Goal: Information Seeking & Learning: Learn about a topic

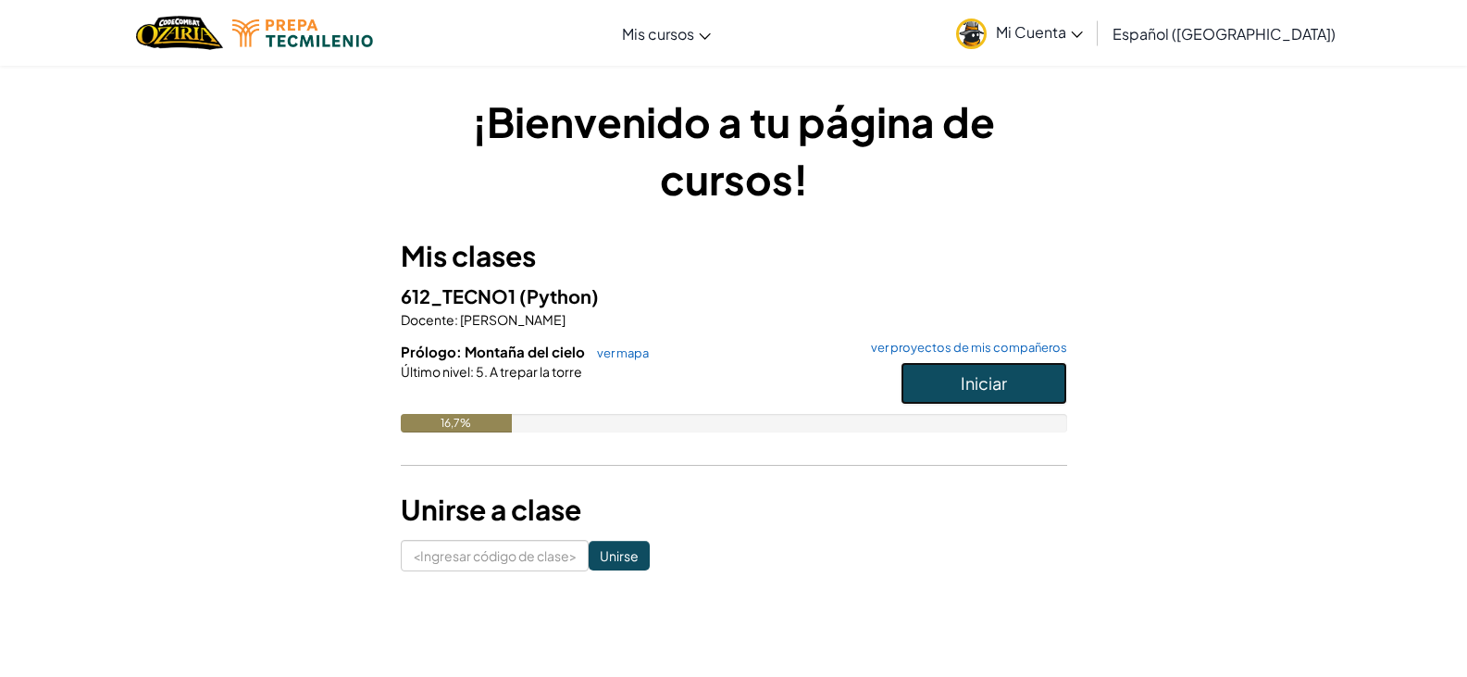
click at [1046, 380] on button "Iniciar" at bounding box center [984, 383] width 167 height 43
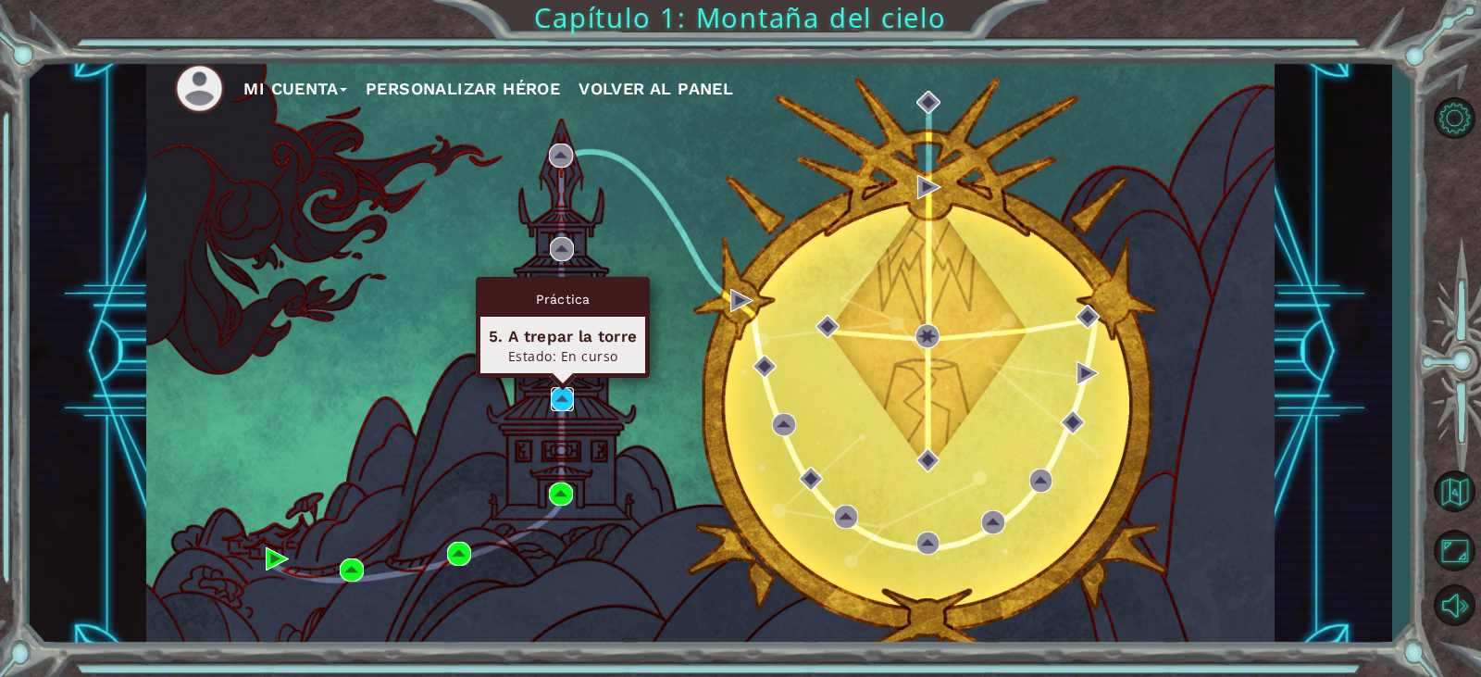
click at [570, 396] on img at bounding box center [563, 399] width 24 height 24
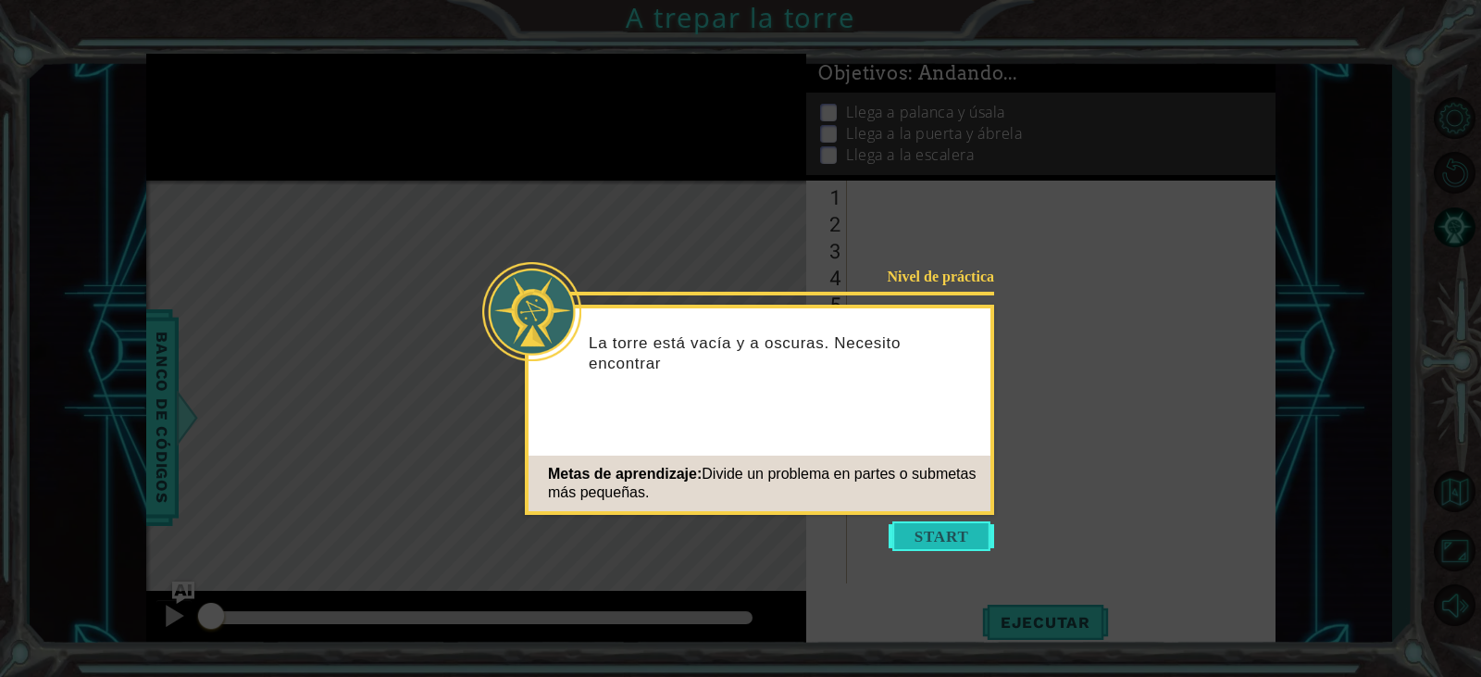
click at [979, 533] on button "Comenzar" at bounding box center [942, 536] width 106 height 30
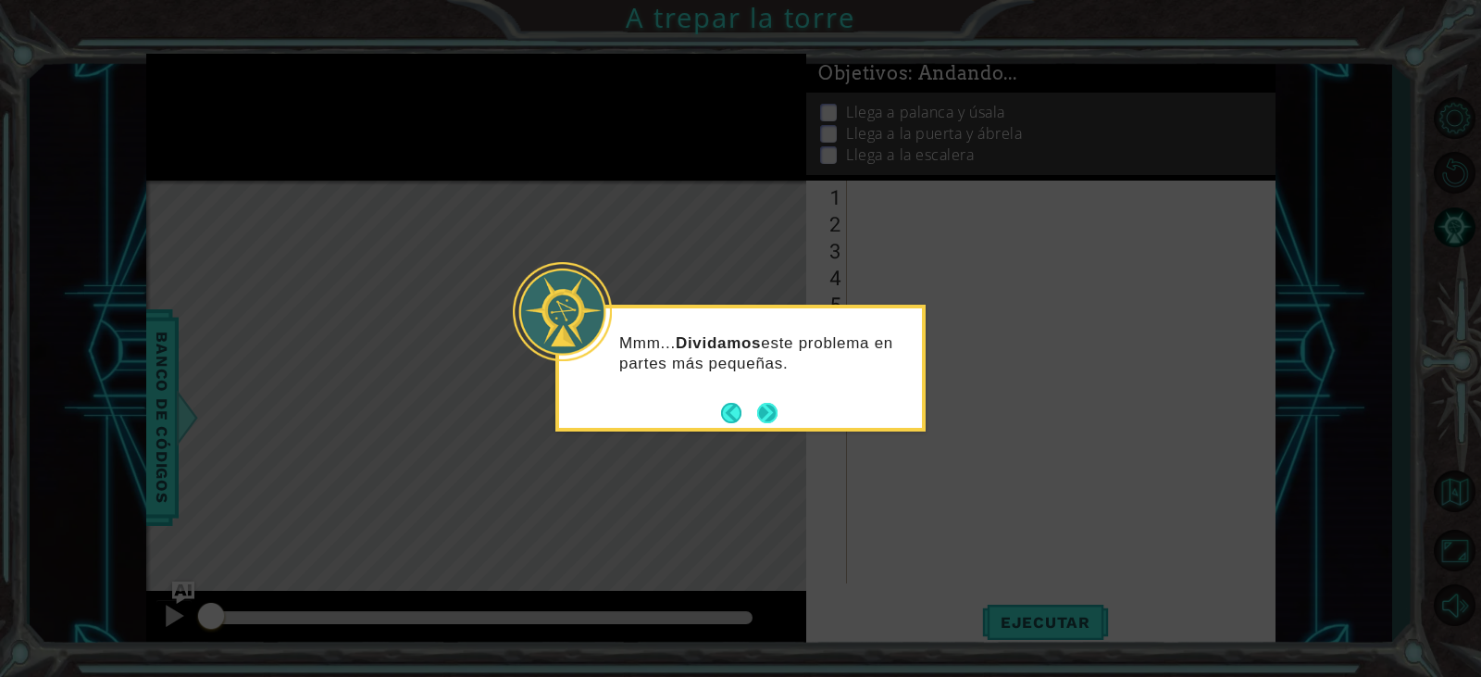
click at [762, 418] on button "Próximo" at bounding box center [767, 412] width 21 height 21
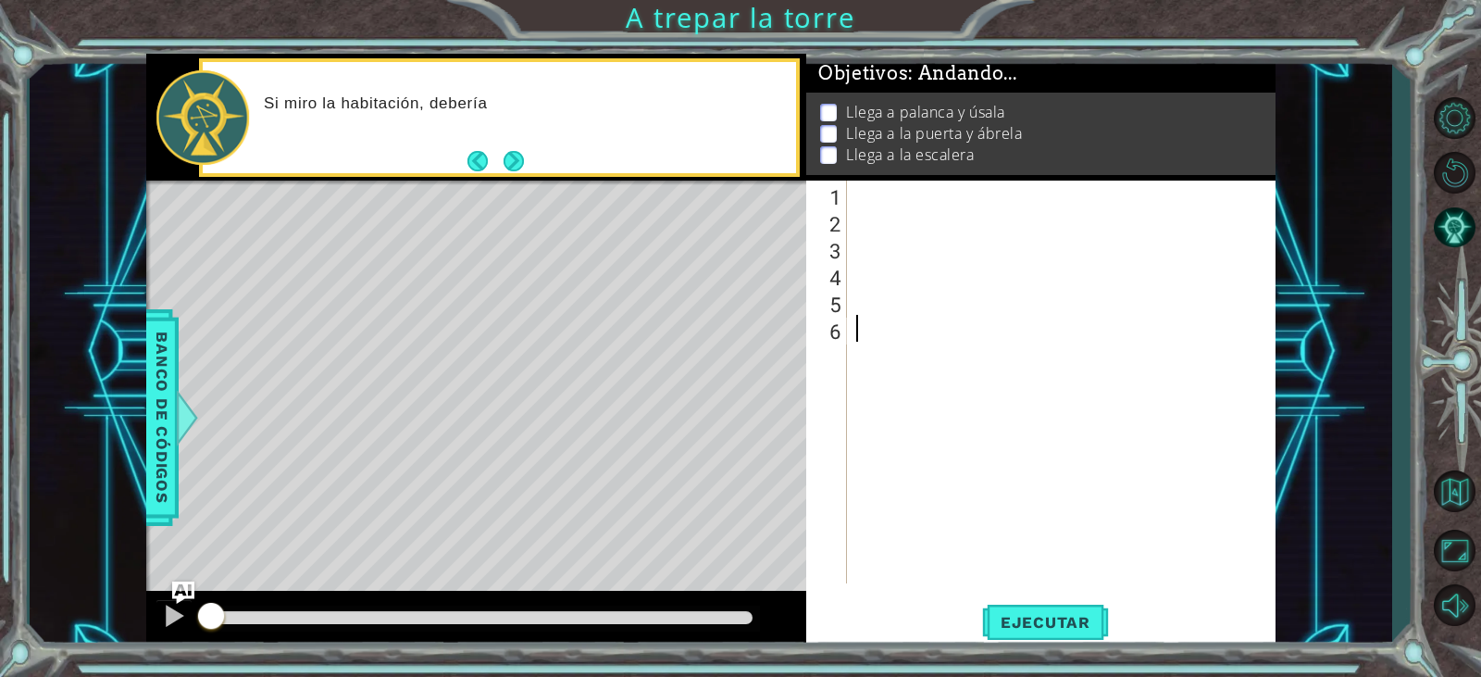
click at [858, 194] on div at bounding box center [1066, 409] width 427 height 456
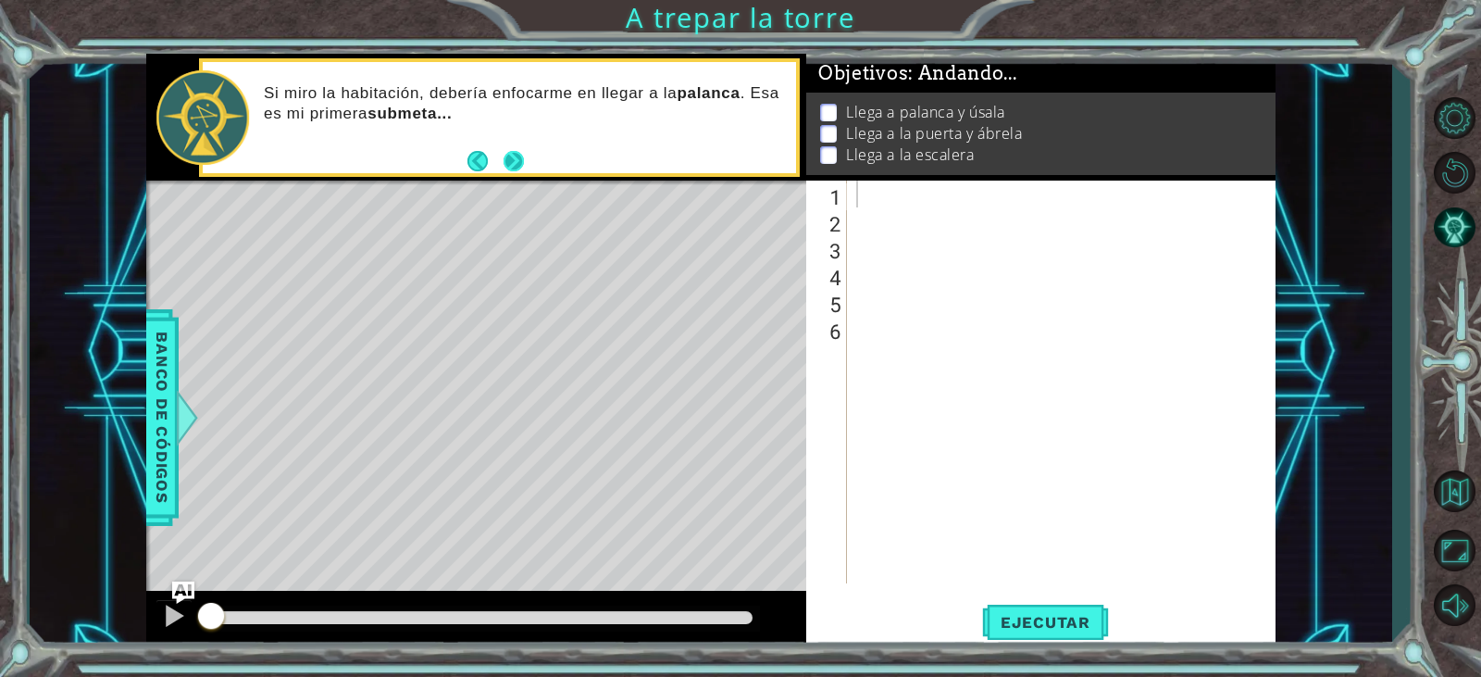
click at [519, 158] on button "Próximo" at bounding box center [514, 161] width 20 height 20
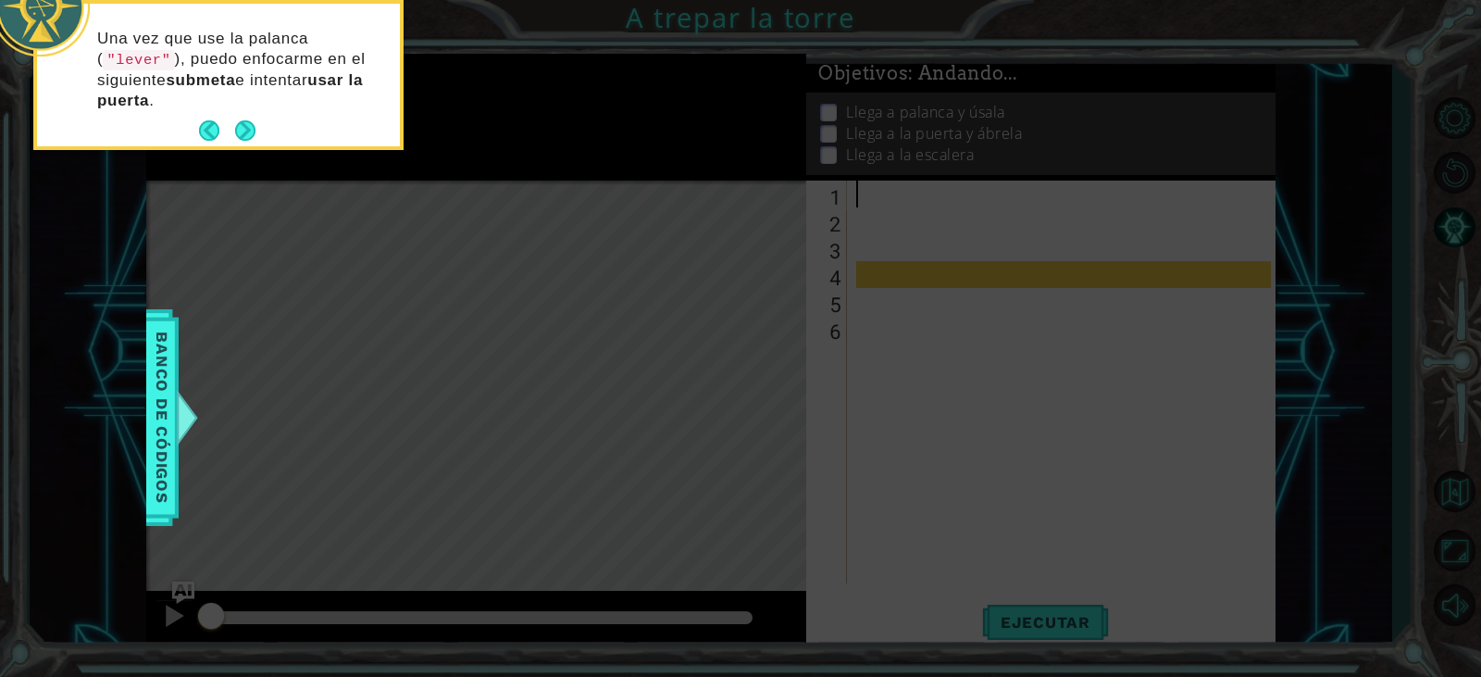
click at [1046, 304] on icon at bounding box center [740, 101] width 1481 height 1151
click at [235, 123] on button "Próximo" at bounding box center [245, 130] width 20 height 20
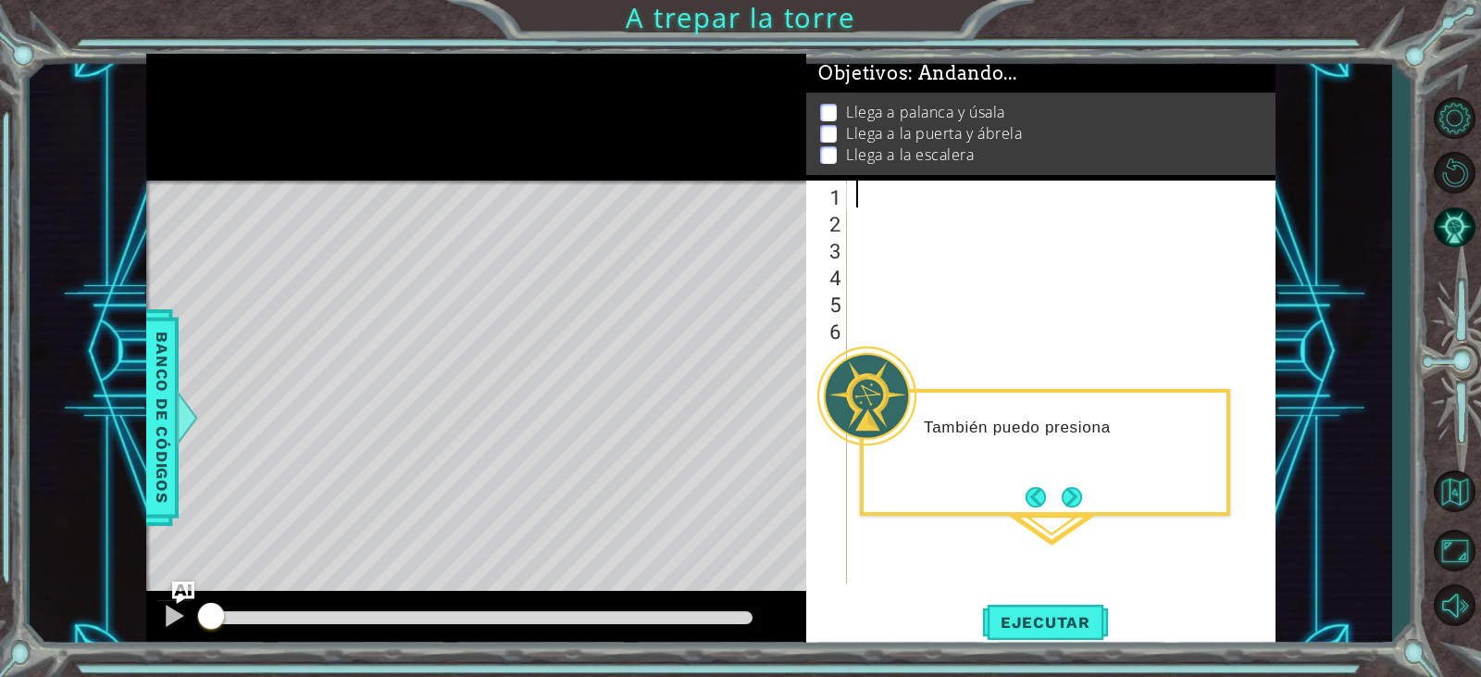
click at [860, 184] on div at bounding box center [1066, 409] width 427 height 456
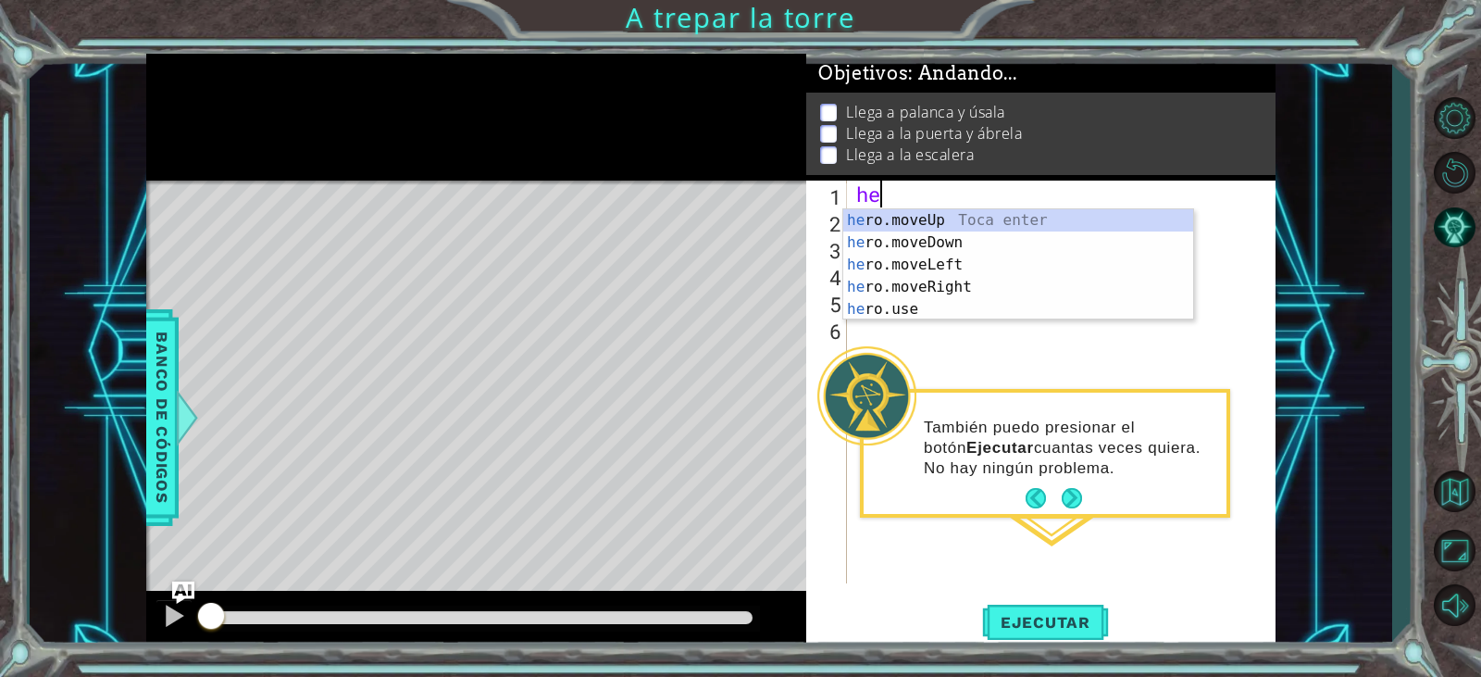
type textarea "h"
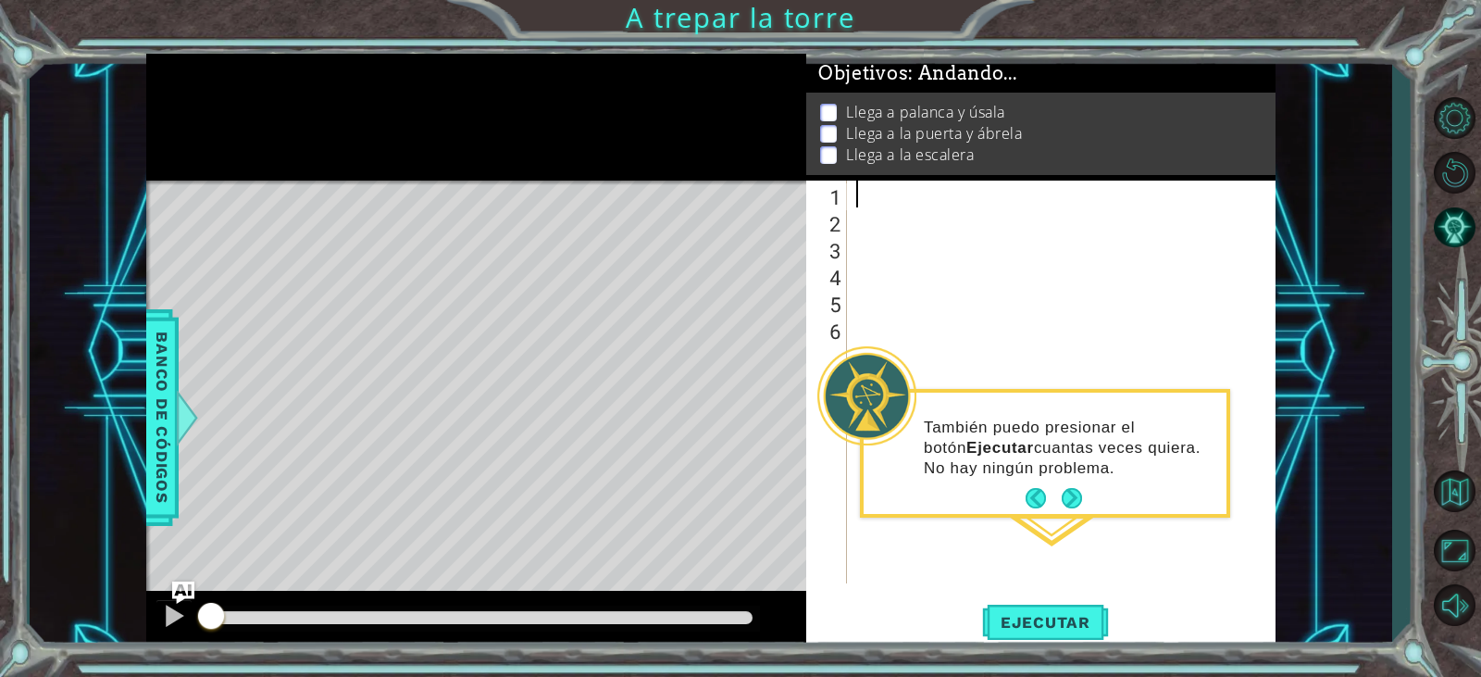
type textarea "h"
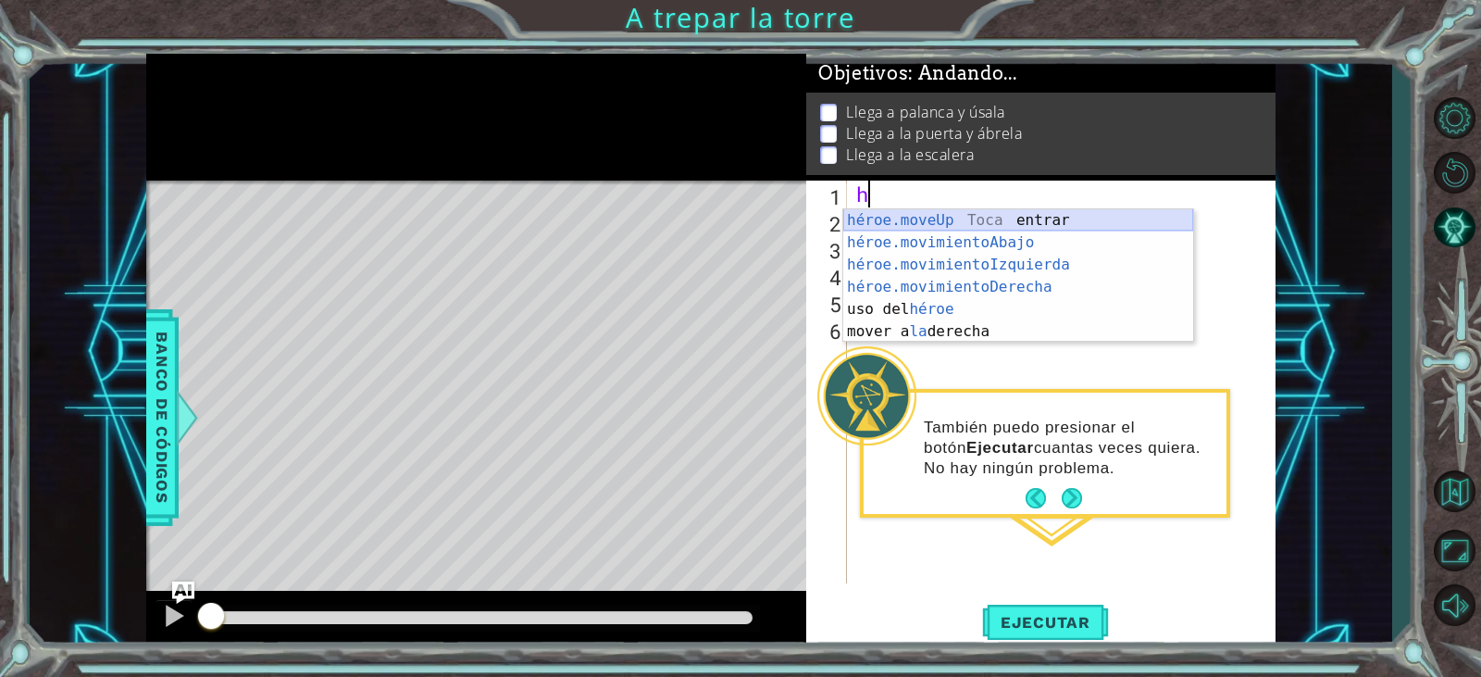
click at [887, 214] on div "héroe.moveUp Toca entrar héroe.movimientoAbajo ​ Toca Enter héroe.movimientoIzq…" at bounding box center [1018, 298] width 350 height 178
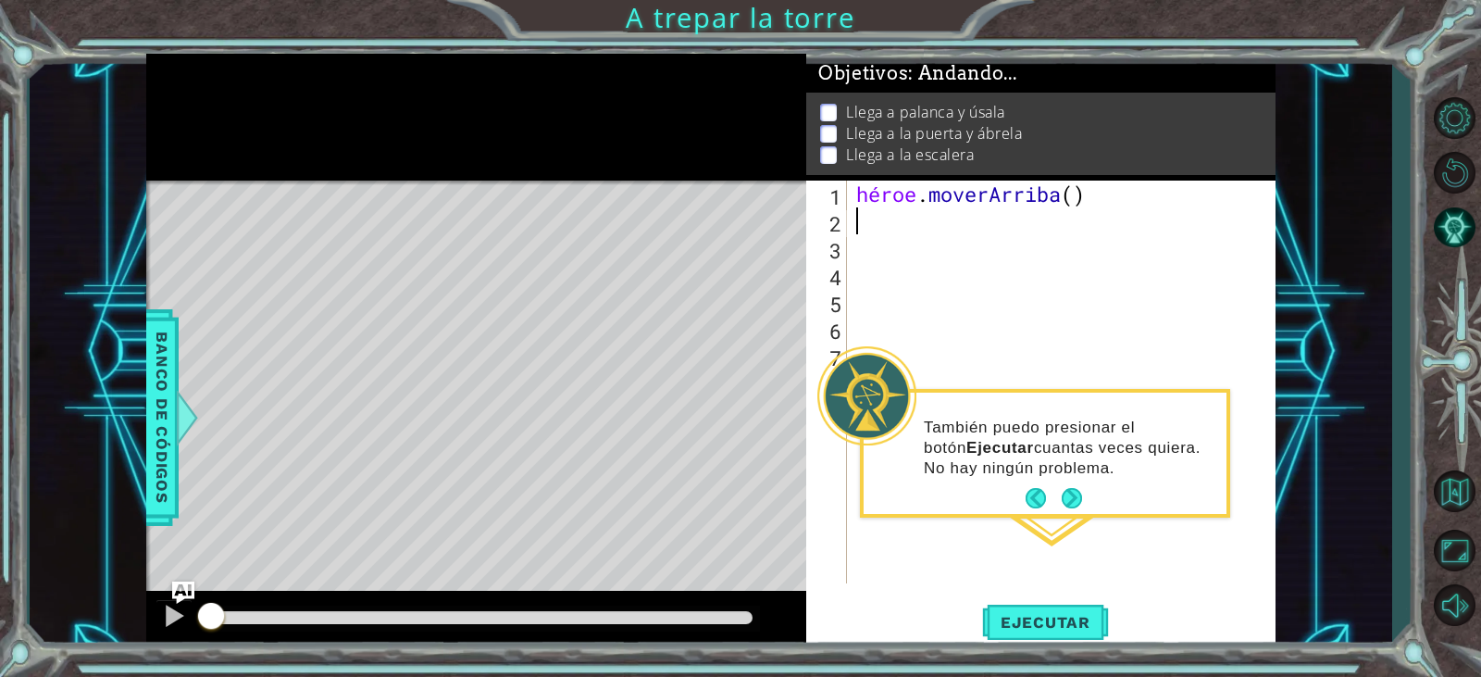
click at [883, 221] on div "héroe . moverArriba ( )" at bounding box center [1066, 409] width 427 height 456
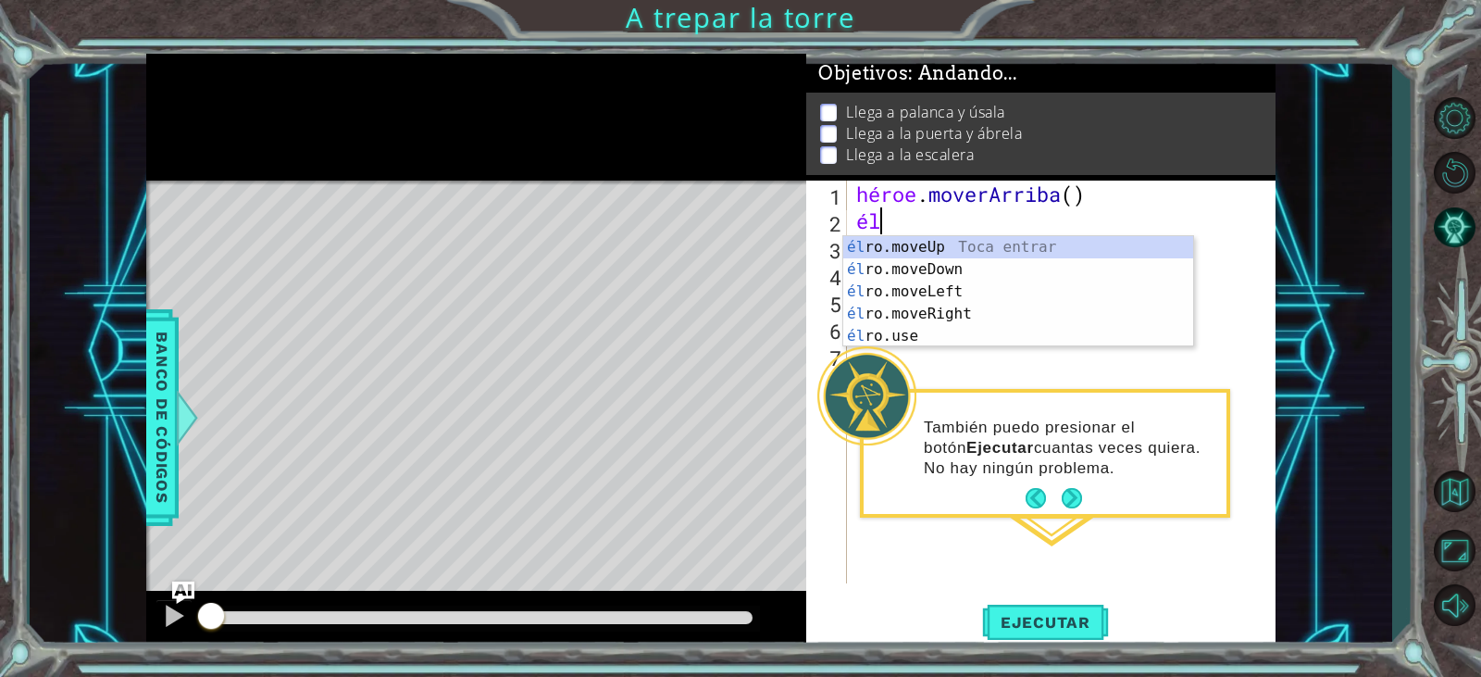
type textarea "h"
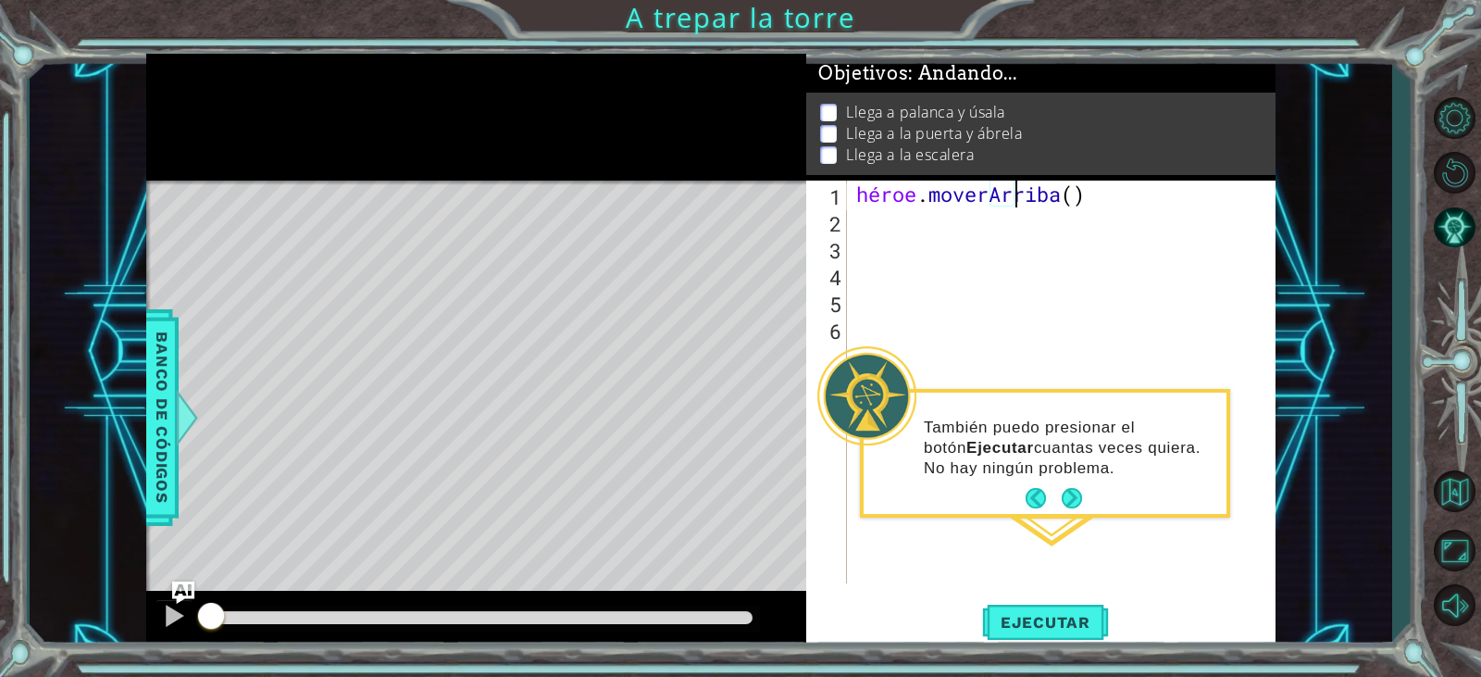
click at [1151, 199] on div "héroe . moverArriba ( )" at bounding box center [1066, 409] width 427 height 456
type textarea "hero.moveUp()"
click at [1057, 610] on button "Ejecutar" at bounding box center [1045, 622] width 127 height 47
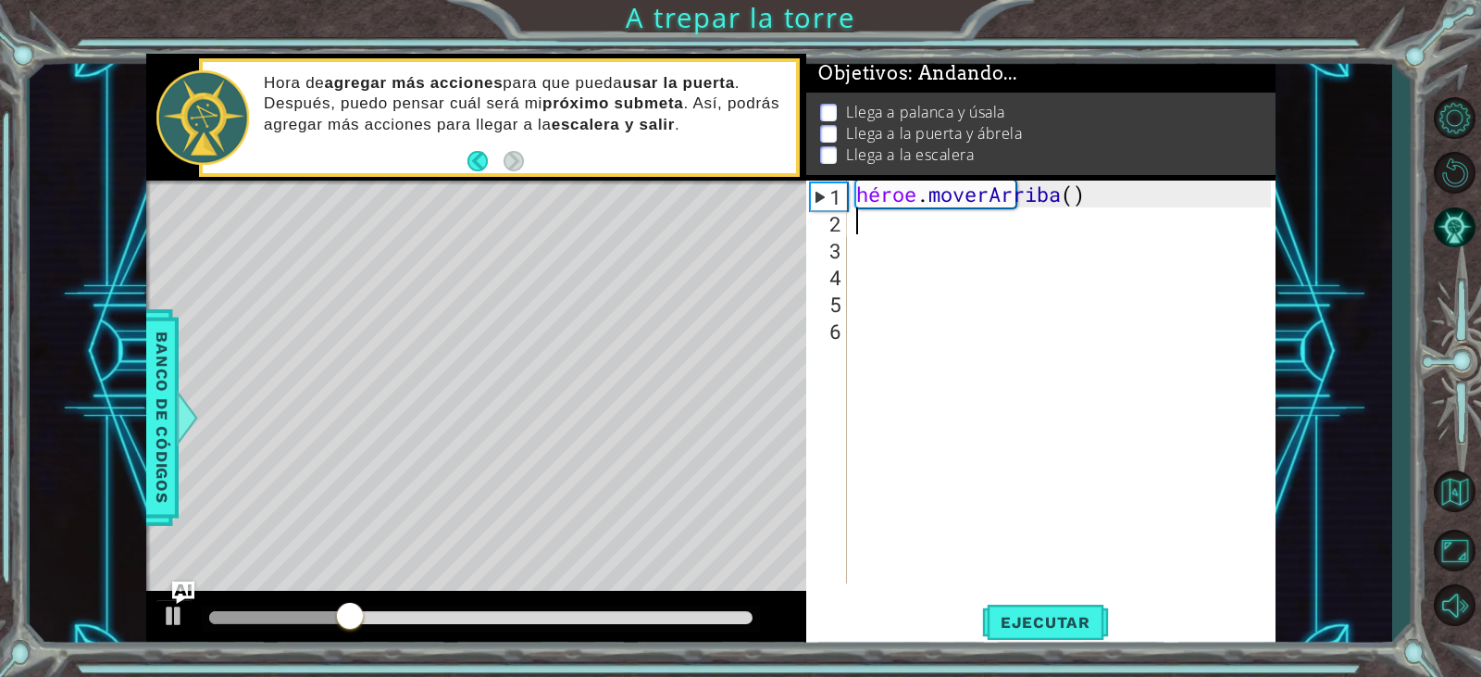
click at [878, 227] on div "héroe . moverArriba ( )" at bounding box center [1066, 409] width 427 height 456
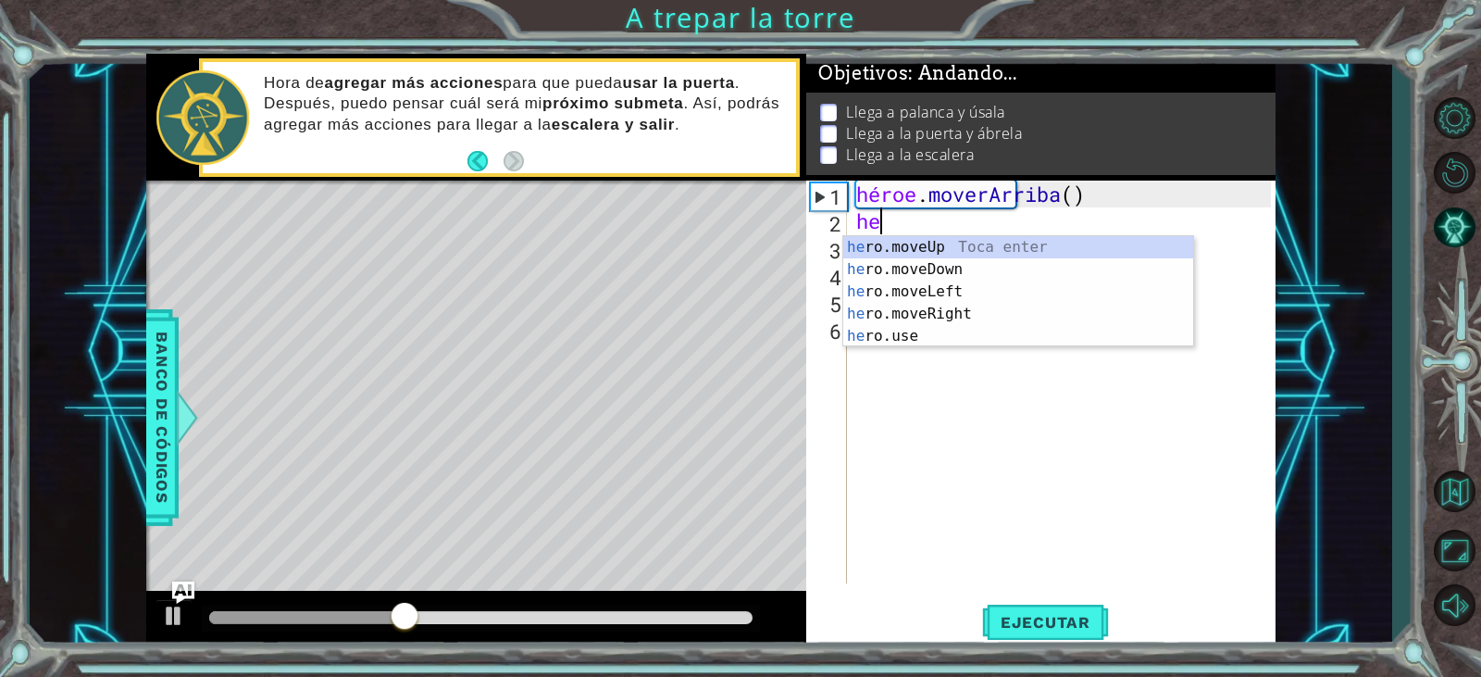
type textarea "h"
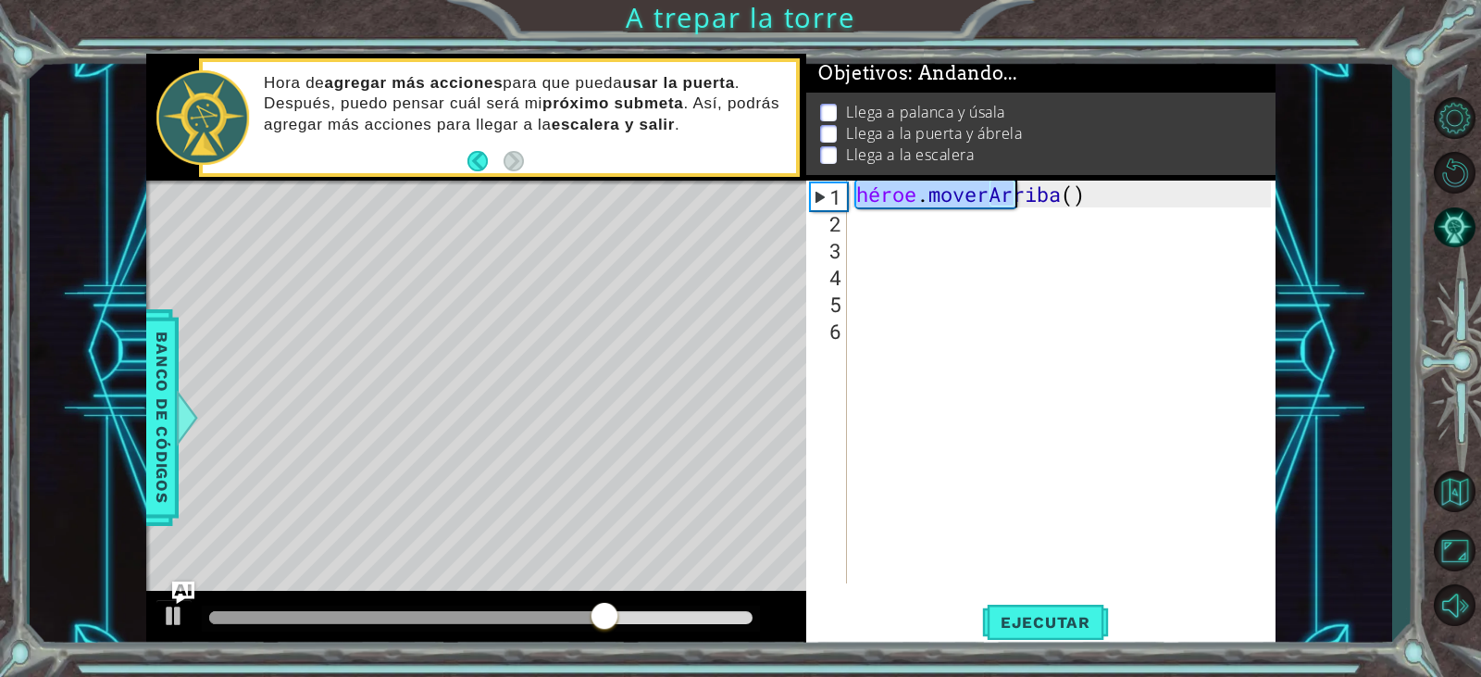
drag, startPoint x: 856, startPoint y: 199, endPoint x: 1204, endPoint y: 205, distance: 347.2
click at [1204, 205] on div "héroe . moverArriba ( )" at bounding box center [1066, 409] width 427 height 456
type textarea "hero.moveUp()"
drag, startPoint x: 1204, startPoint y: 205, endPoint x: 867, endPoint y: 252, distance: 340.3
click at [868, 254] on div "héroe . moverArriba ( )" at bounding box center [1066, 409] width 427 height 456
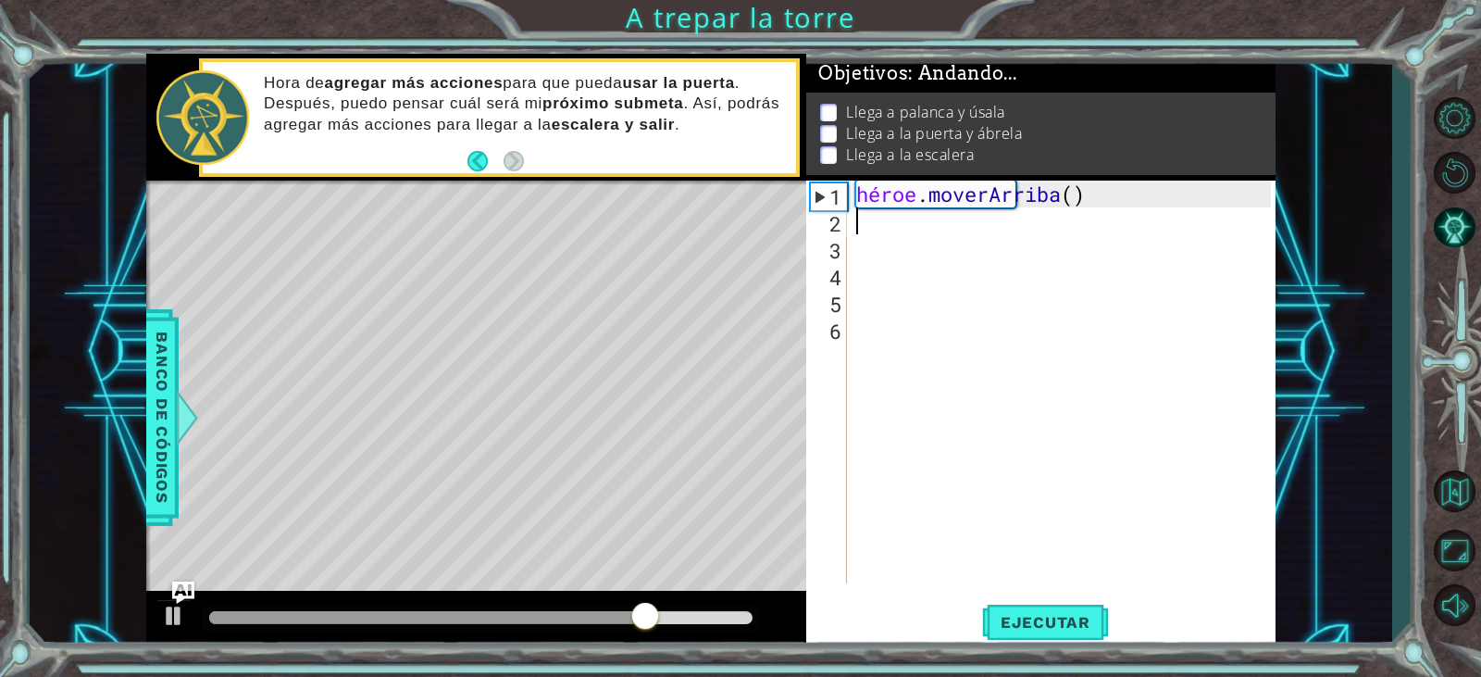
click at [857, 227] on div "héroe . moverArriba ( )" at bounding box center [1066, 409] width 427 height 456
type textarea "h"
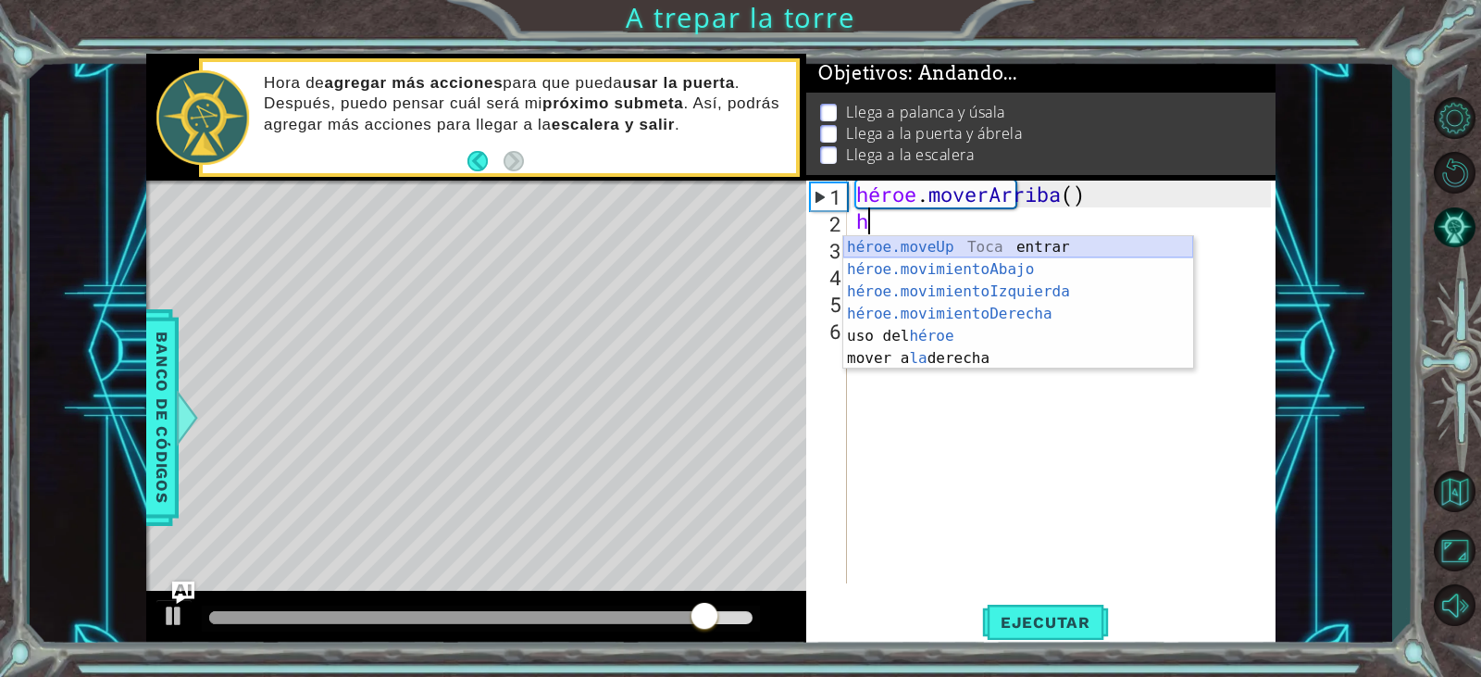
click at [870, 250] on div "héroe.moveUp Toca entrar héroe.movimientoAbajo ​ Toca Enter héroe.movimientoIzq…" at bounding box center [1018, 325] width 350 height 178
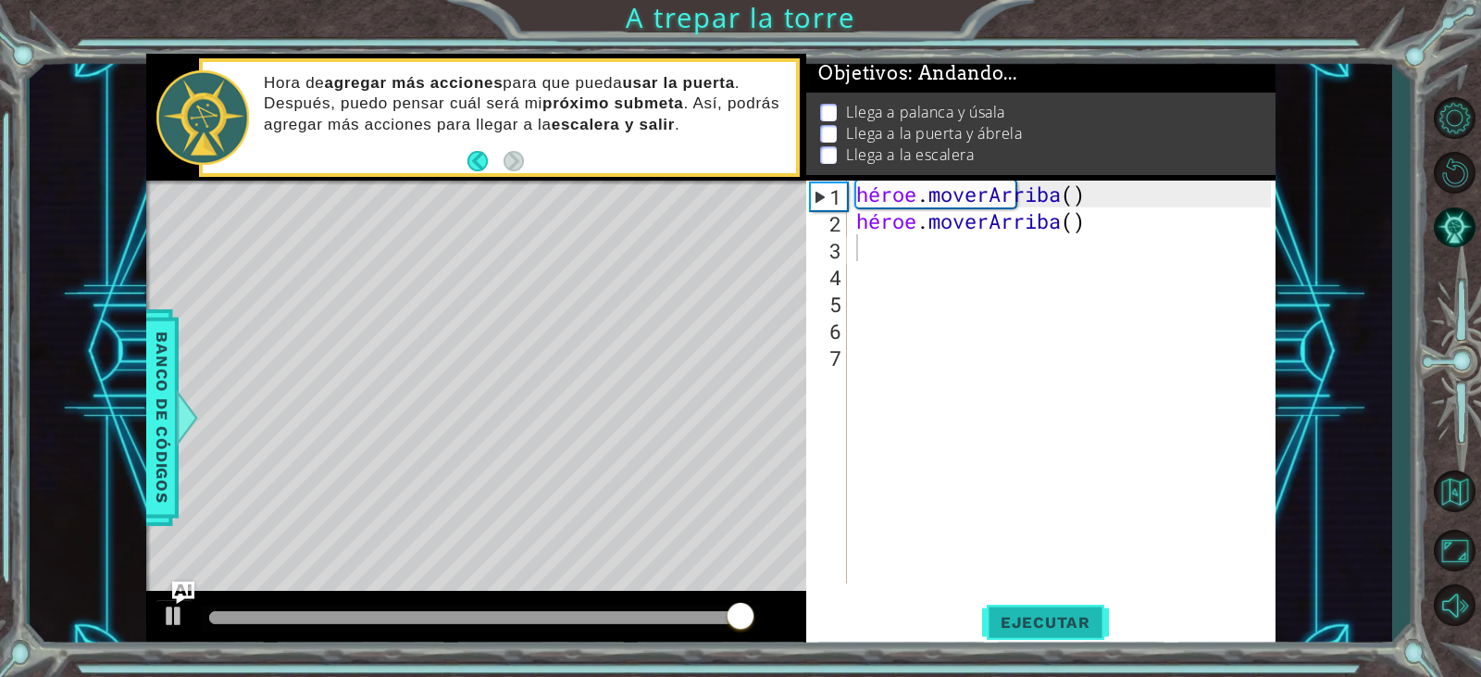
click at [1005, 623] on font "Ejecutar" at bounding box center [1046, 622] width 90 height 19
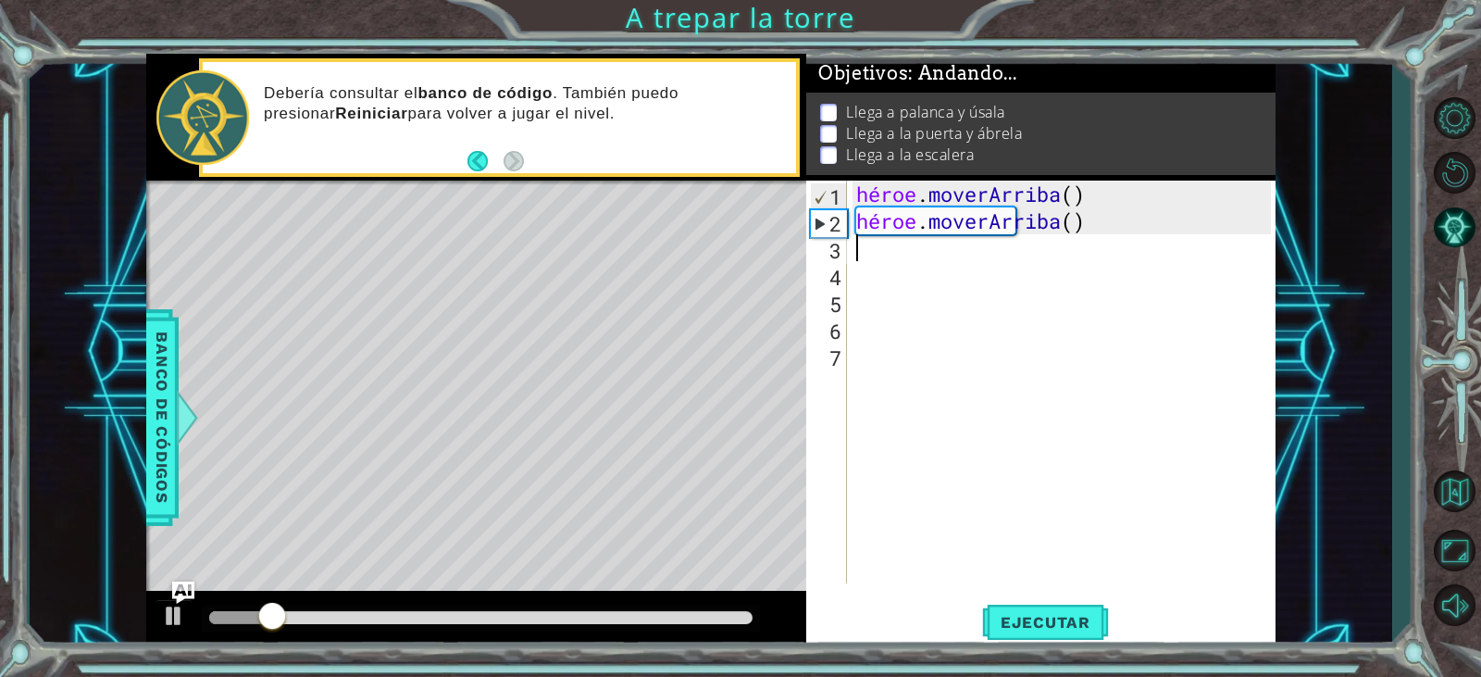
click at [867, 250] on div "héroe . moverArriba ( ) héroe . moverArriba ( )" at bounding box center [1066, 409] width 427 height 456
type textarea "h"
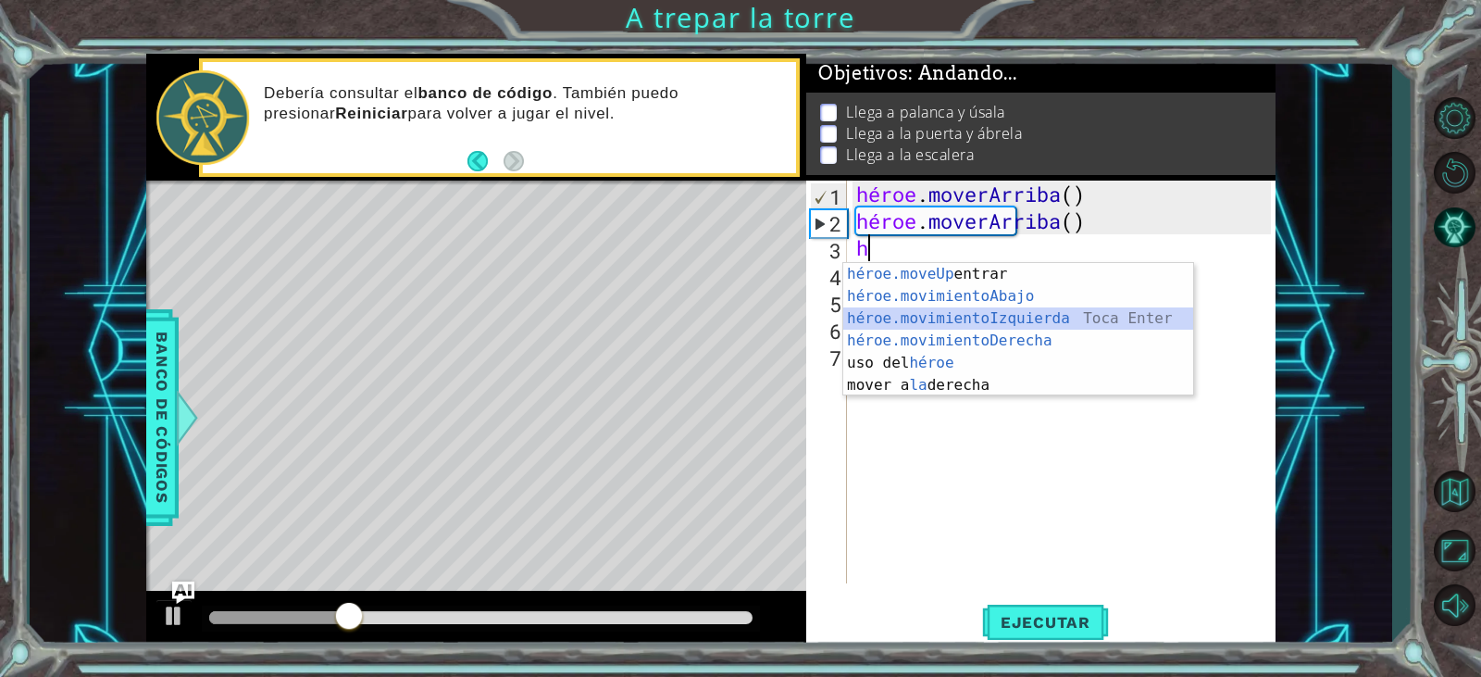
click at [1035, 319] on div "héroe.moveUp Toca entrar héroe.movimientoAbajo ​ Toca Enter héroe.movimientoIzq…" at bounding box center [1018, 352] width 350 height 178
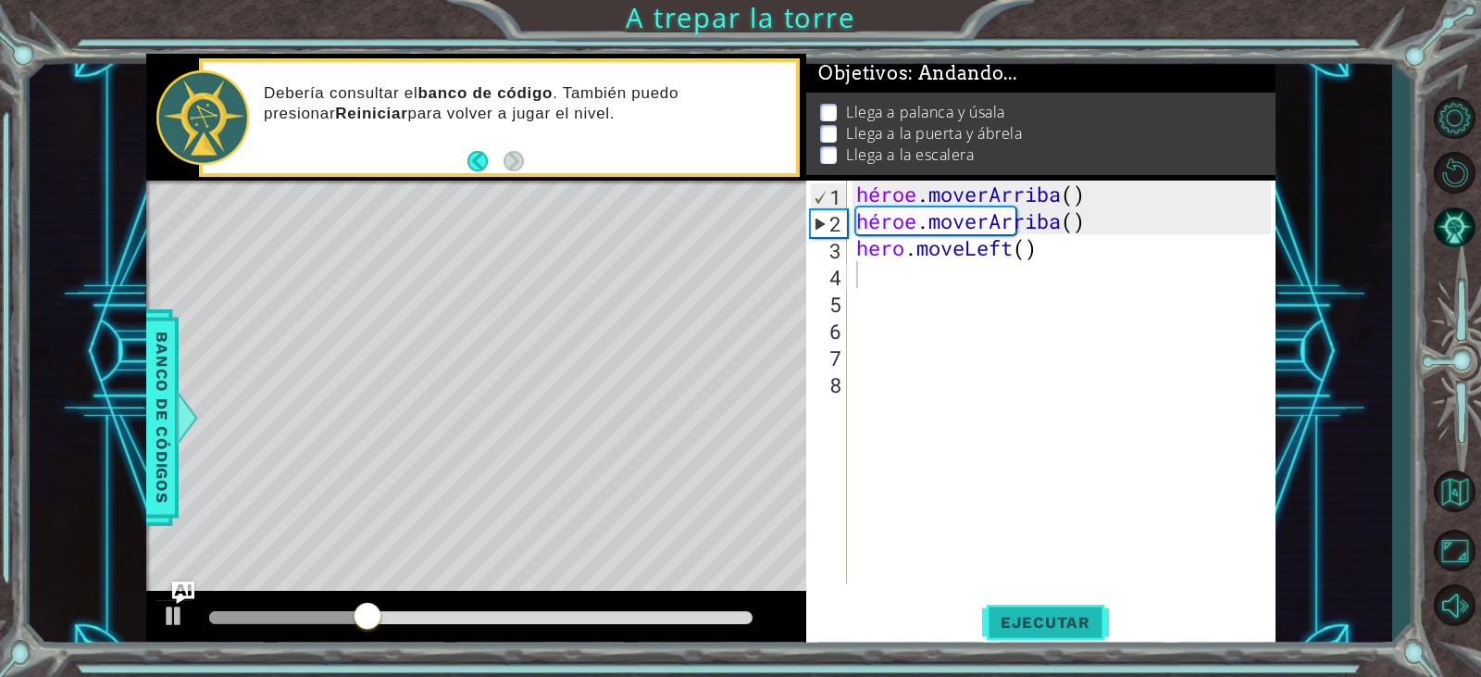
click at [1093, 619] on span "Ejecutar" at bounding box center [1045, 622] width 127 height 19
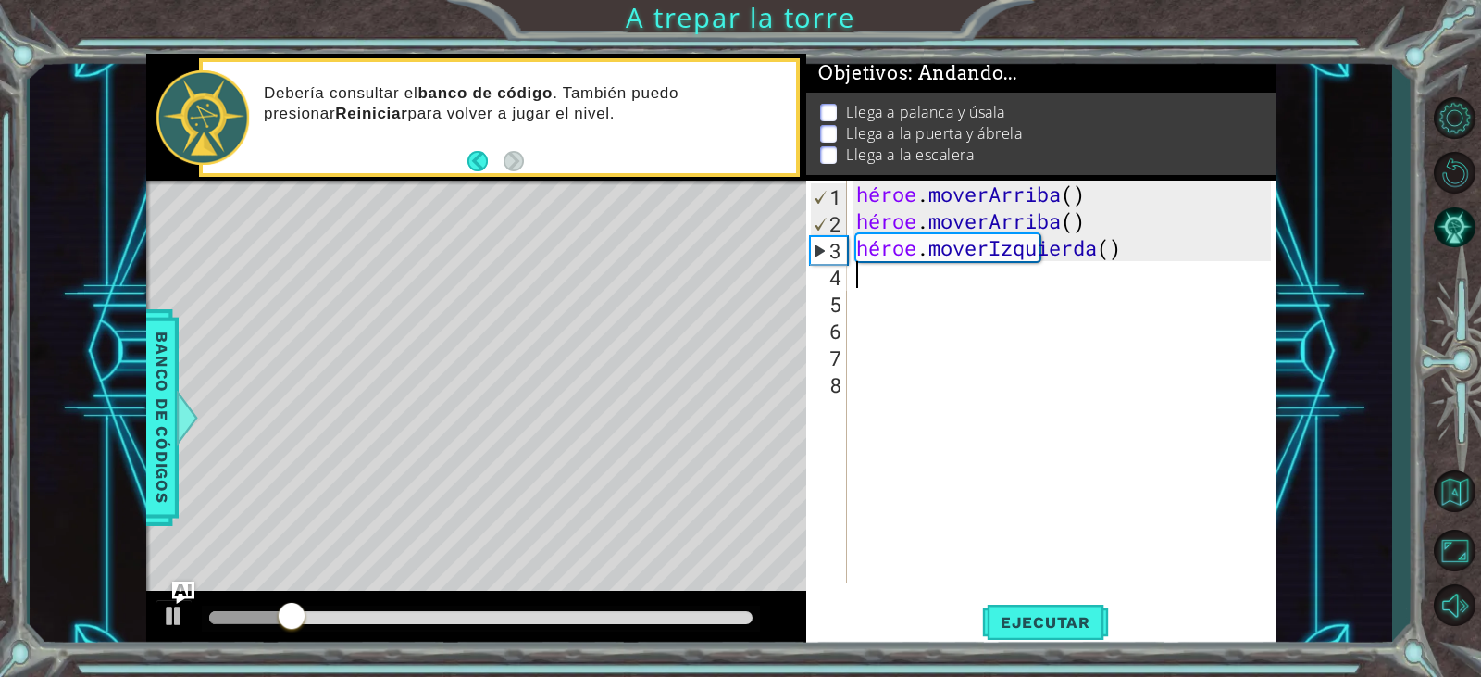
click at [857, 283] on div "héroe . moverArriba ( ) héroe . moverArriba ( ) héroe . moverIzquierda ( )" at bounding box center [1066, 409] width 427 height 456
type textarea "h"
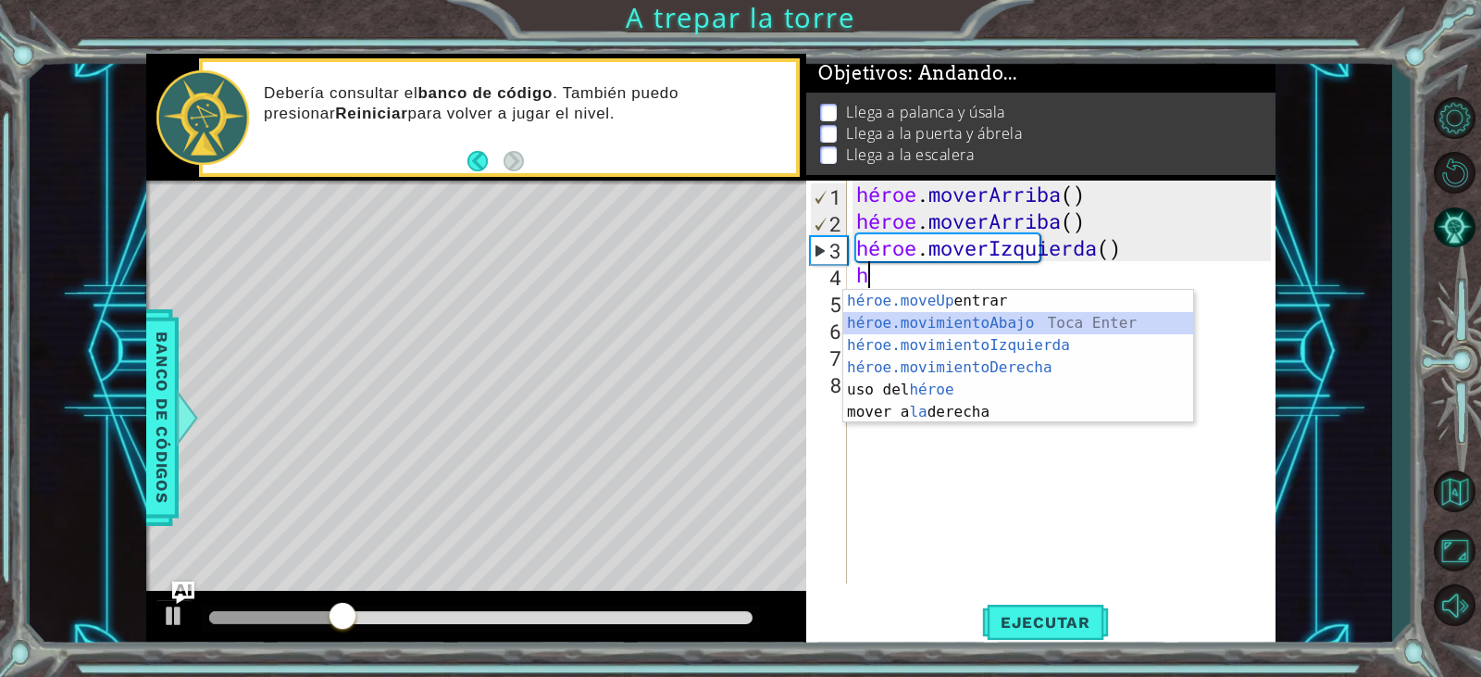
click at [920, 317] on div "héroe.moveUp Toca entrar héroe.movimientoAbajo ​ Toca Enter héroe.movimientoIzq…" at bounding box center [1018, 379] width 350 height 178
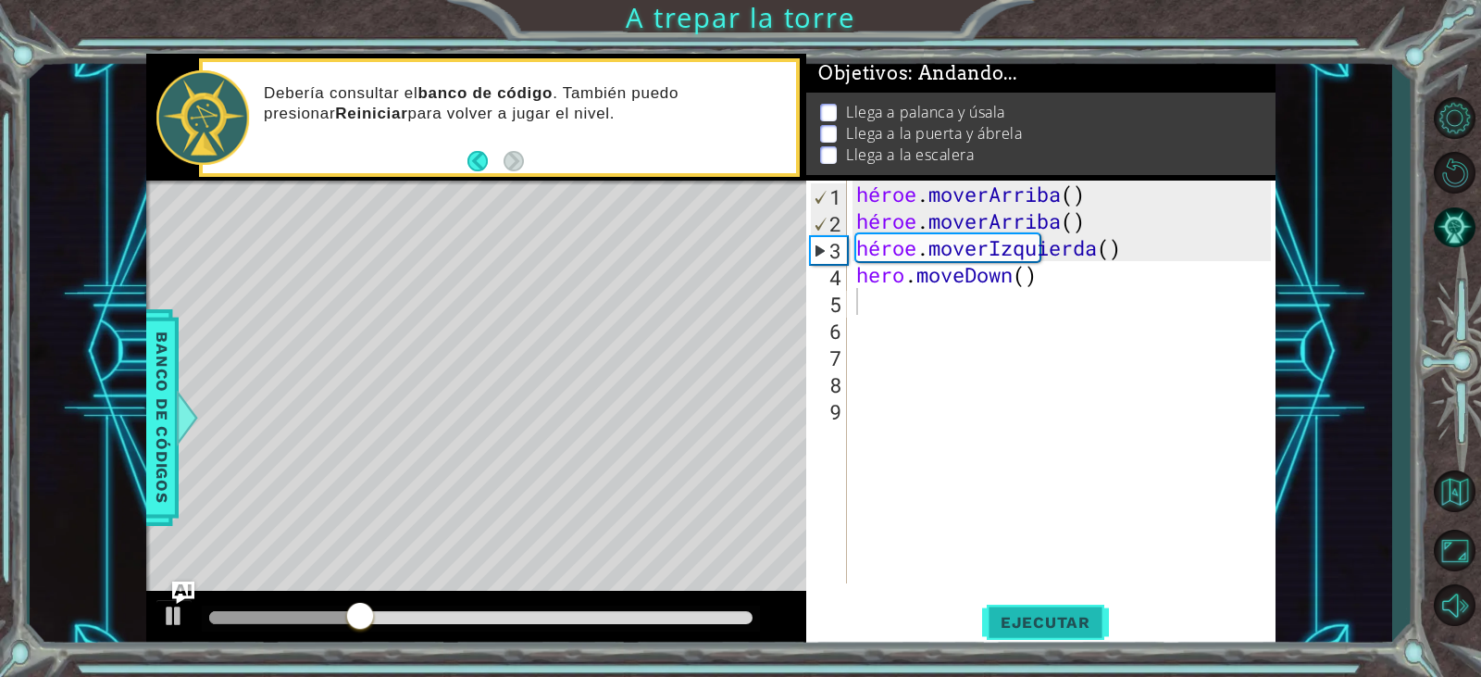
click at [1059, 618] on font "Ejecutar" at bounding box center [1046, 622] width 90 height 19
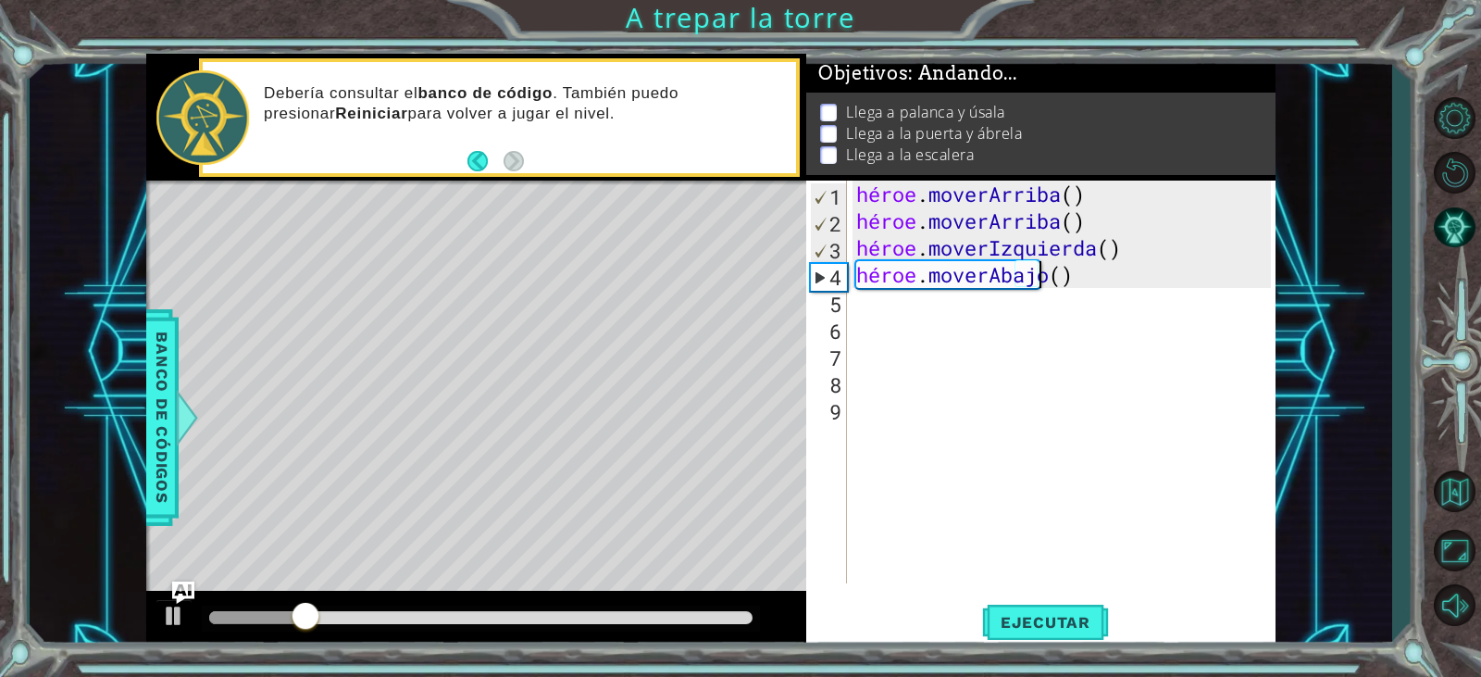
click at [1128, 277] on div "héroe . moverArriba ( ) héroe . moverArriba ( ) héroe . moverIzquierda ( ) héro…" at bounding box center [1066, 409] width 427 height 456
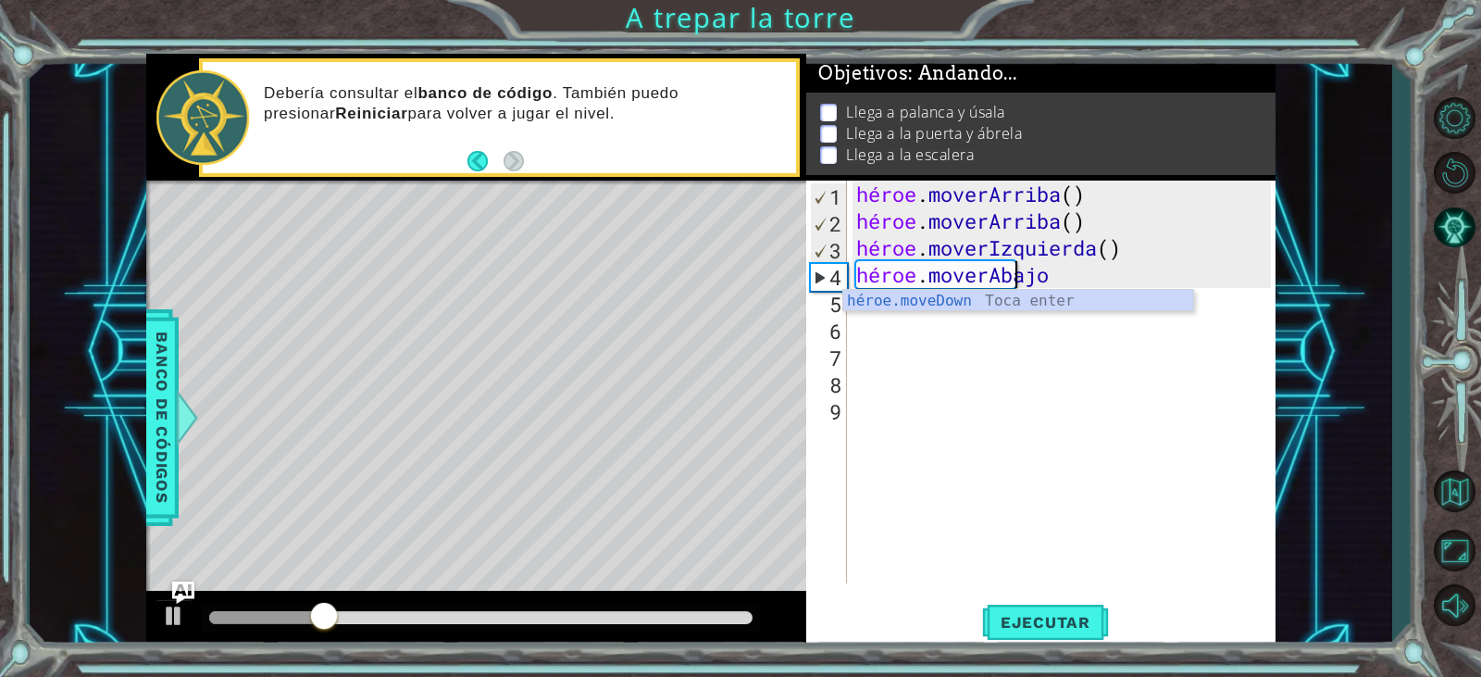
type textarea "hero.moveDow"
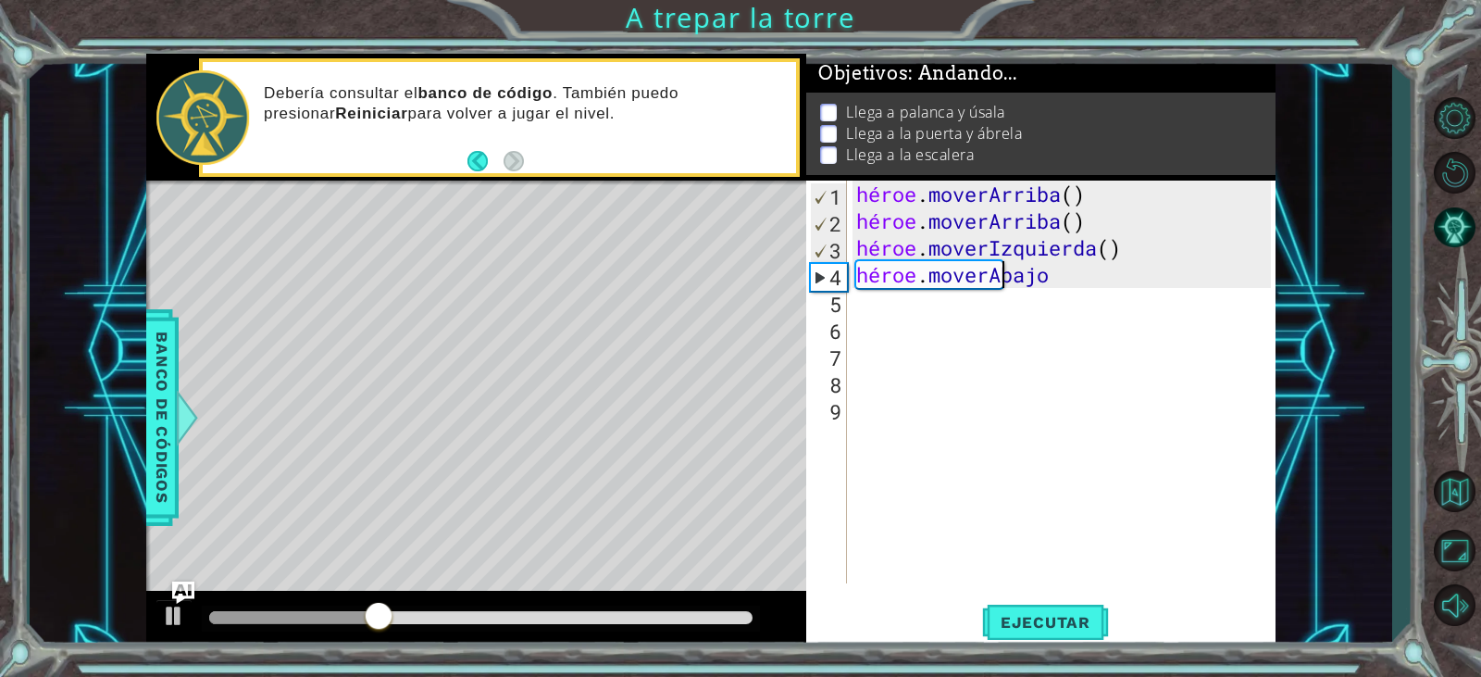
click at [1089, 268] on div "héroe . moverArriba ( ) héroe . moverArriba ( ) héroe . moverIzquierda ( ) héro…" at bounding box center [1066, 409] width 427 height 456
click at [1080, 273] on div "héroe . moverArriba ( ) héroe . moverArriba ( ) héroe . moverIzquierda ( ) héro…" at bounding box center [1066, 409] width 427 height 456
drag, startPoint x: 1079, startPoint y: 273, endPoint x: 838, endPoint y: 268, distance: 240.8
click at [838, 268] on div "hero.moveDow 1 2 3 4 5 6 7 8 9 héroe . moverArriba ( ) héroe . moverArriba ( ) …" at bounding box center [1038, 382] width 464 height 403
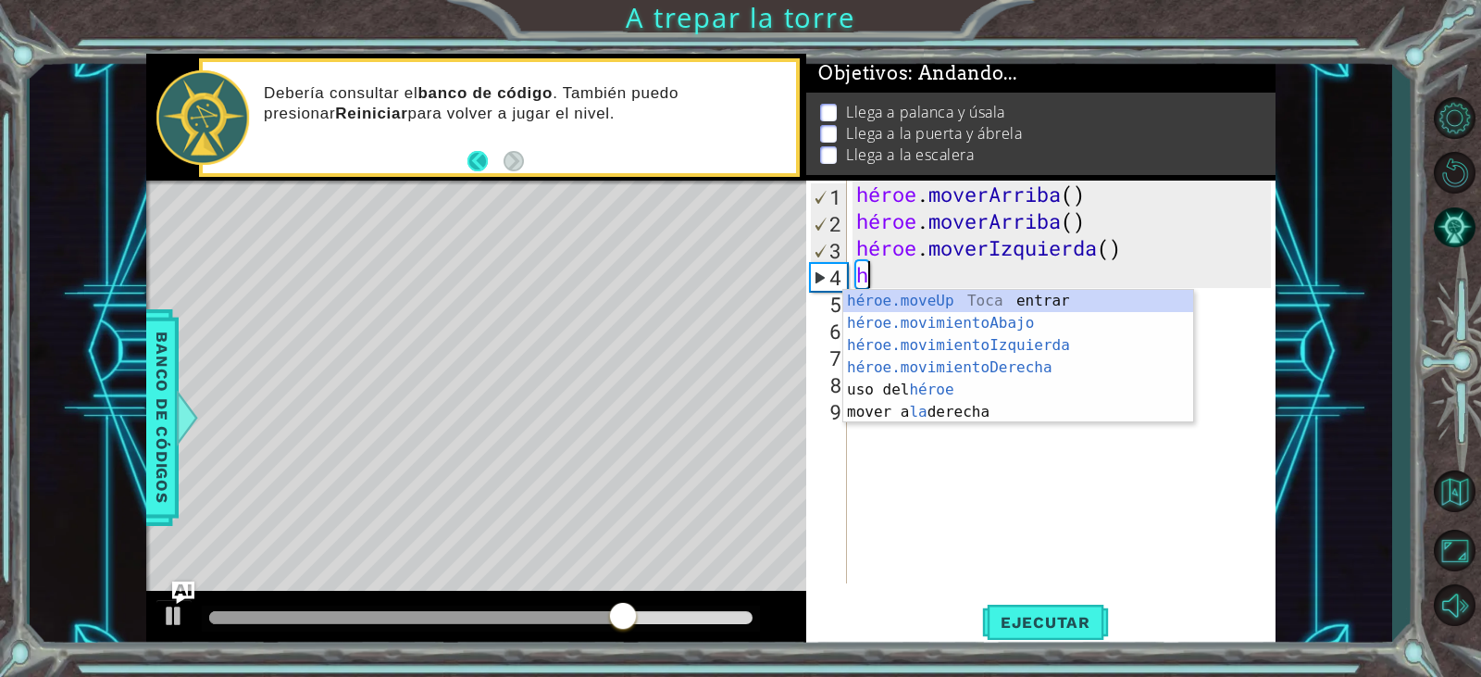
click at [474, 152] on button "Atrás" at bounding box center [486, 161] width 36 height 20
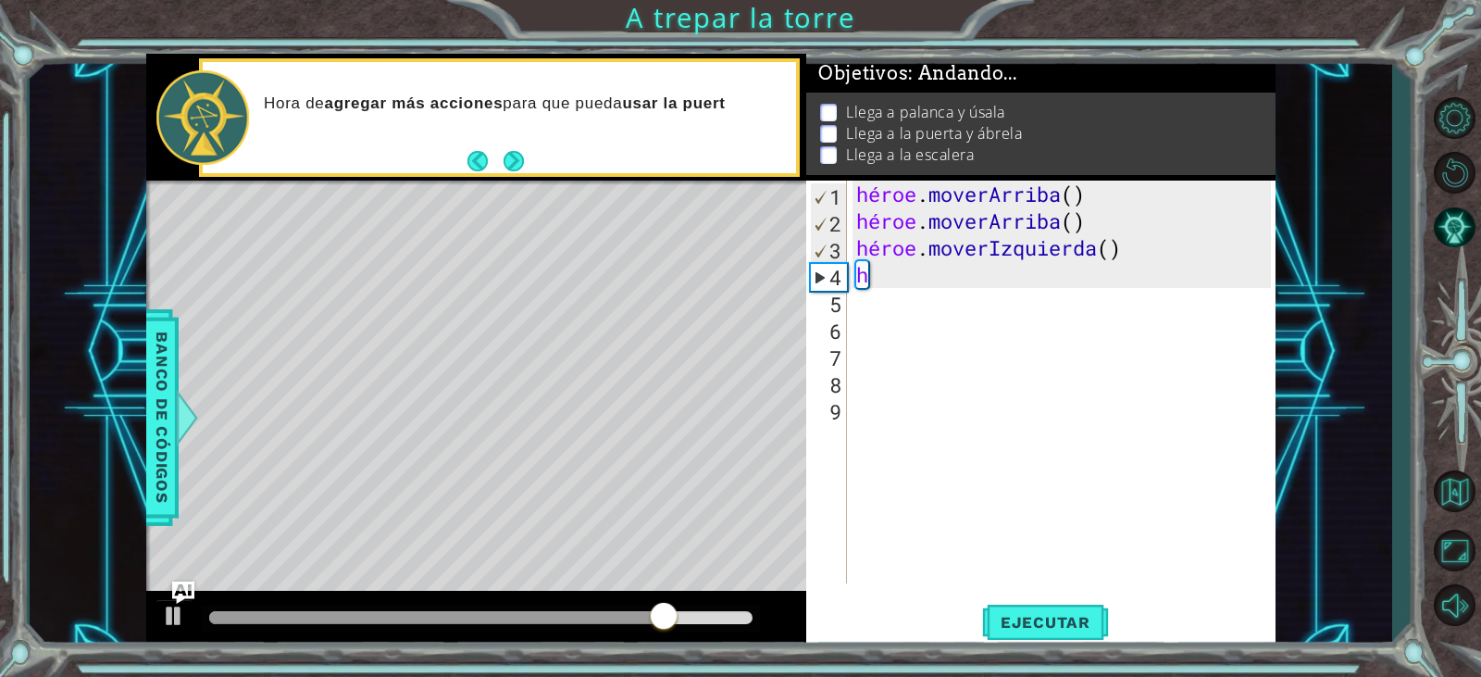
click at [474, 152] on button "Atrás" at bounding box center [486, 161] width 36 height 20
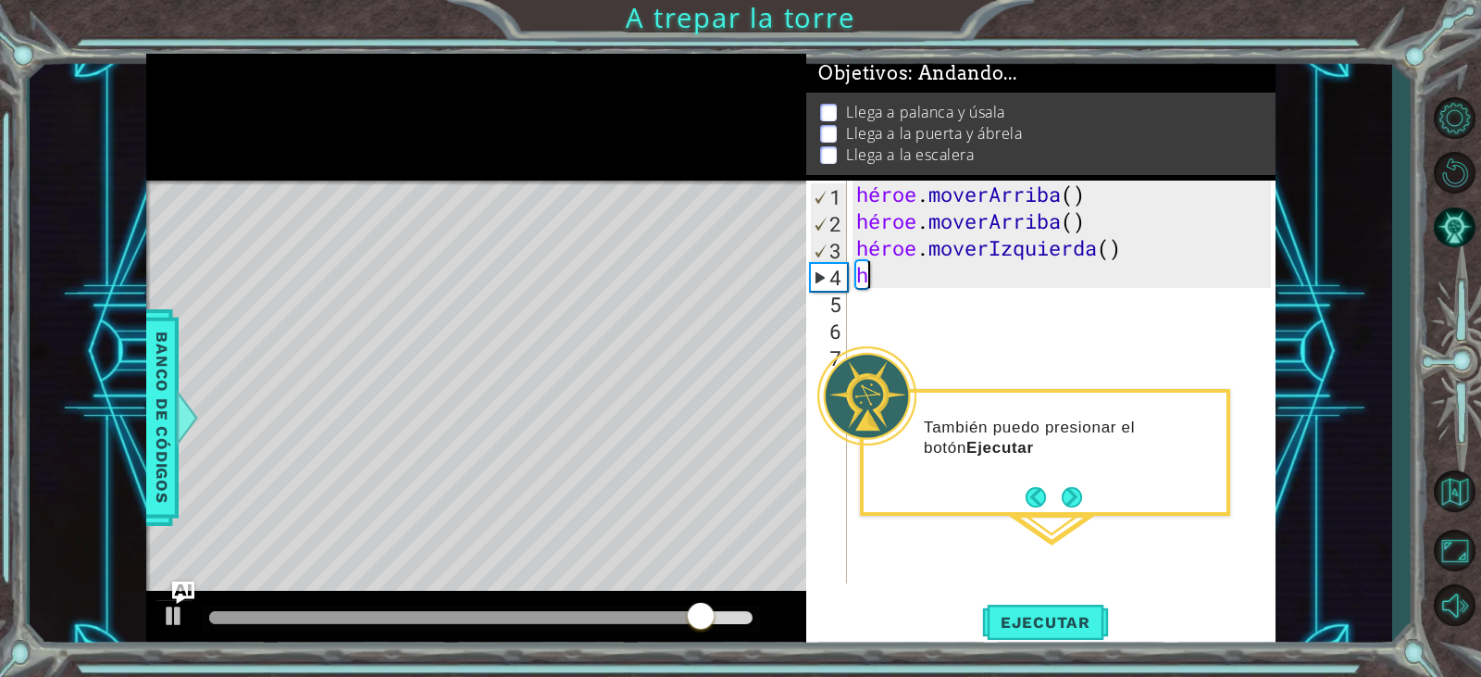
click at [892, 281] on div "héroe . moverArriba ( ) héroe . moverArriba ( ) héroe . moverIzquierda ( ) h" at bounding box center [1066, 409] width 427 height 456
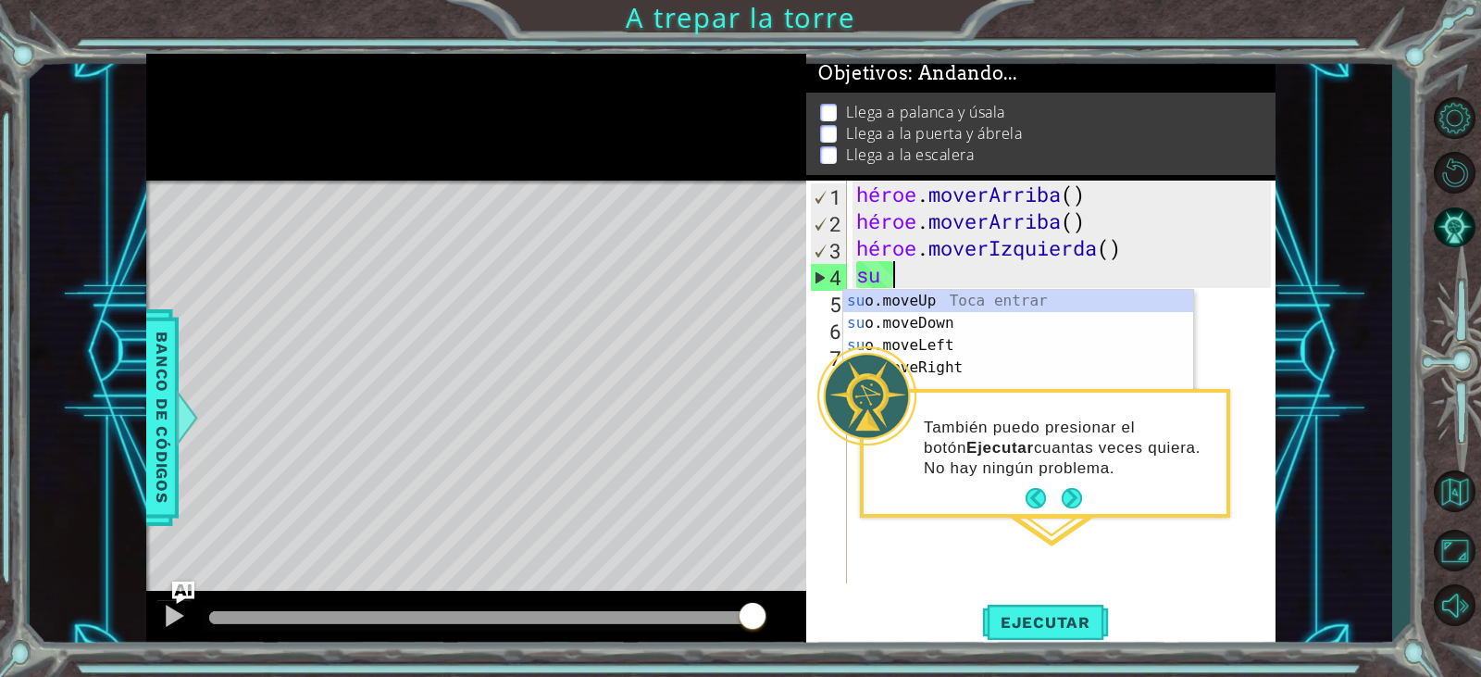
type textarea "h"
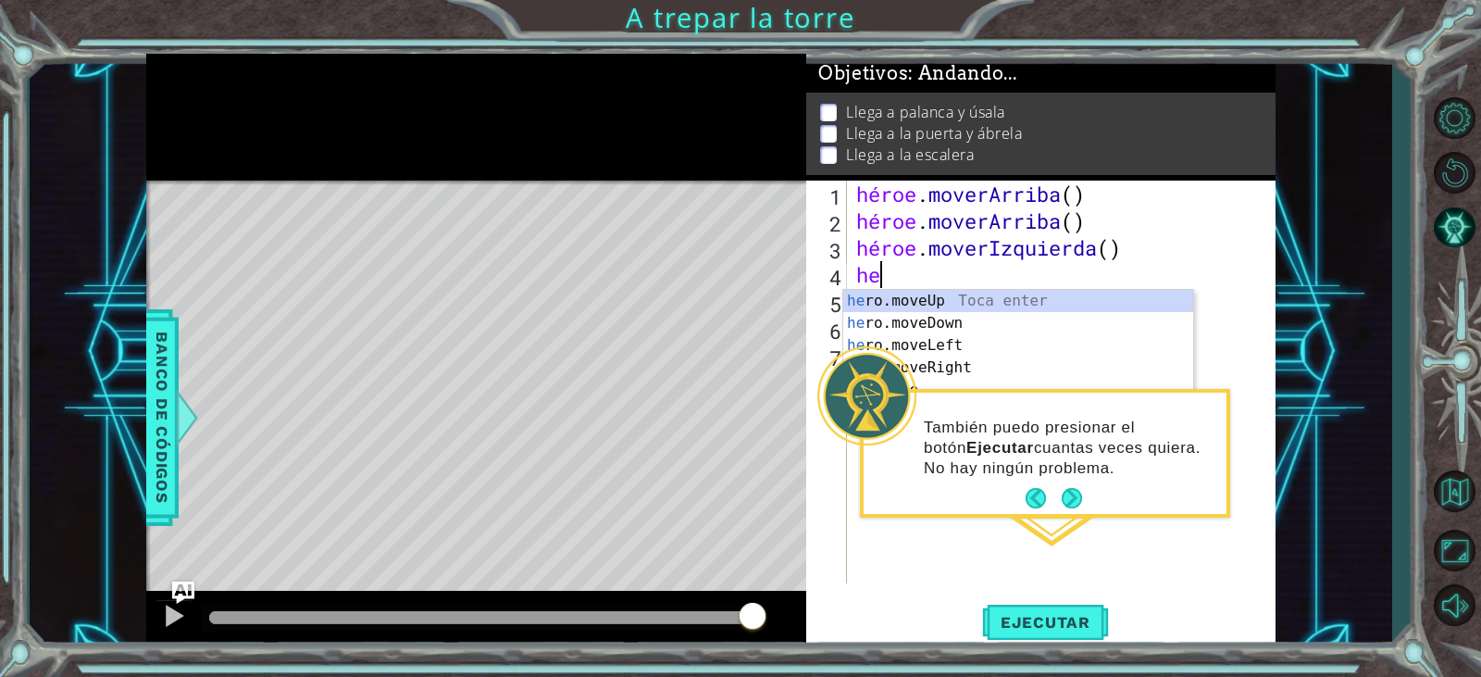
scroll to position [0, 1]
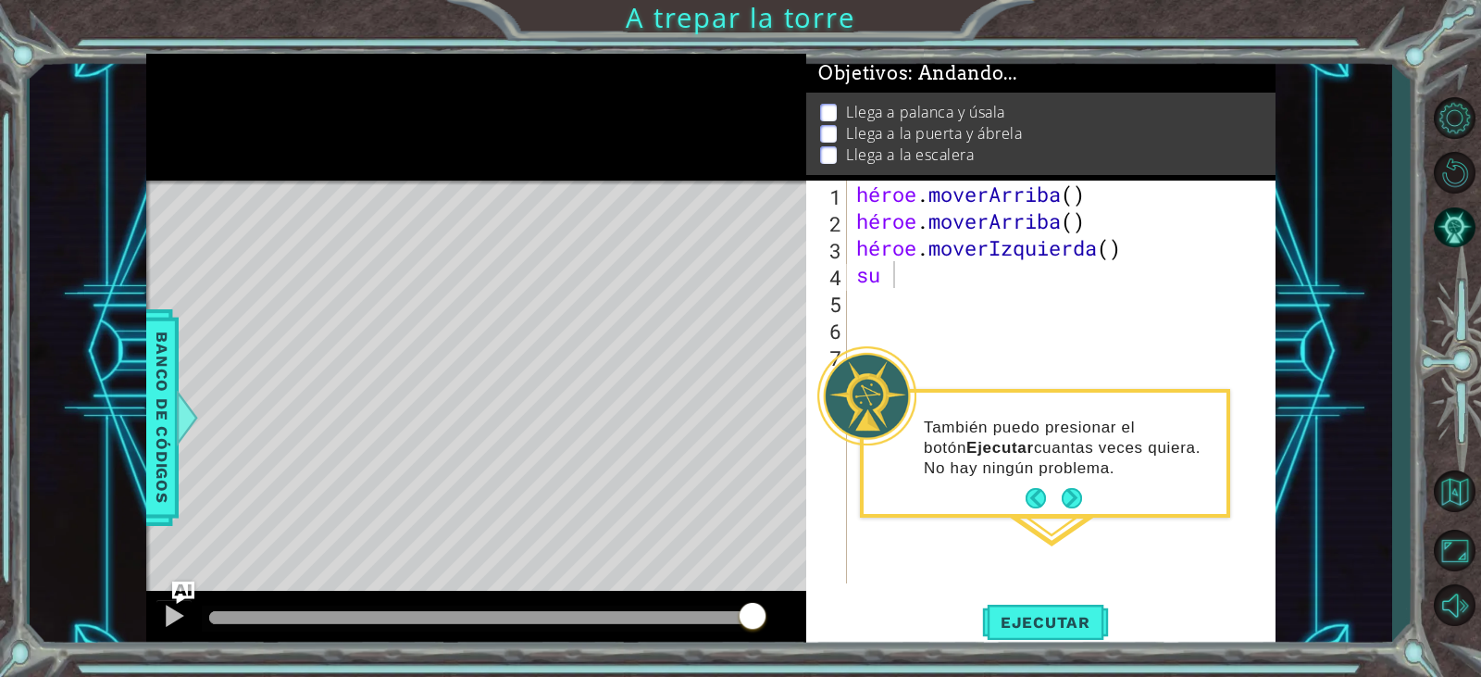
click at [879, 591] on div "her 1 2 3 4 5 6 7 8 9 héroe . moverArriba ( ) héroe . moverArriba ( ) héroe . m…" at bounding box center [1040, 415] width 469 height 468
type textarea "h"
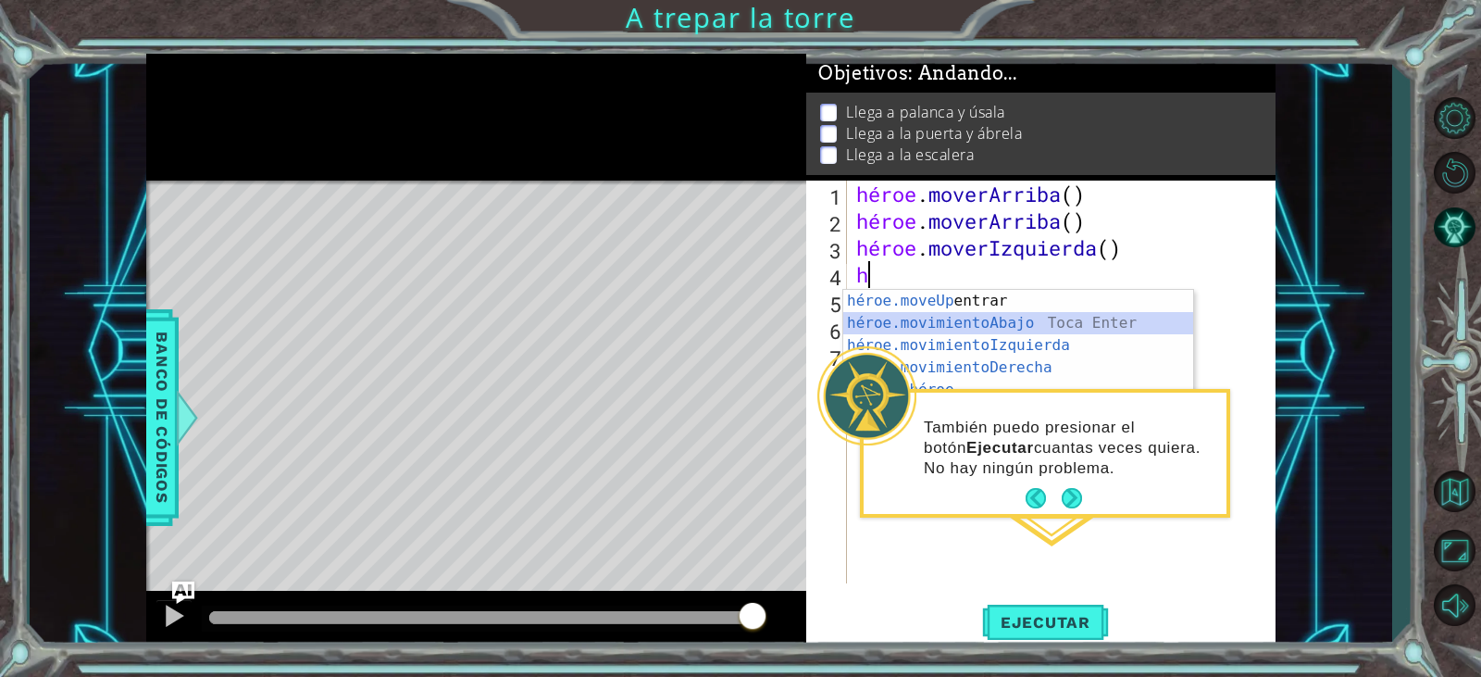
click at [919, 327] on div "héroe.moveUp Toca entrar héroe.movimientoAbajo ​ Toca Enter héroe.movimientoIzq…" at bounding box center [1018, 379] width 350 height 178
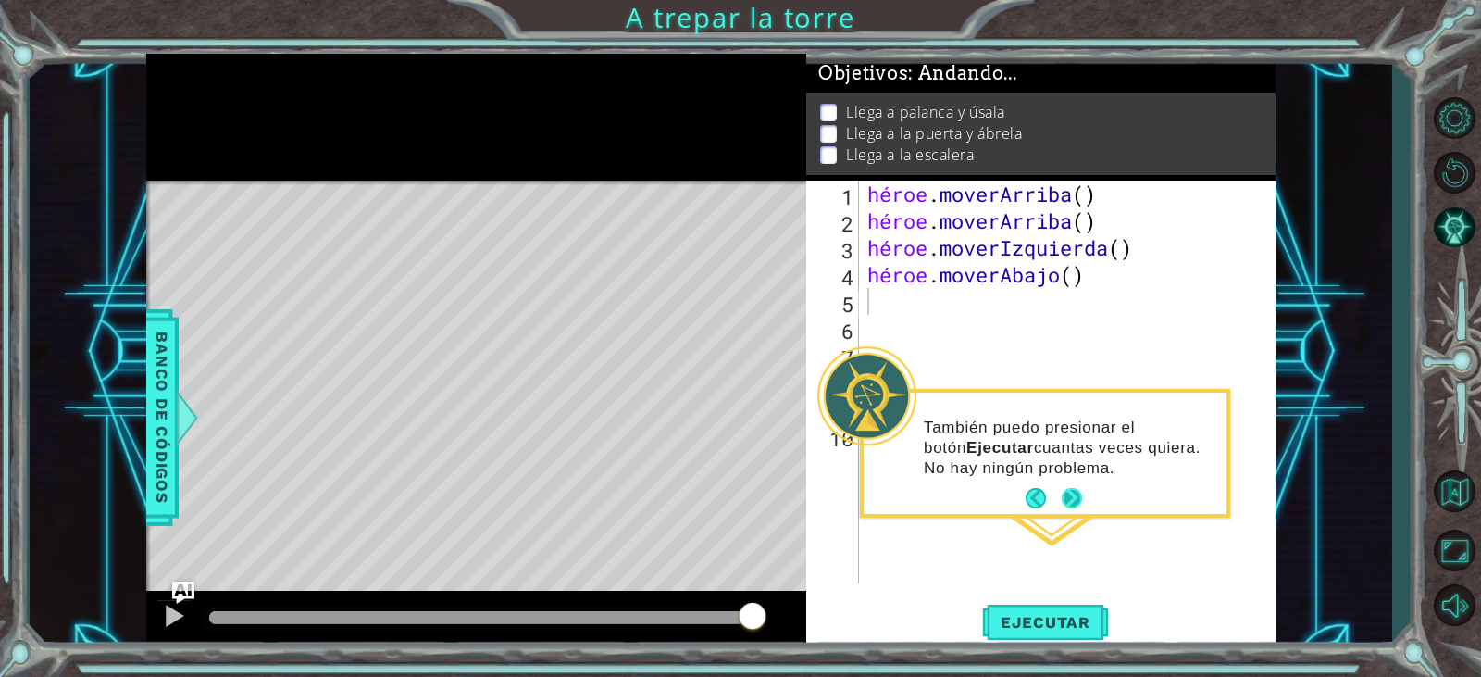
click at [1066, 498] on button "Próximo" at bounding box center [1072, 498] width 20 height 20
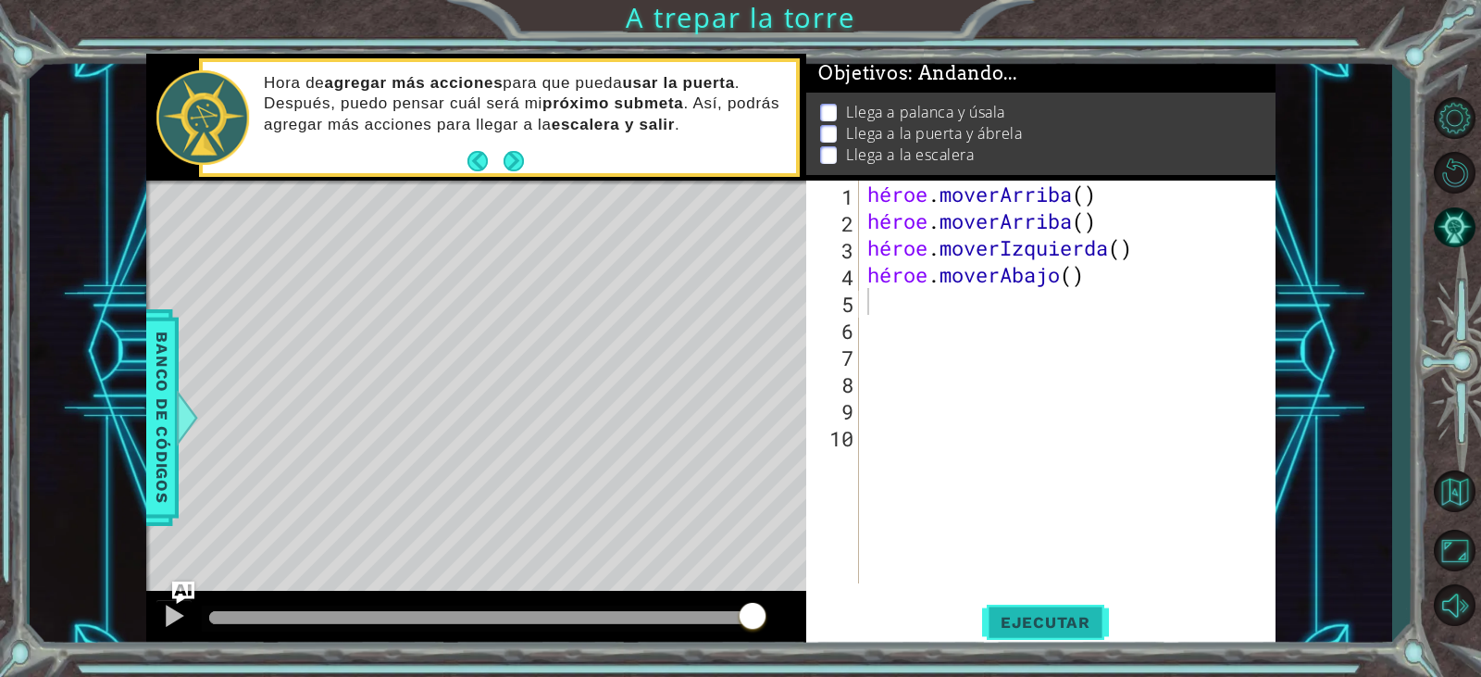
click at [1017, 621] on font "Ejecutar" at bounding box center [1046, 622] width 90 height 19
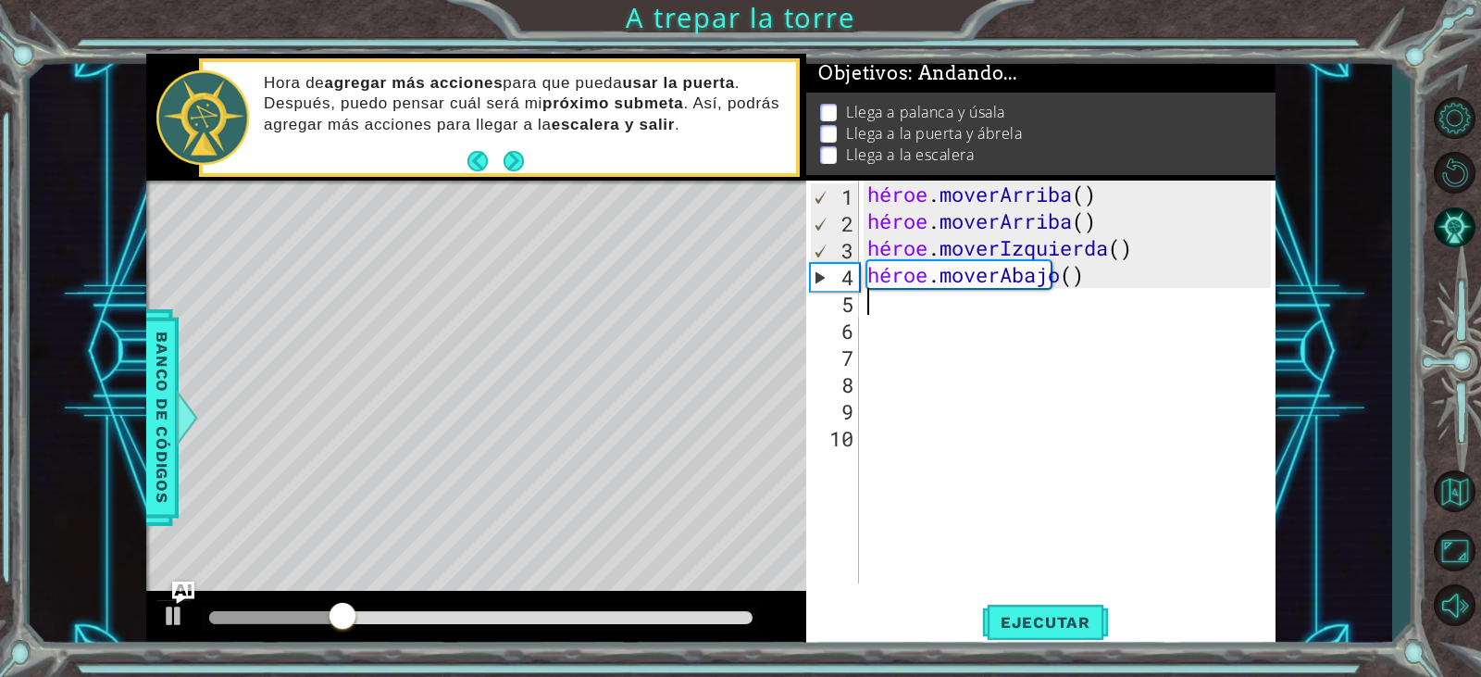
click at [1092, 292] on div "héroe . moverArriba ( ) héroe . moverArriba ( ) héroe . moverIzquierda ( ) héro…" at bounding box center [1072, 409] width 416 height 456
click at [1149, 277] on div "héroe . moverArriba ( ) héroe . moverArriba ( ) héroe . moverIzquierda ( ) héro…" at bounding box center [1072, 409] width 416 height 456
click at [1077, 271] on div "héroe . moverArriba ( ) héroe . moverArriba ( ) héroe . moverIzquierda ( ) héro…" at bounding box center [1072, 409] width 416 height 456
click at [1131, 277] on div "héroe . moverArriba ( ) héroe . moverArriba ( ) héroe . moverIzquierda ( ) héro…" at bounding box center [1072, 409] width 416 height 456
click at [990, 267] on div "héroe . moverArriba ( ) héroe . moverArriba ( ) héroe . moverIzquierda ( ) héro…" at bounding box center [1072, 409] width 416 height 456
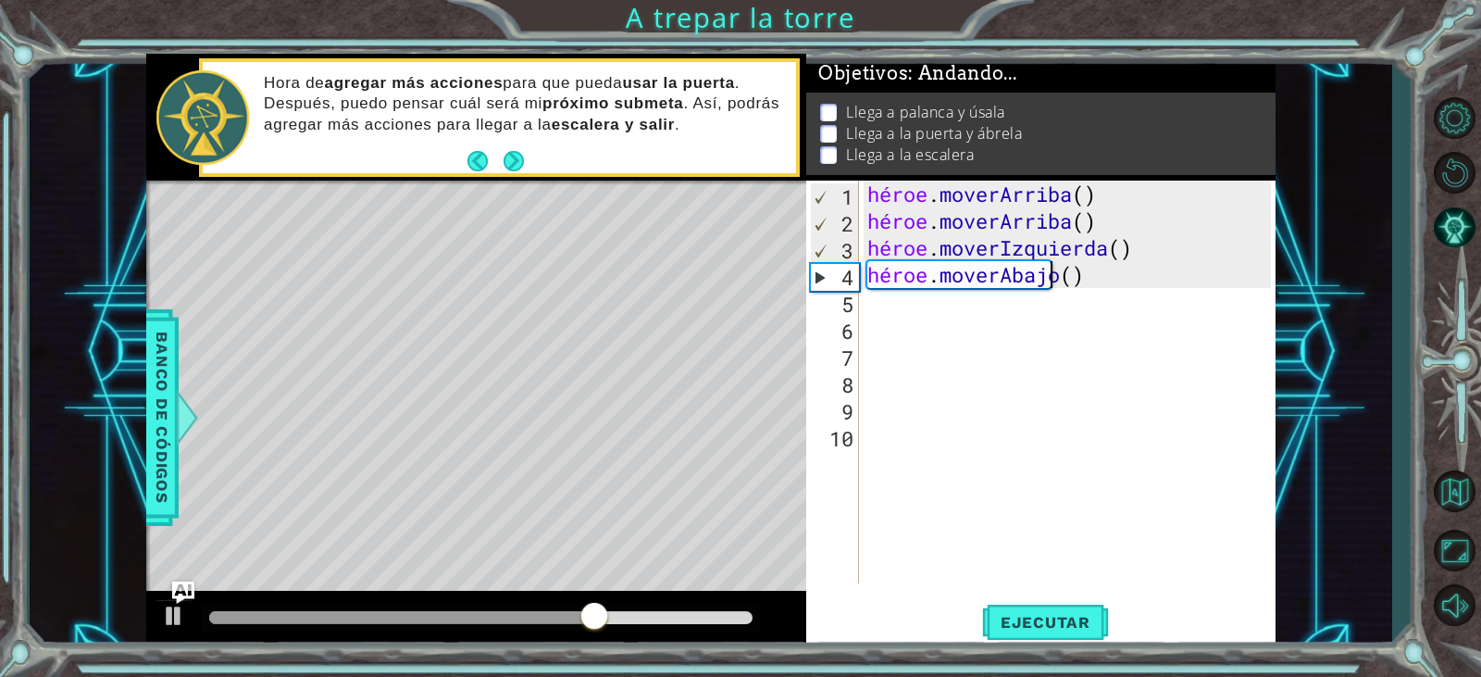
click at [1089, 280] on div "héroe . moverArriba ( ) héroe . moverArriba ( ) héroe . moverIzquierda ( ) héro…" at bounding box center [1072, 409] width 416 height 456
click at [1087, 273] on div "héroe . moverArriba ( ) héroe . moverArriba ( ) héroe . moverIzquierda ( ) héro…" at bounding box center [1072, 409] width 416 height 456
click at [1082, 277] on div "héroe . moverArriba ( ) héroe . moverArriba ( ) héroe . moverIzquierda ( ) héro…" at bounding box center [1072, 409] width 416 height 456
click at [1133, 280] on div "héroe . moverArriba ( ) héroe . moverArriba ( ) héroe . moverIzquierda ( ) héro…" at bounding box center [1072, 409] width 416 height 456
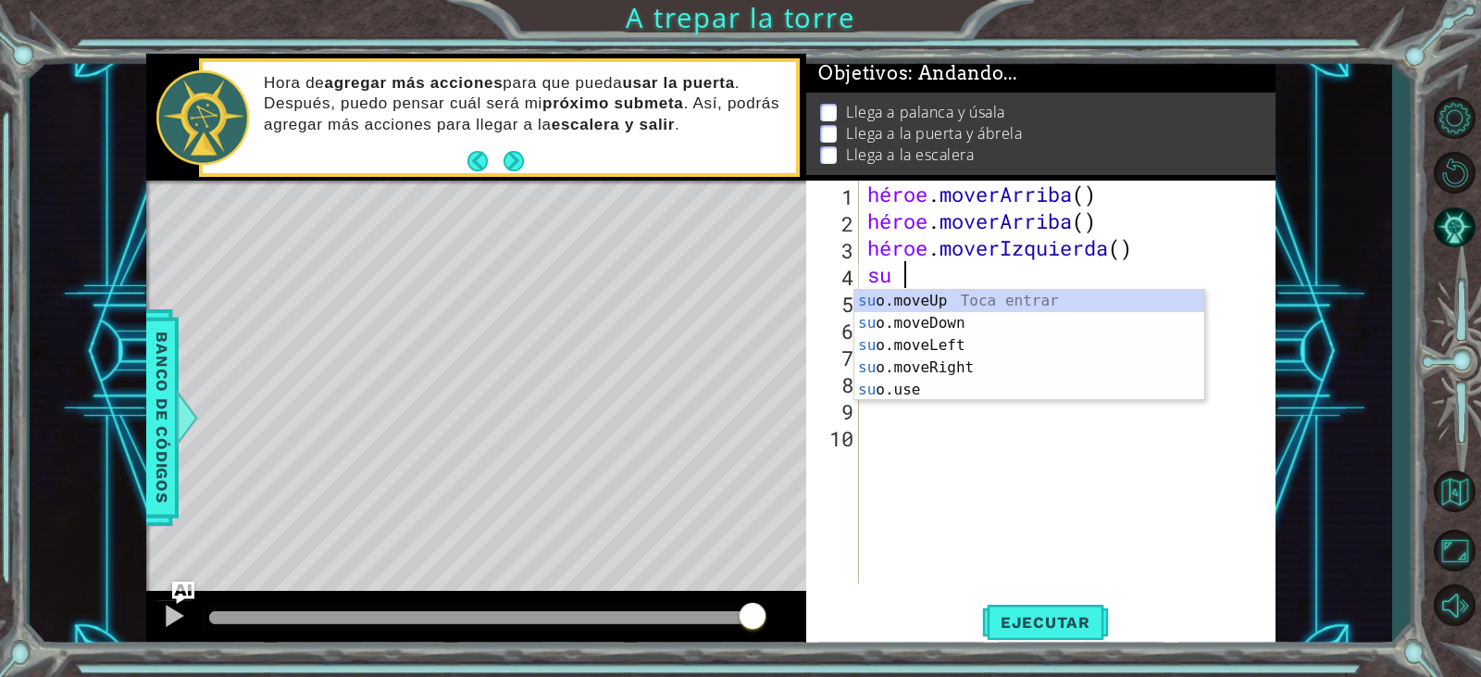
type textarea "h"
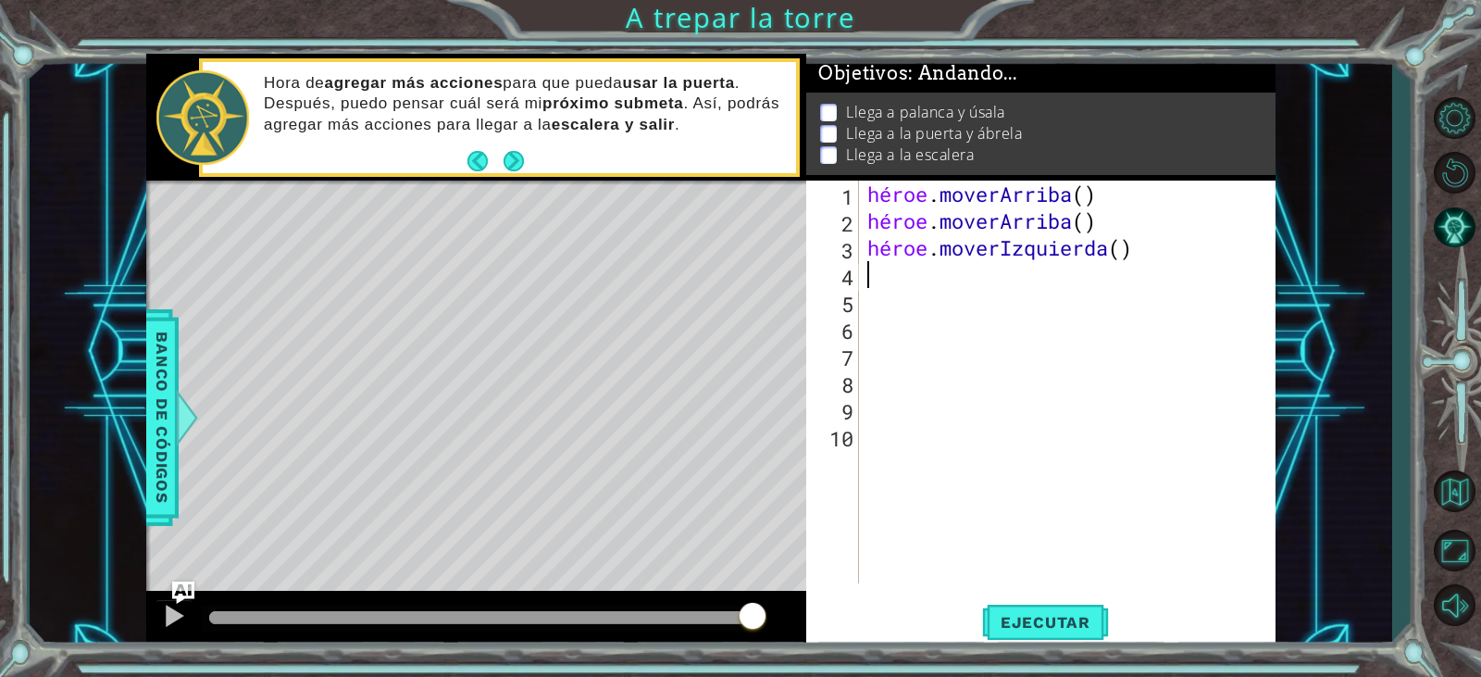
type textarea "hero.moveLeft()"
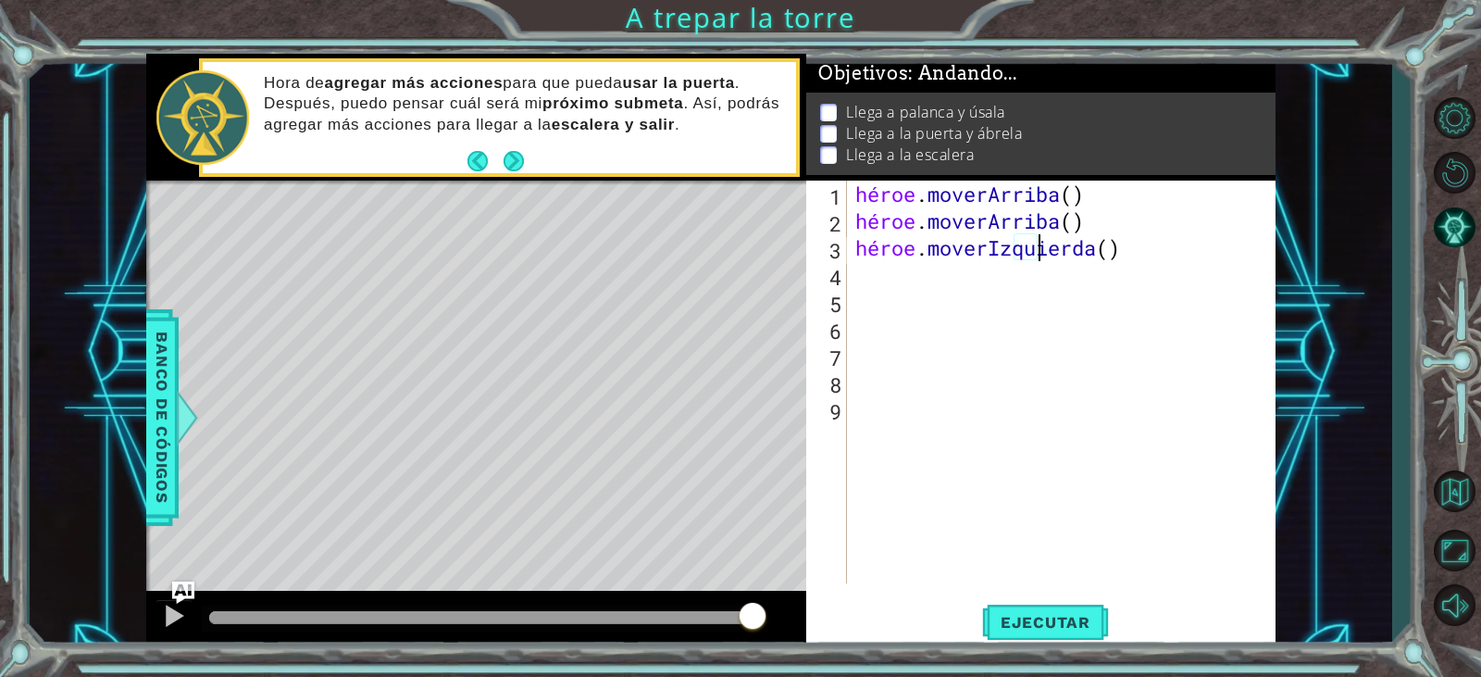
click at [898, 281] on div "héroe . moverArriba ( ) héroe . moverArriba ( ) héroe . moverIzquierda ( )" at bounding box center [1066, 409] width 428 height 456
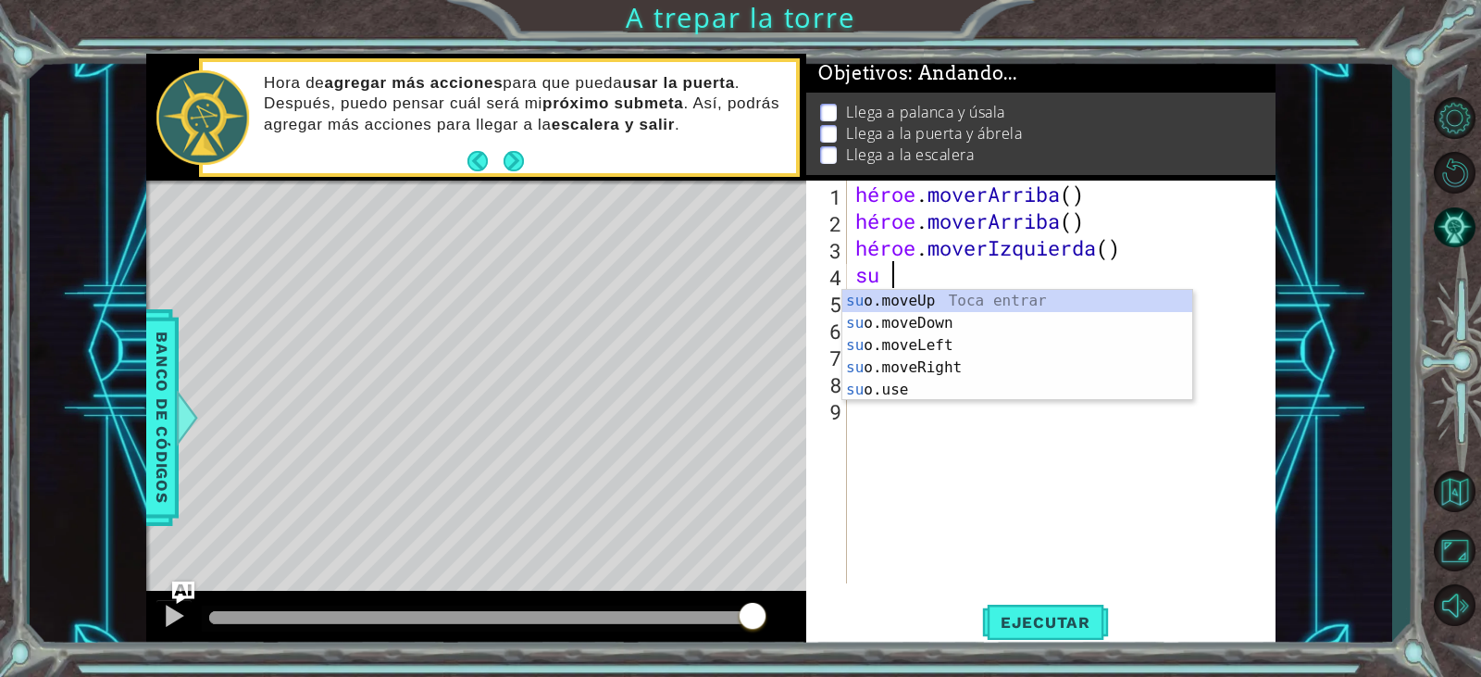
type textarea "h"
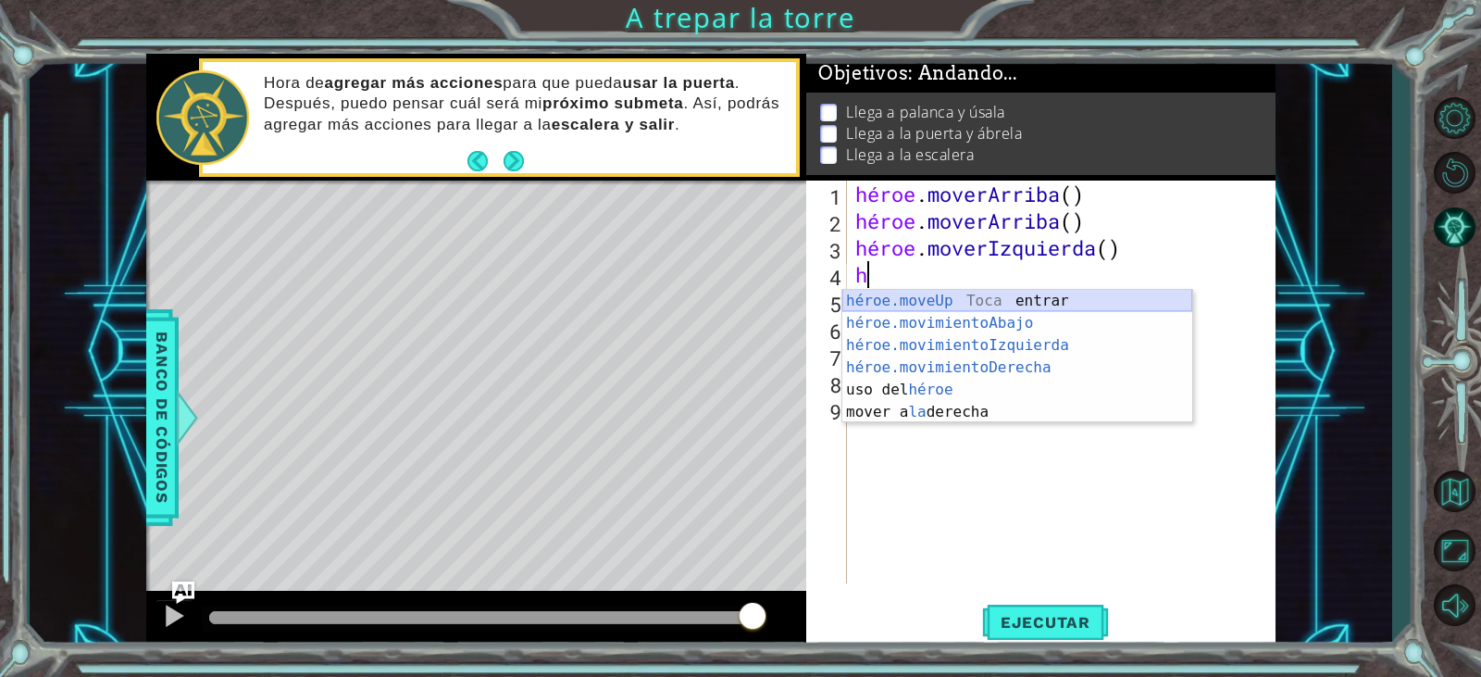
click at [1038, 300] on div "héroe.moveUp Toca entrar héroe.movimientoAbajo ​ Toca Enter héroe.movimientoIzq…" at bounding box center [1018, 379] width 350 height 178
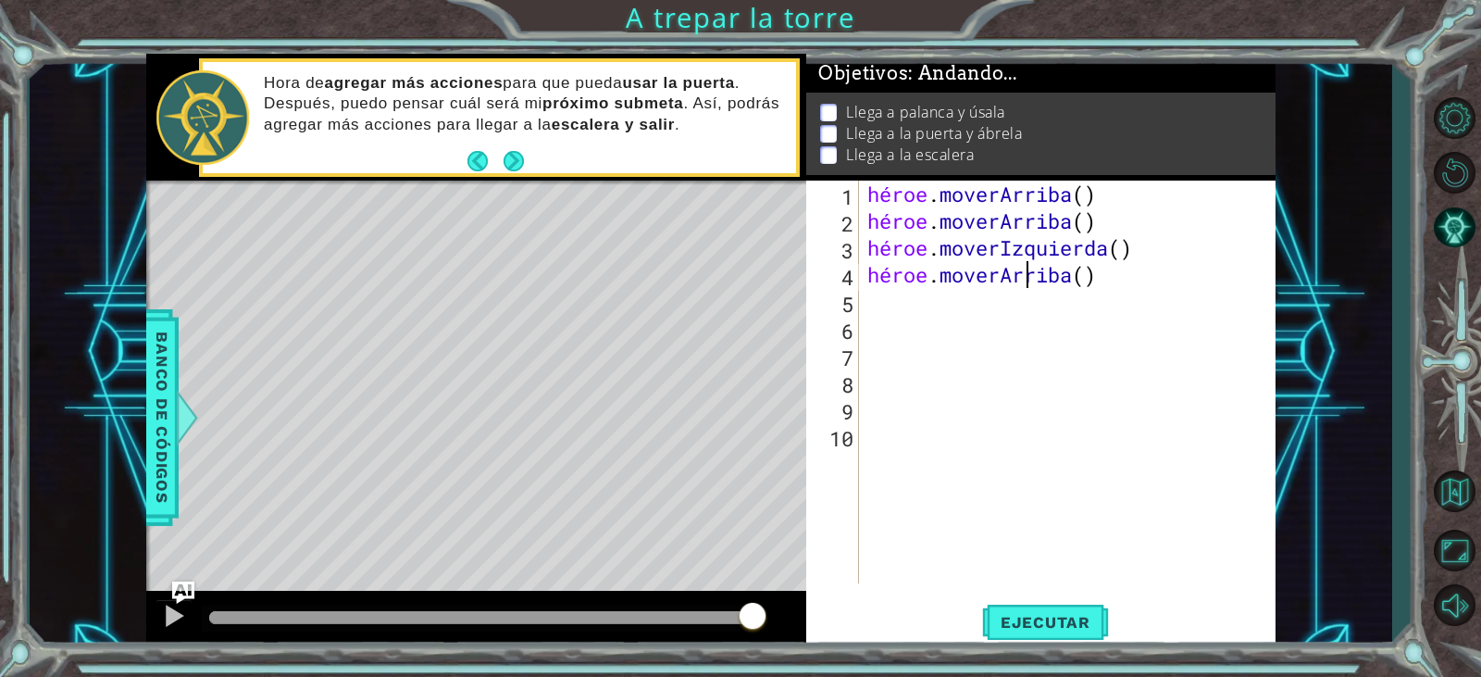
click at [1097, 277] on div "héroe . [PERSON_NAME] ( ) héroe . [PERSON_NAME] ( ) héroe . moverIzquierda ( ) …" at bounding box center [1072, 409] width 416 height 456
type textarea "hero.moveUp()"
click at [1097, 277] on div "héroe . [PERSON_NAME] ( ) héroe . [PERSON_NAME] ( ) héroe . moverIzquierda ( ) …" at bounding box center [1072, 409] width 416 height 456
type textarea "hero.moveUp()"
click at [1101, 273] on div "héroe . [PERSON_NAME] ( ) héroe . [PERSON_NAME] ( ) héroe . moverIzquierda ( ) …" at bounding box center [1072, 409] width 416 height 456
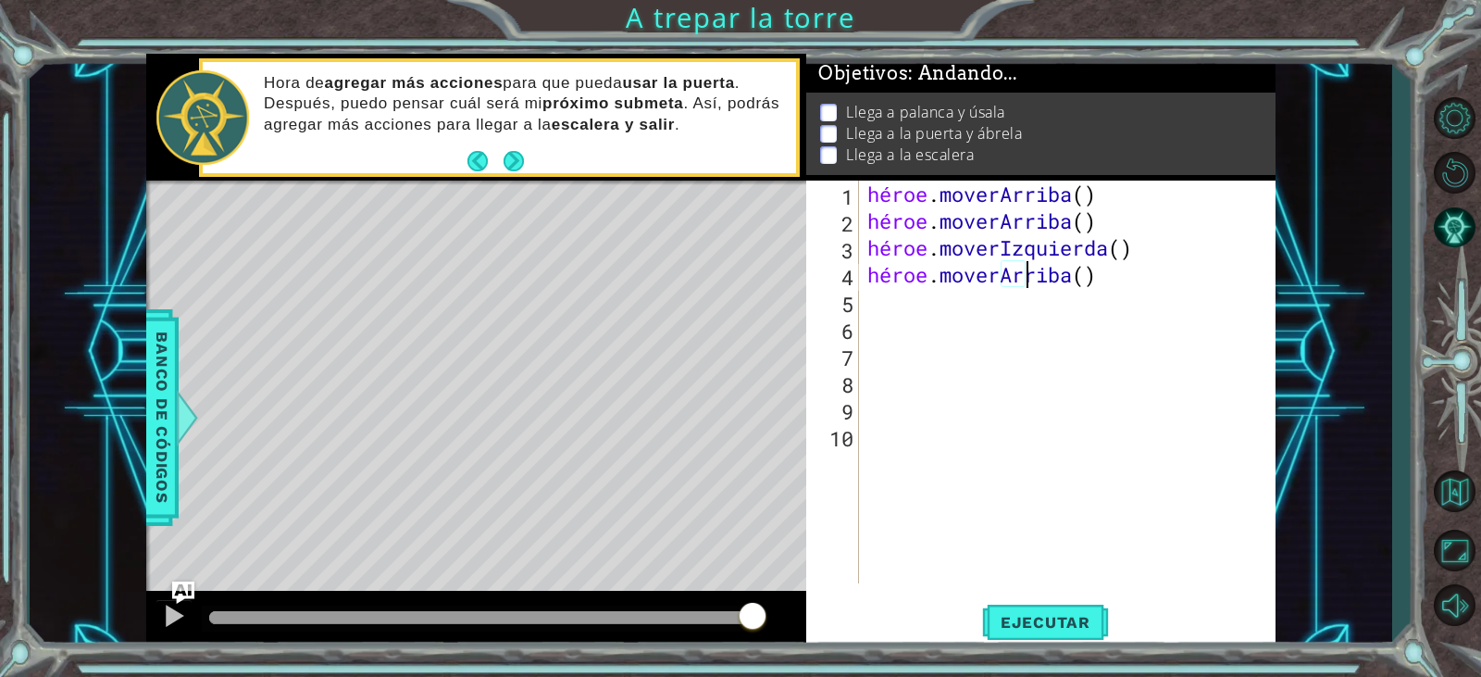
click at [1087, 281] on div "héroe . [PERSON_NAME] ( ) héroe . [PERSON_NAME] ( ) héroe . moverIzquierda ( ) …" at bounding box center [1072, 409] width 416 height 456
click at [1087, 263] on div "héroe . [PERSON_NAME] ( ) héroe . [PERSON_NAME] ( ) héroe . moverIzquierda ( ) …" at bounding box center [1072, 409] width 416 height 456
click at [1083, 273] on div "héroe . [PERSON_NAME] ( ) héroe . [PERSON_NAME] ( ) héroe . moverIzquierda ( ) …" at bounding box center [1072, 409] width 416 height 456
click at [1148, 270] on div "héroe . moverArriba ( ) héroe . moverArriba ( ) héroe . moverIzquierda ( ) héro…" at bounding box center [1072, 409] width 416 height 456
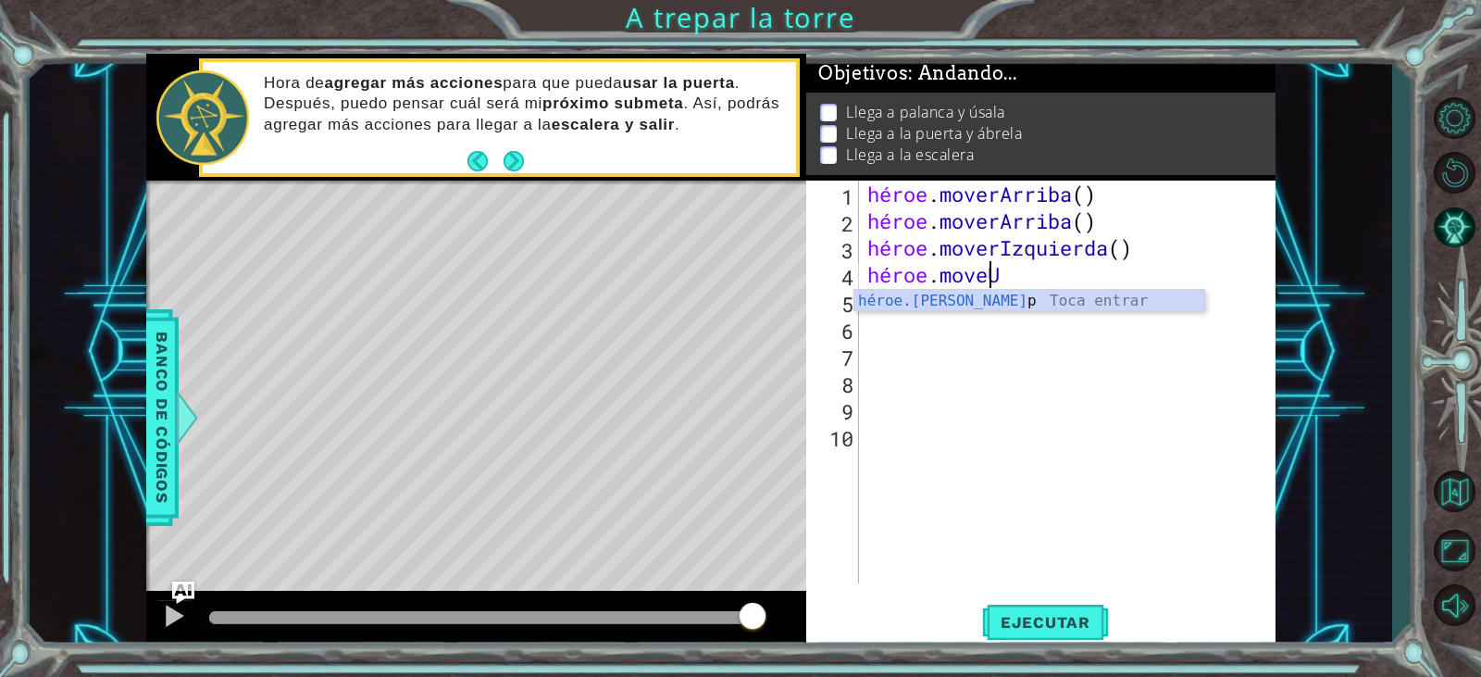
type textarea "hero.move"
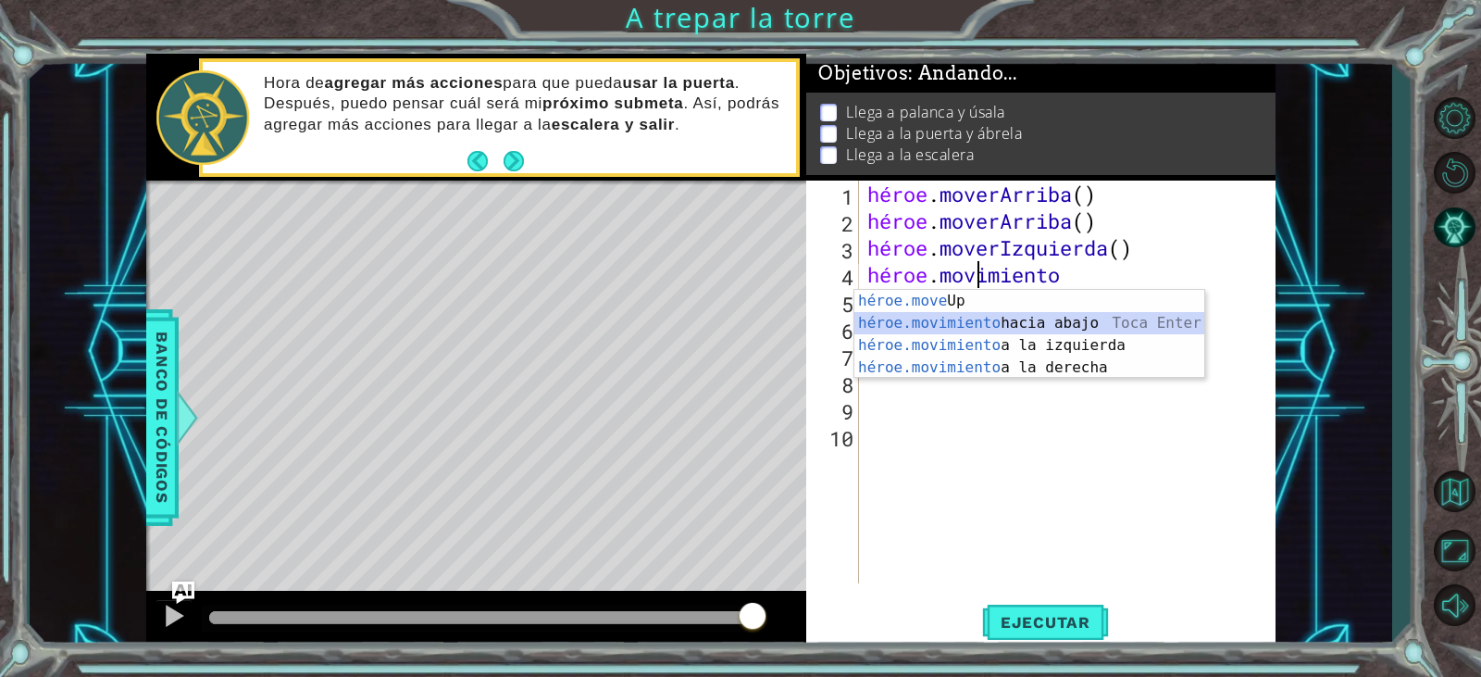
drag, startPoint x: 1093, startPoint y: 315, endPoint x: 1088, endPoint y: 435, distance: 120.5
click at [1093, 318] on div "héroe.move Up Toca Enter héroe.movimiento hacia abajo Toca Enter héroe.movimien…" at bounding box center [1030, 356] width 350 height 133
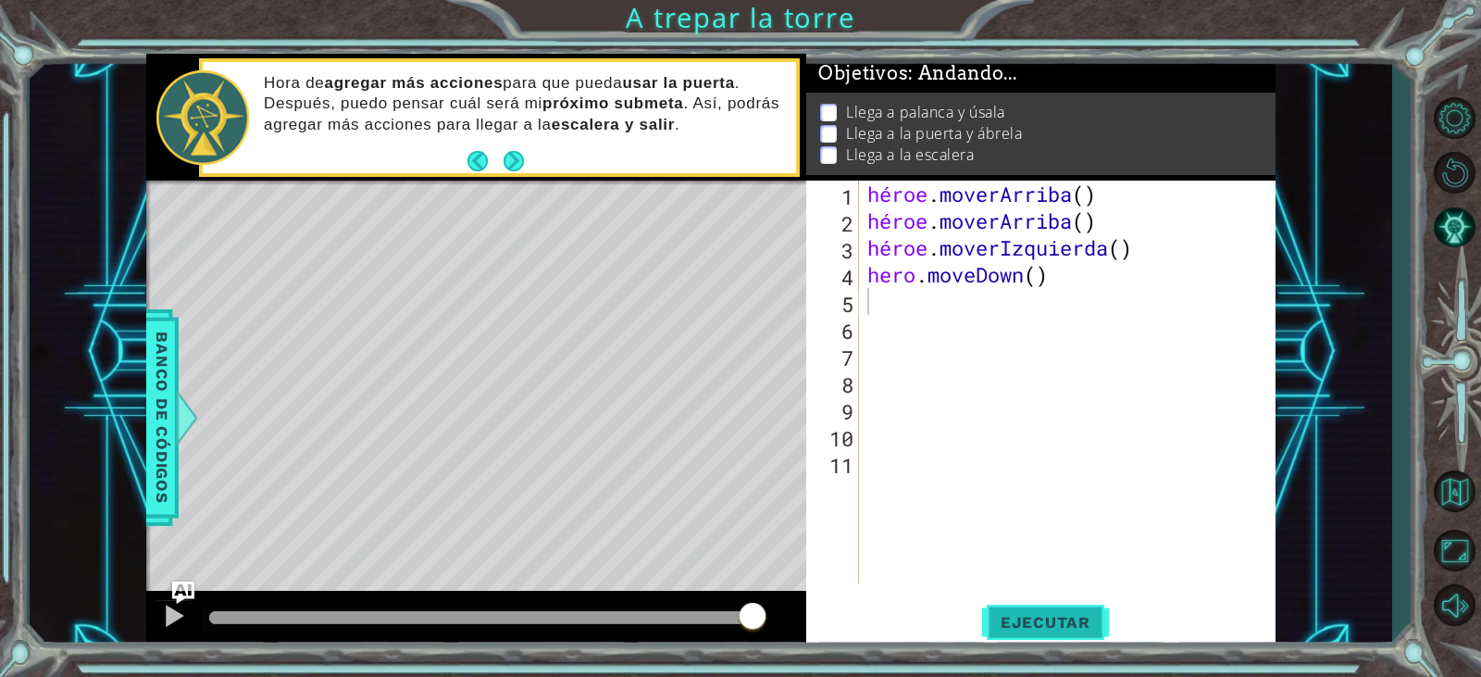
click at [1053, 614] on font "Ejecutar" at bounding box center [1046, 622] width 90 height 19
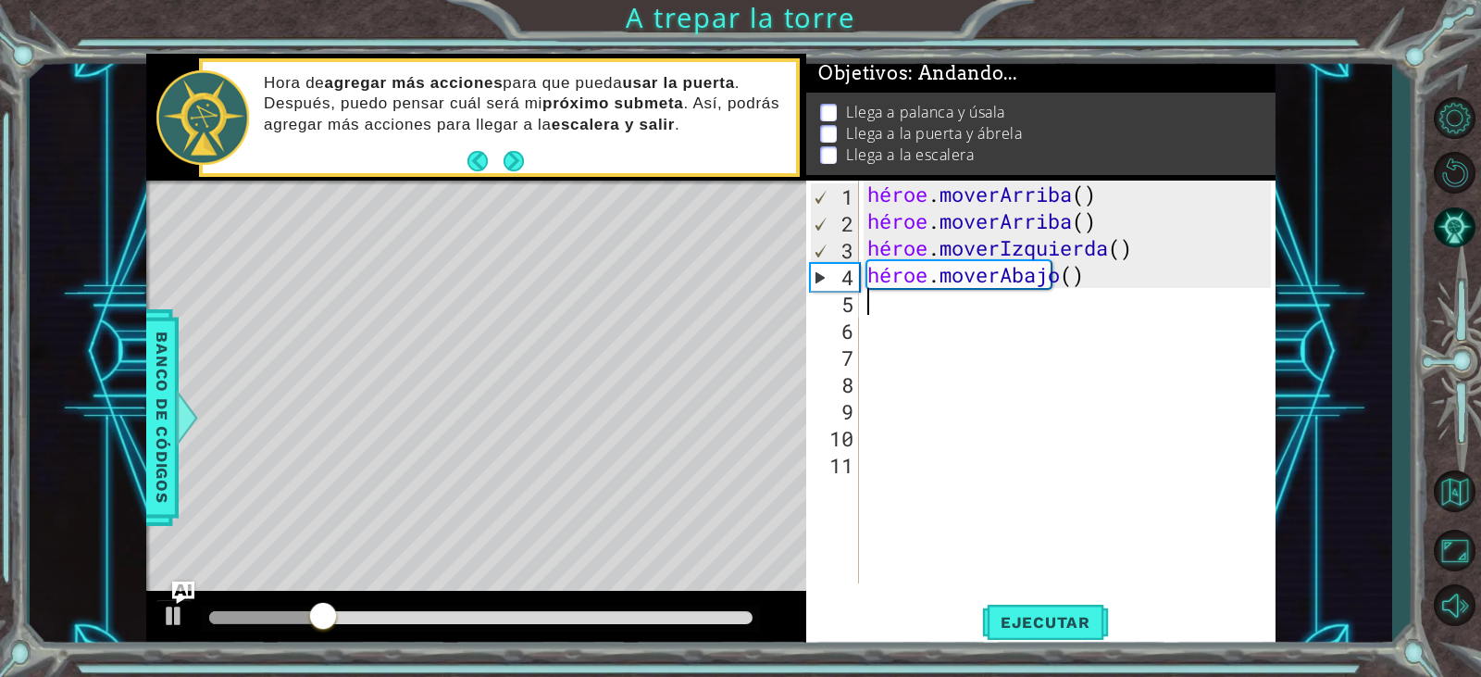
click at [1144, 269] on div "héroe . moverArriba ( ) héroe . moverArriba ( ) héroe . moverIzquierda ( ) héro…" at bounding box center [1072, 409] width 416 height 456
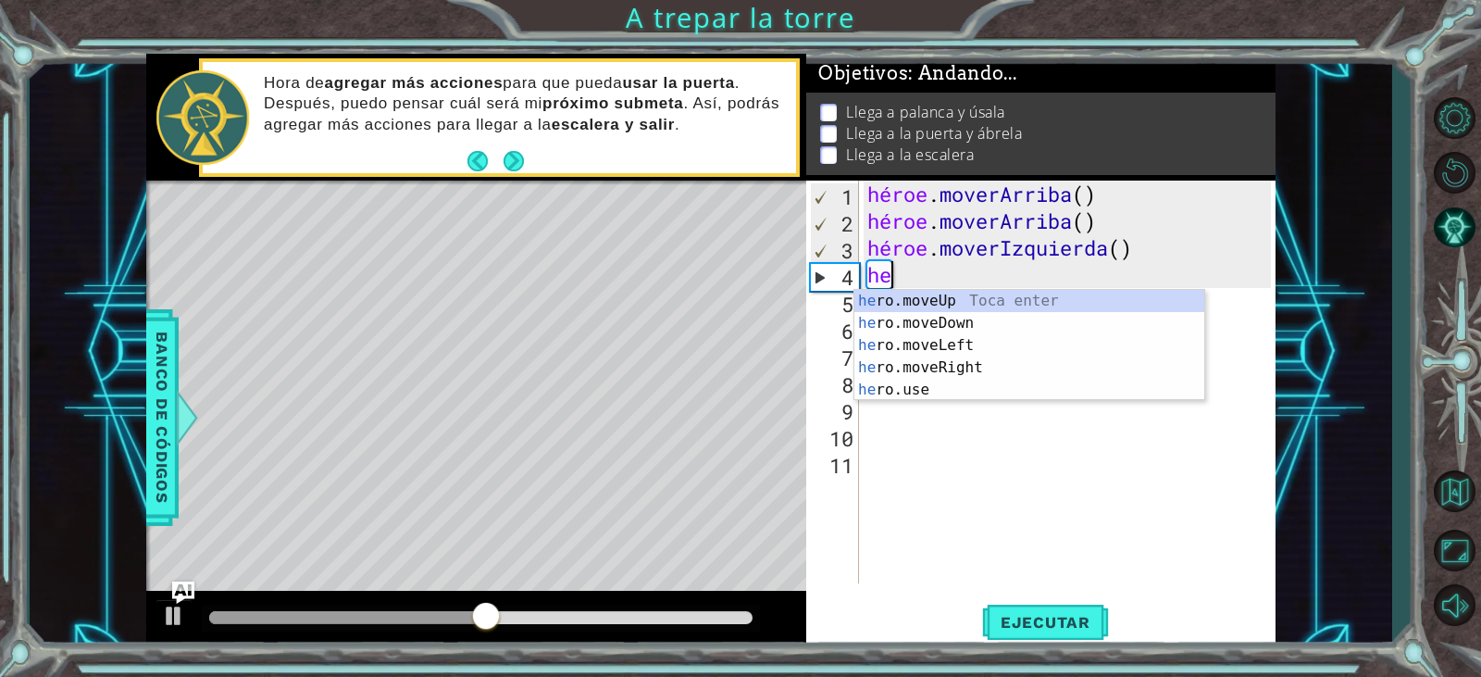
type textarea "h"
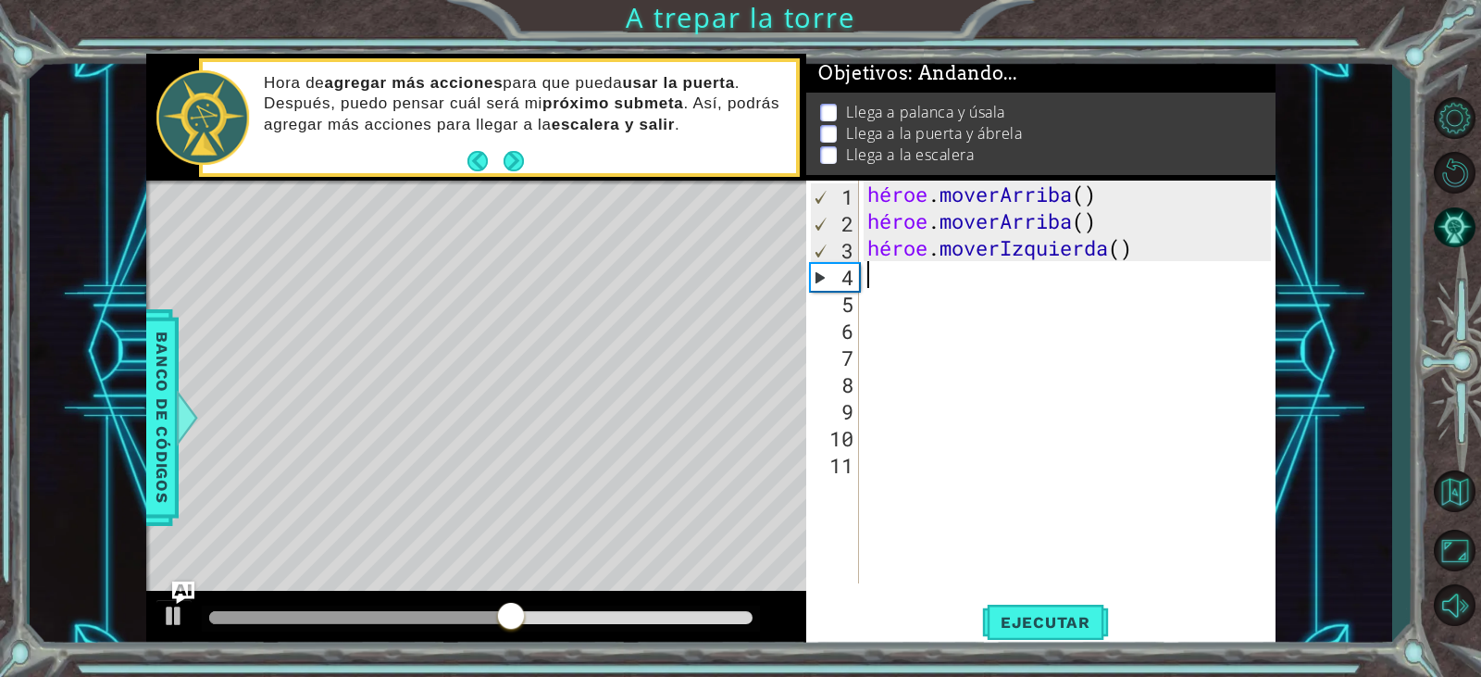
type textarea "hero.moveLeft()"
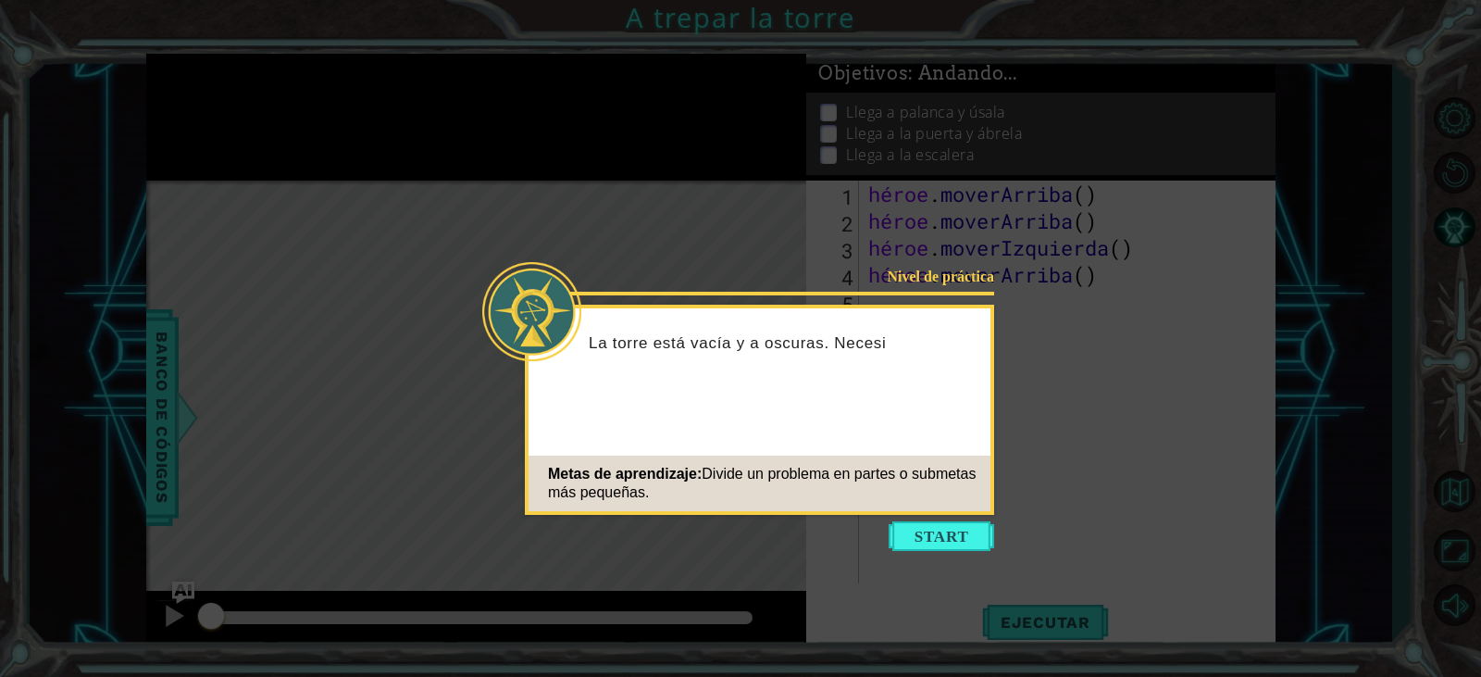
drag, startPoint x: 931, startPoint y: 519, endPoint x: 938, endPoint y: 529, distance: 11.3
click at [932, 520] on icon at bounding box center [740, 338] width 1481 height 677
drag, startPoint x: 944, startPoint y: 533, endPoint x: 960, endPoint y: 445, distance: 89.4
click at [942, 528] on button "Comenzar" at bounding box center [942, 536] width 106 height 30
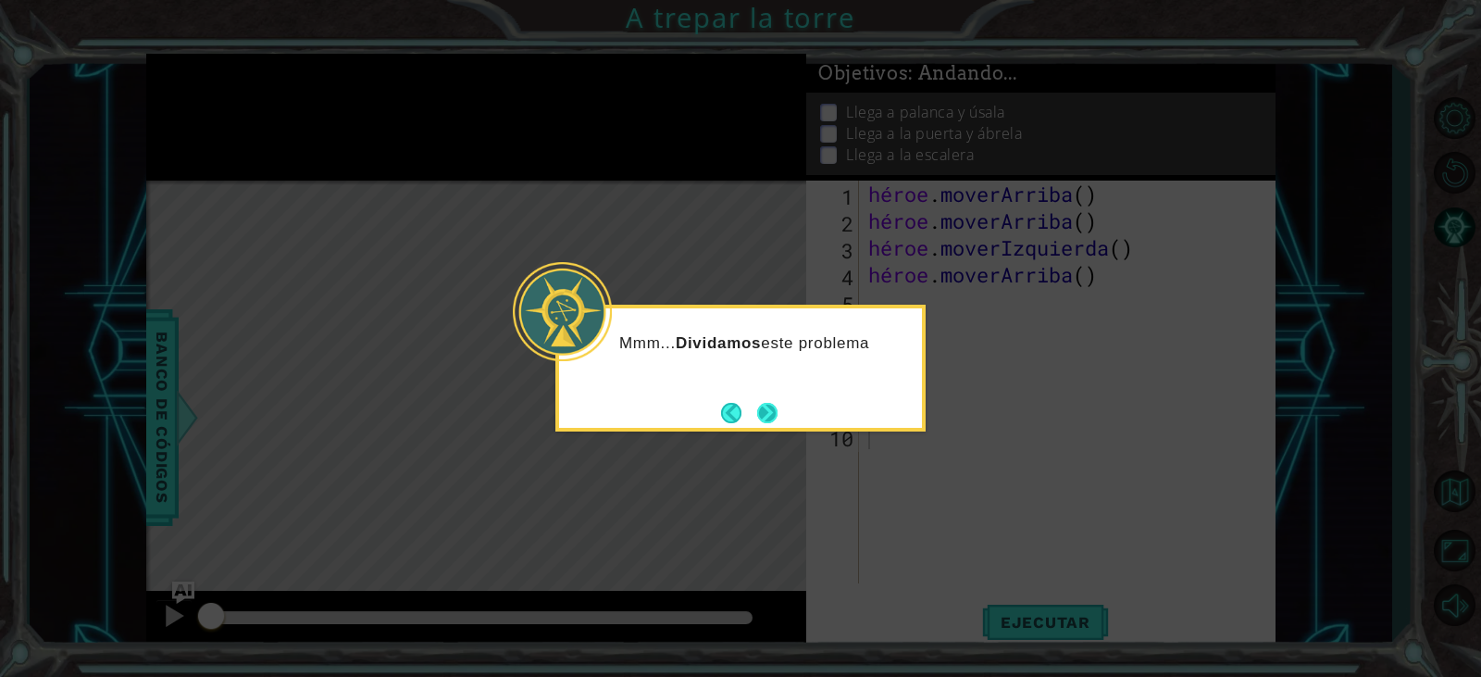
click at [772, 409] on button "Próximo" at bounding box center [767, 412] width 21 height 21
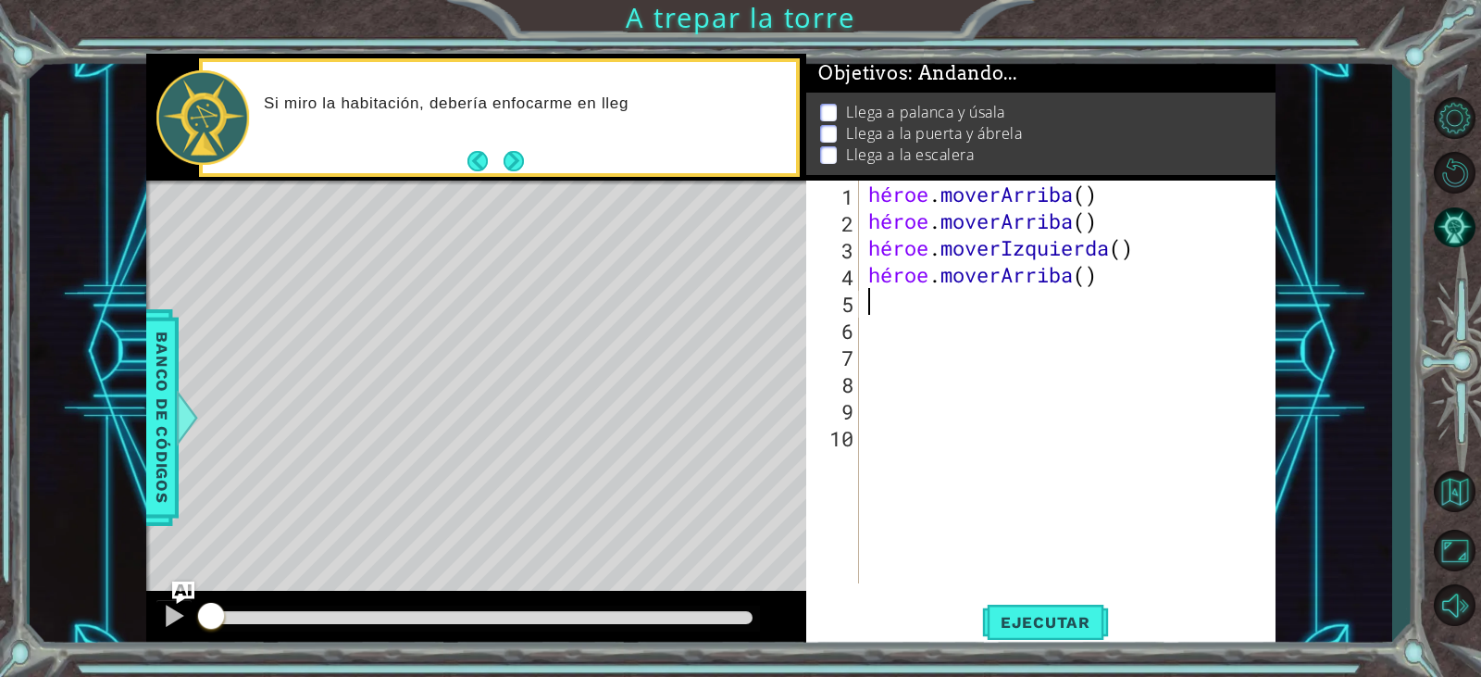
click at [868, 303] on div "héroe . [PERSON_NAME] ( ) héroe . [PERSON_NAME] ( ) héroe . moverIzquierda ( ) …" at bounding box center [1072, 409] width 415 height 456
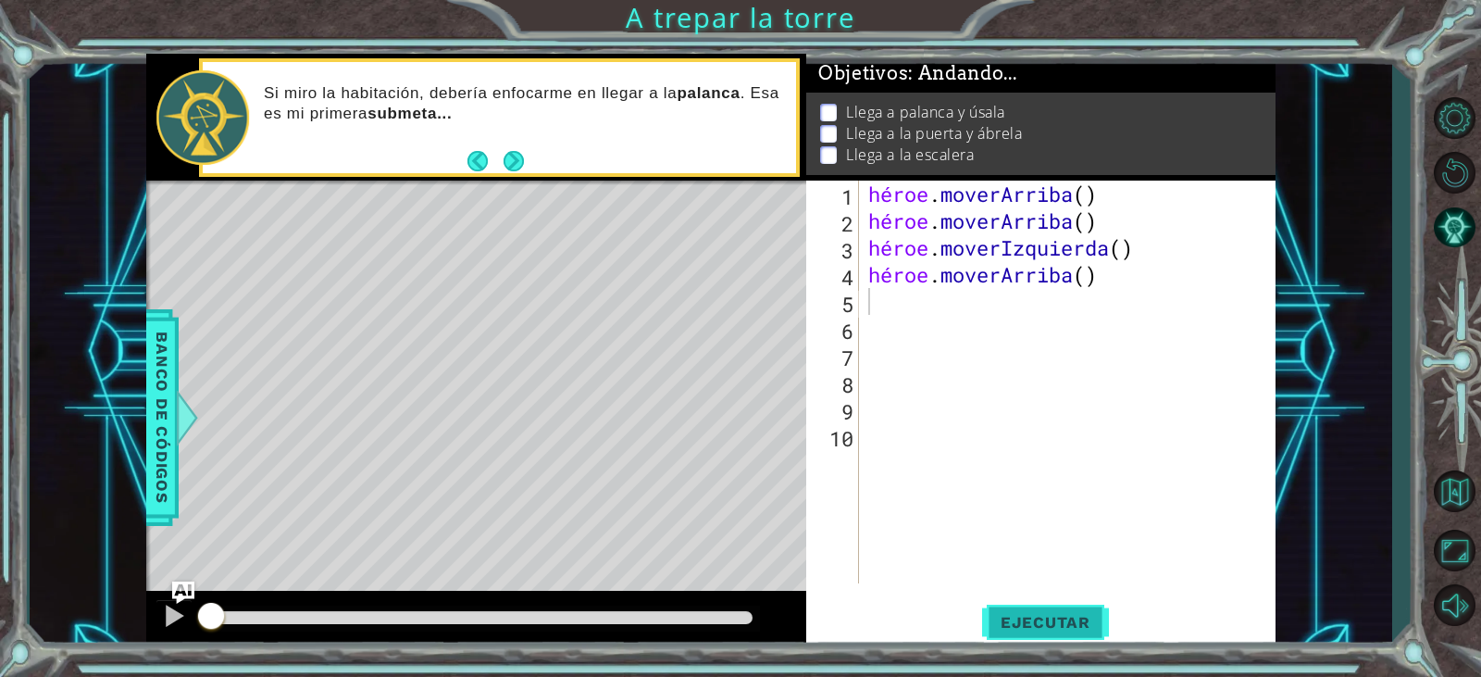
click at [1040, 618] on font "Ejecutar" at bounding box center [1046, 622] width 90 height 19
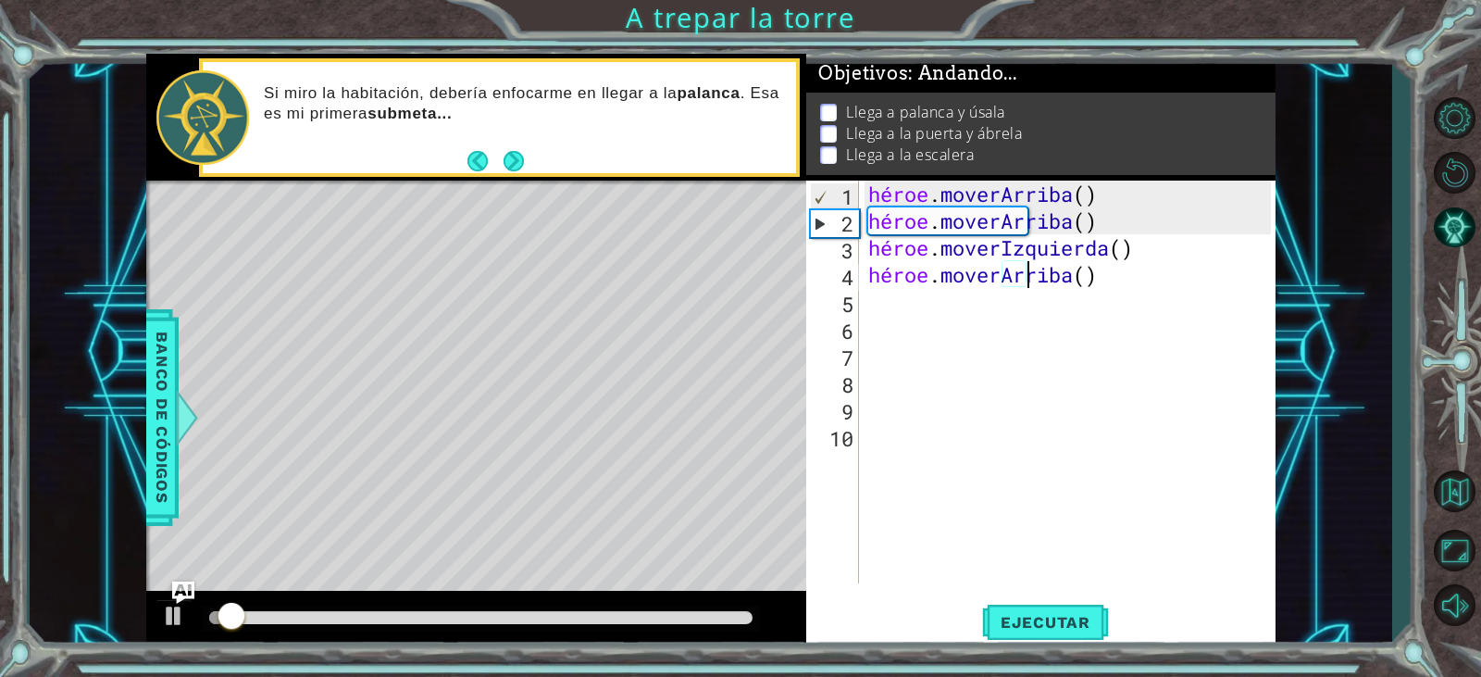
click at [1154, 278] on div "héroe . [PERSON_NAME] ( ) héroe . [PERSON_NAME] ( ) héroe . moverIzquierda ( ) …" at bounding box center [1072, 409] width 415 height 456
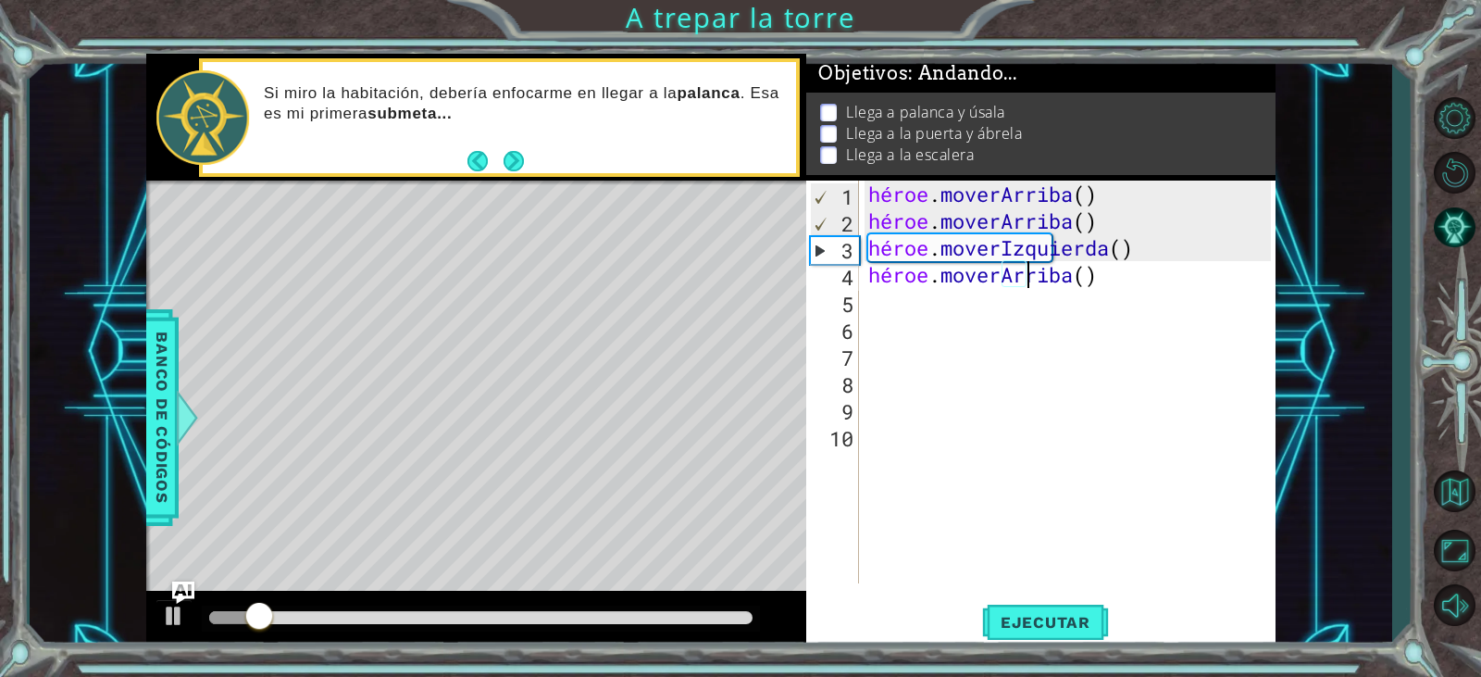
click at [1096, 277] on div "héroe . [PERSON_NAME] ( ) héroe . [PERSON_NAME] ( ) héroe . moverIzquierda ( ) …" at bounding box center [1072, 409] width 415 height 456
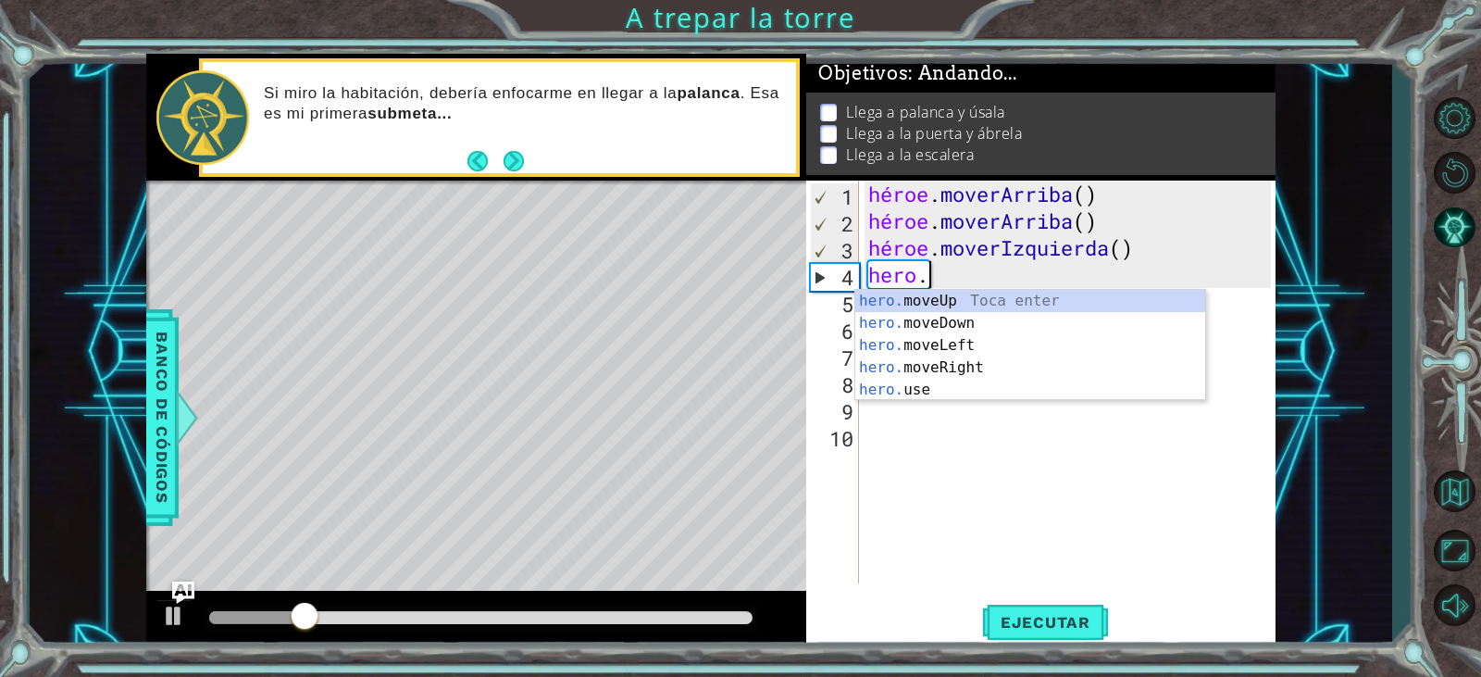
type textarea "h"
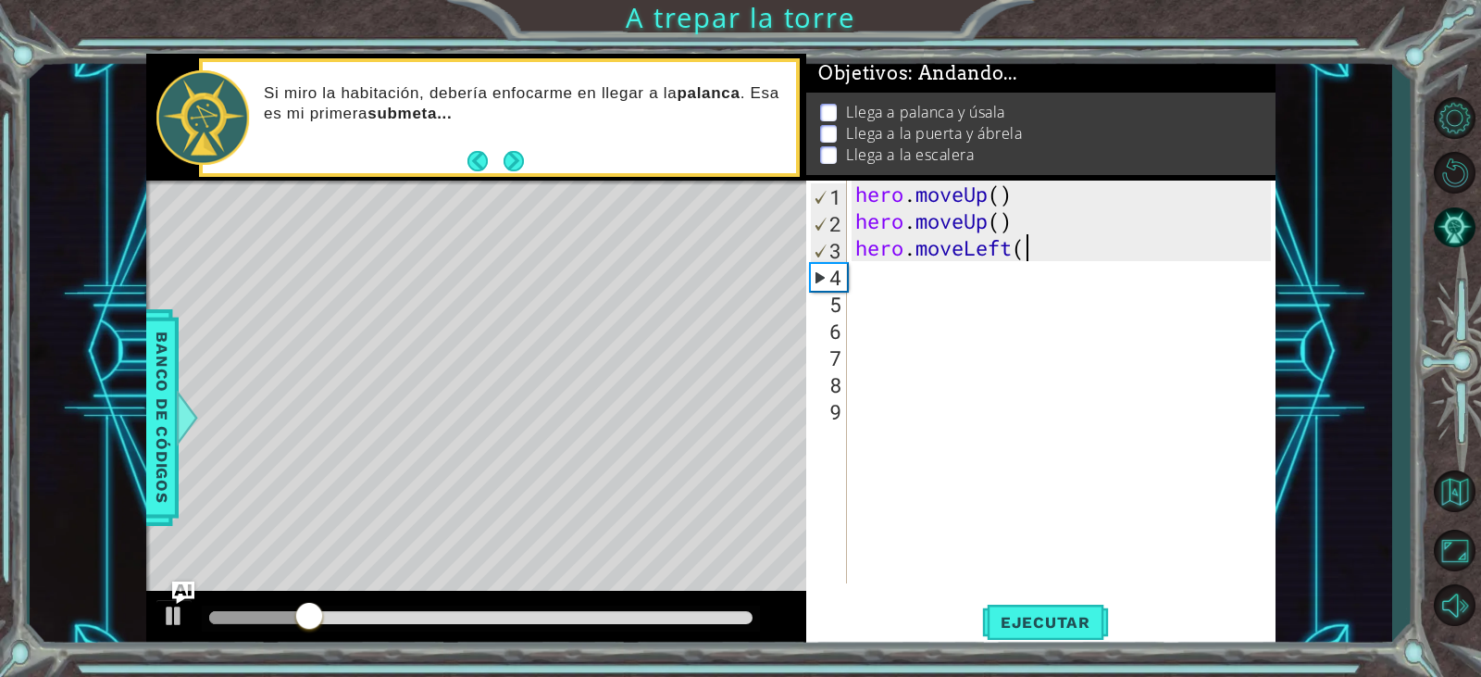
type textarea "hero.moveLef"
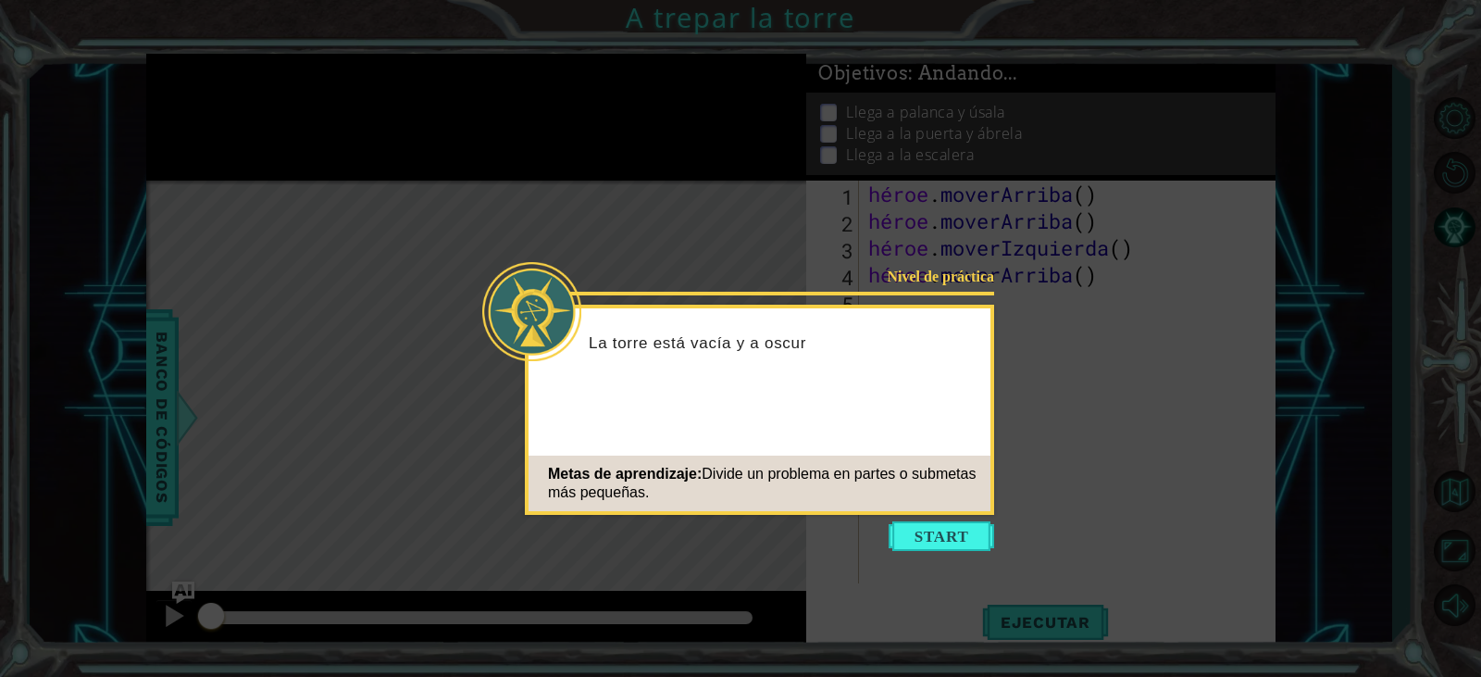
click at [657, 181] on icon at bounding box center [740, 338] width 1481 height 677
click at [921, 543] on button "Comenzar" at bounding box center [942, 536] width 106 height 30
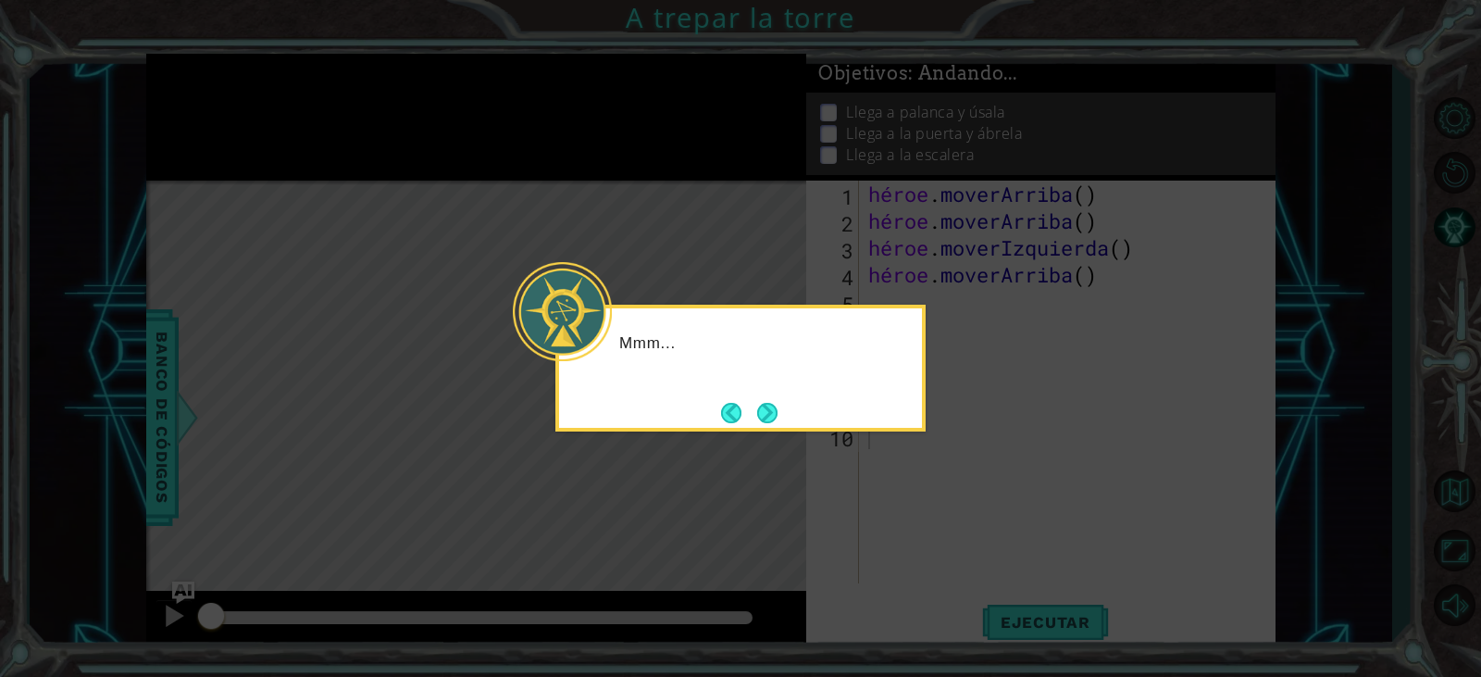
click at [1036, 310] on icon at bounding box center [740, 338] width 1481 height 677
click at [751, 404] on button "Próximo" at bounding box center [768, 412] width 34 height 34
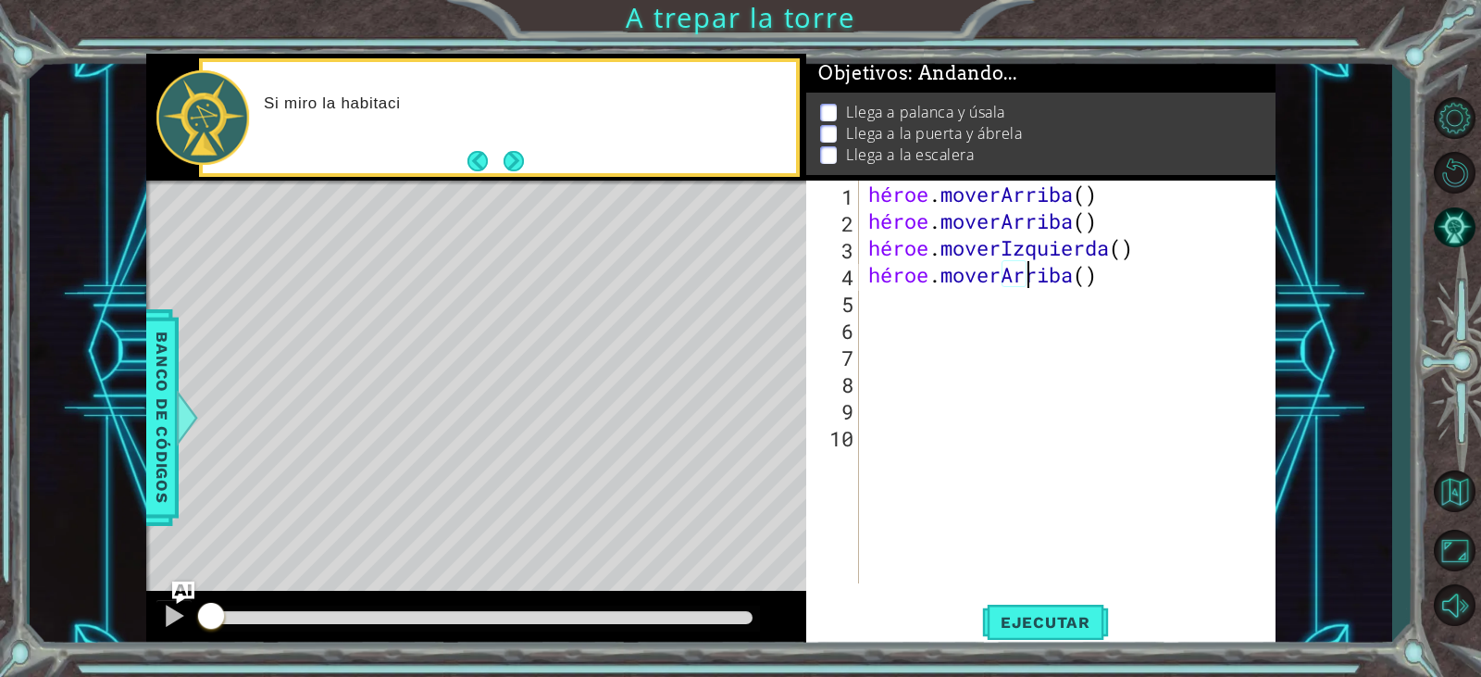
click at [1149, 276] on div "héroe . [PERSON_NAME] ( ) héroe . [PERSON_NAME] ( ) héroe . moverIzquierda ( ) …" at bounding box center [1072, 409] width 415 height 456
type textarea "hero.moveUp()"
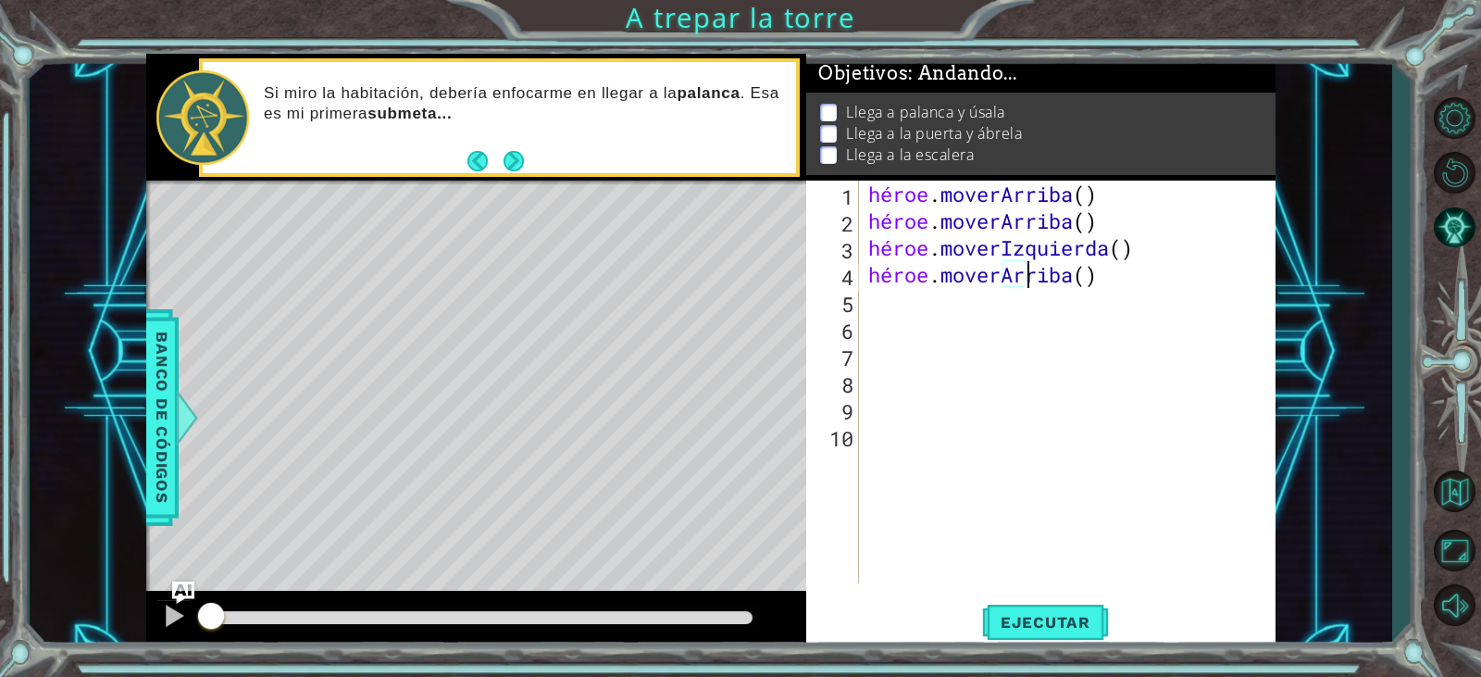
click at [1130, 281] on div "héroe . [PERSON_NAME] ( ) héroe . [PERSON_NAME] ( ) héroe . moverIzquierda ( ) …" at bounding box center [1072, 409] width 415 height 456
click at [1152, 270] on div "héroe . [PERSON_NAME] ( ) héroe . [PERSON_NAME] ( ) héroe . moverIzquierda ( ) …" at bounding box center [1072, 409] width 415 height 456
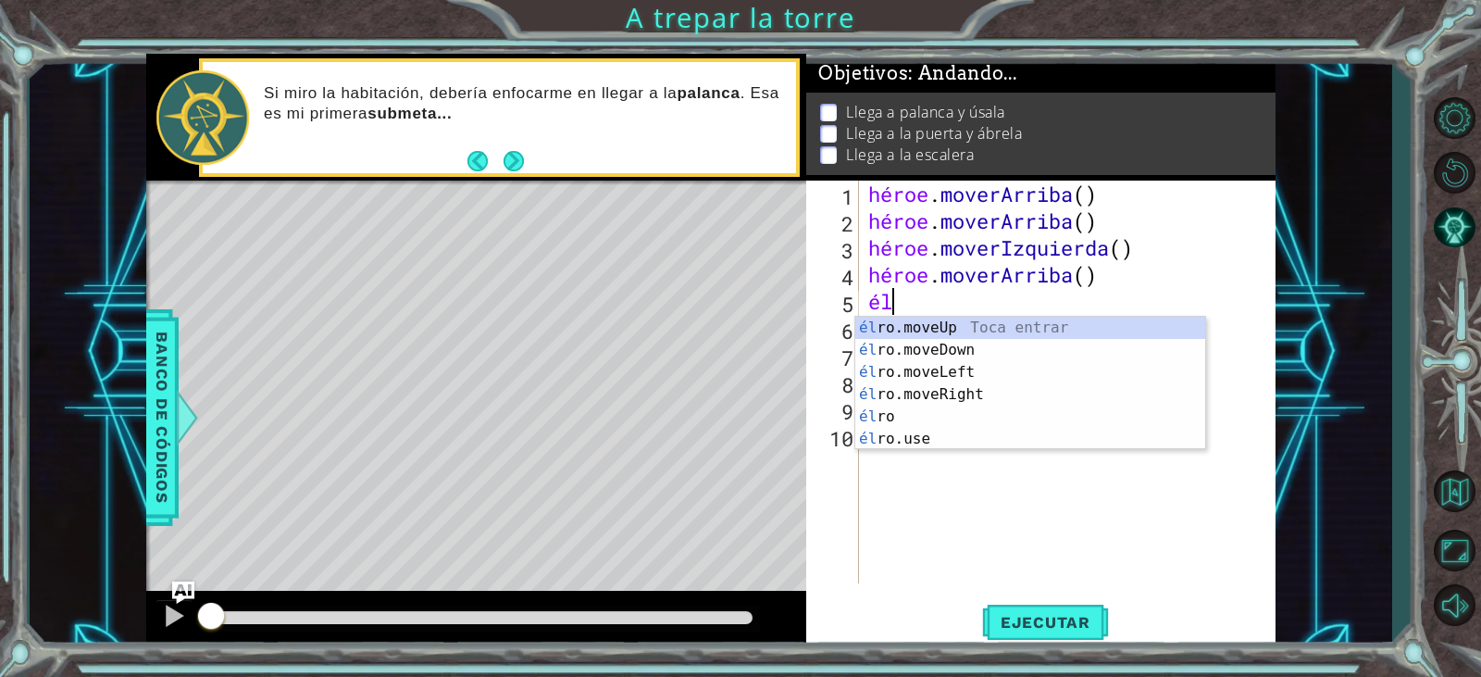
type textarea "h"
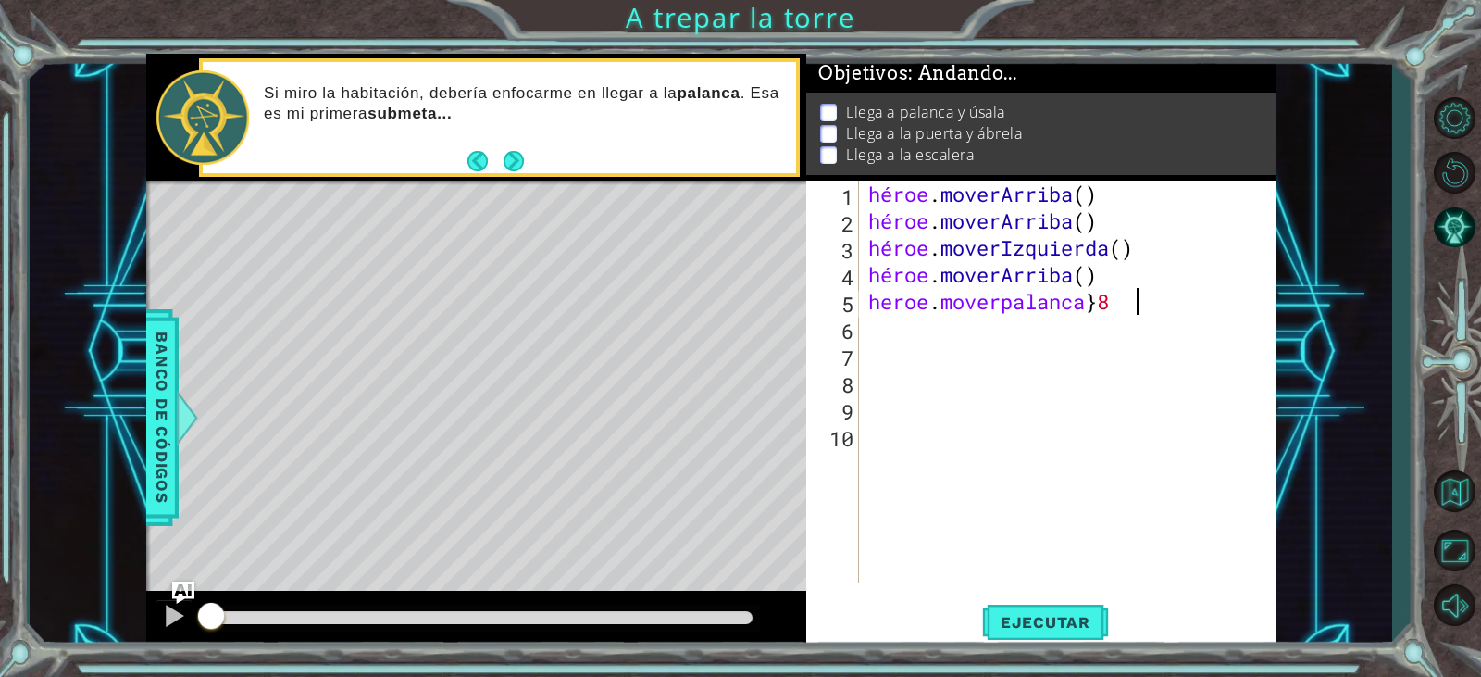
scroll to position [0, 11]
type textarea "heroe . moverpalanca}"
click at [1154, 303] on div "héroe . [PERSON_NAME] ( ) héroe . [PERSON_NAME] ( ) héroe . moverIzquierda ( ) …" at bounding box center [1072, 409] width 415 height 456
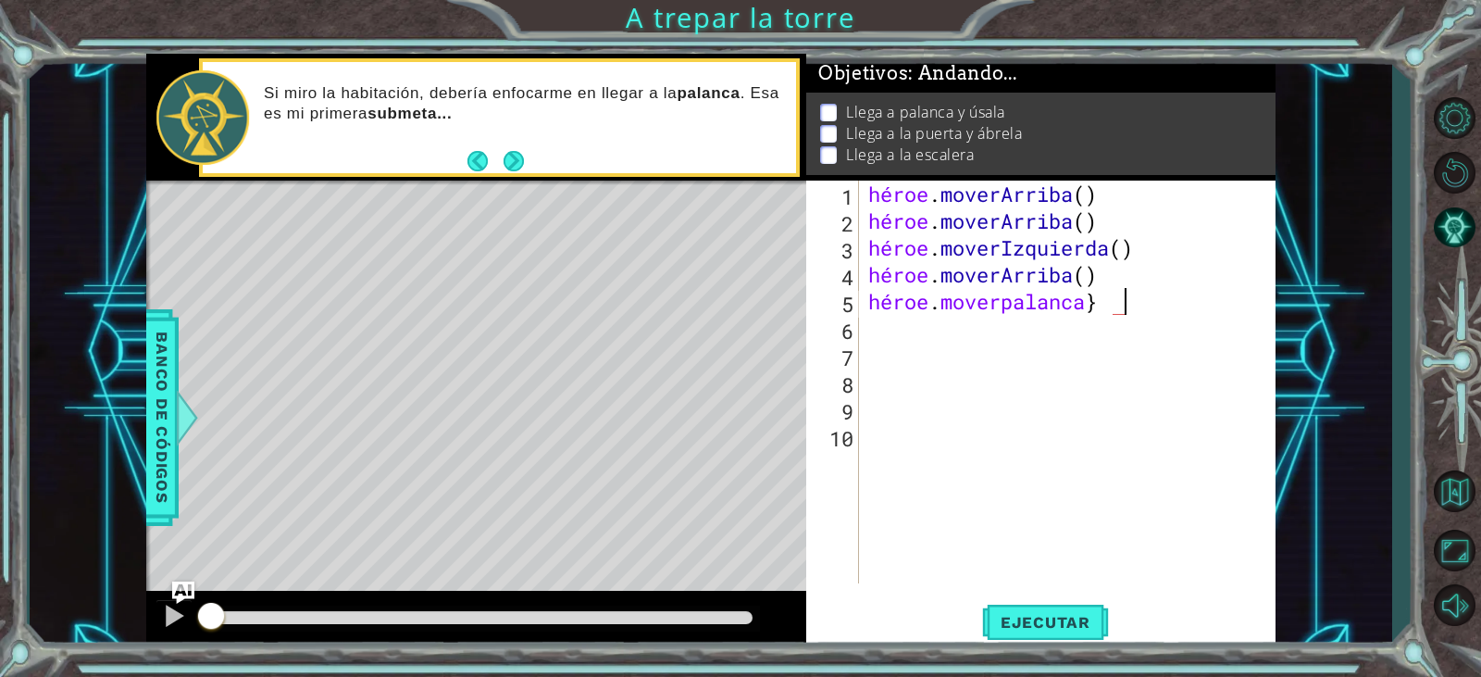
type textarea "8"
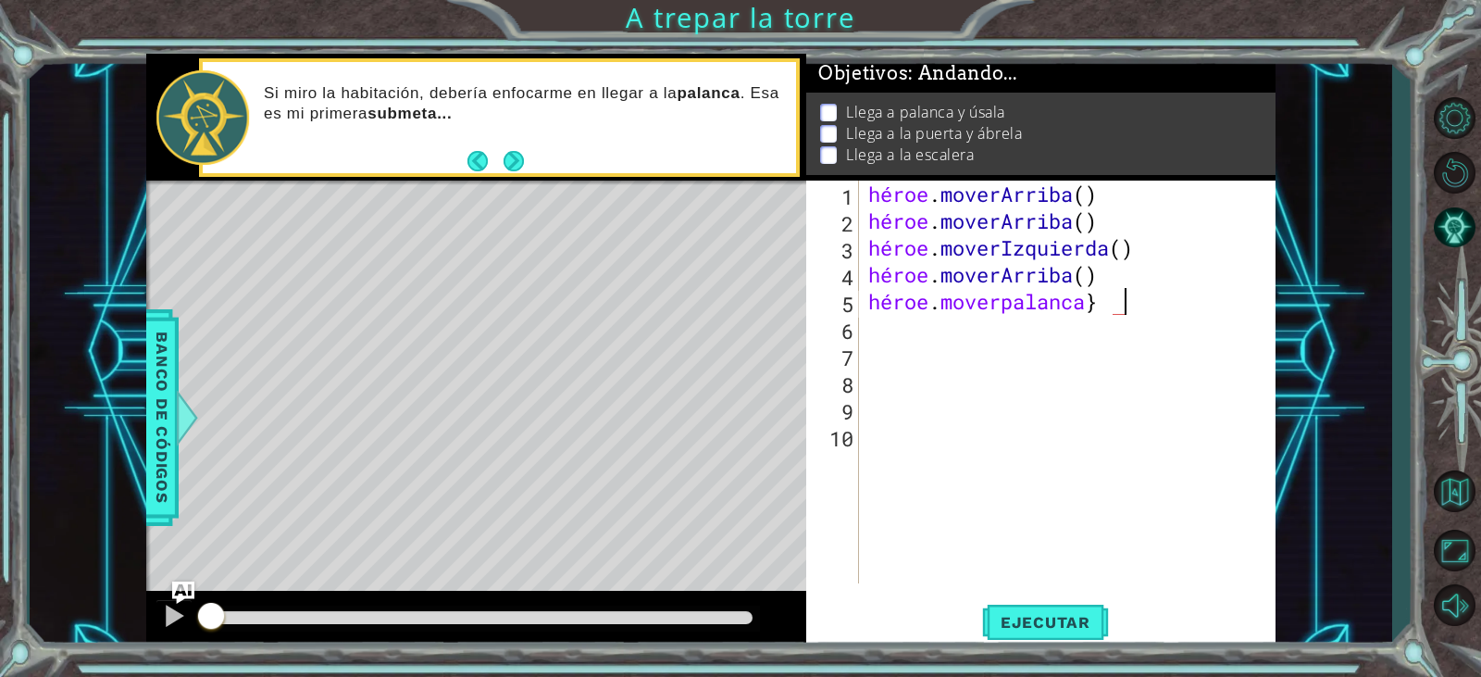
click at [1153, 310] on div "héroe . [PERSON_NAME] ( ) héroe . [PERSON_NAME] ( ) héroe . moverIzquierda ( ) …" at bounding box center [1072, 409] width 415 height 456
click at [1038, 629] on font "Ejecutar" at bounding box center [1046, 622] width 90 height 19
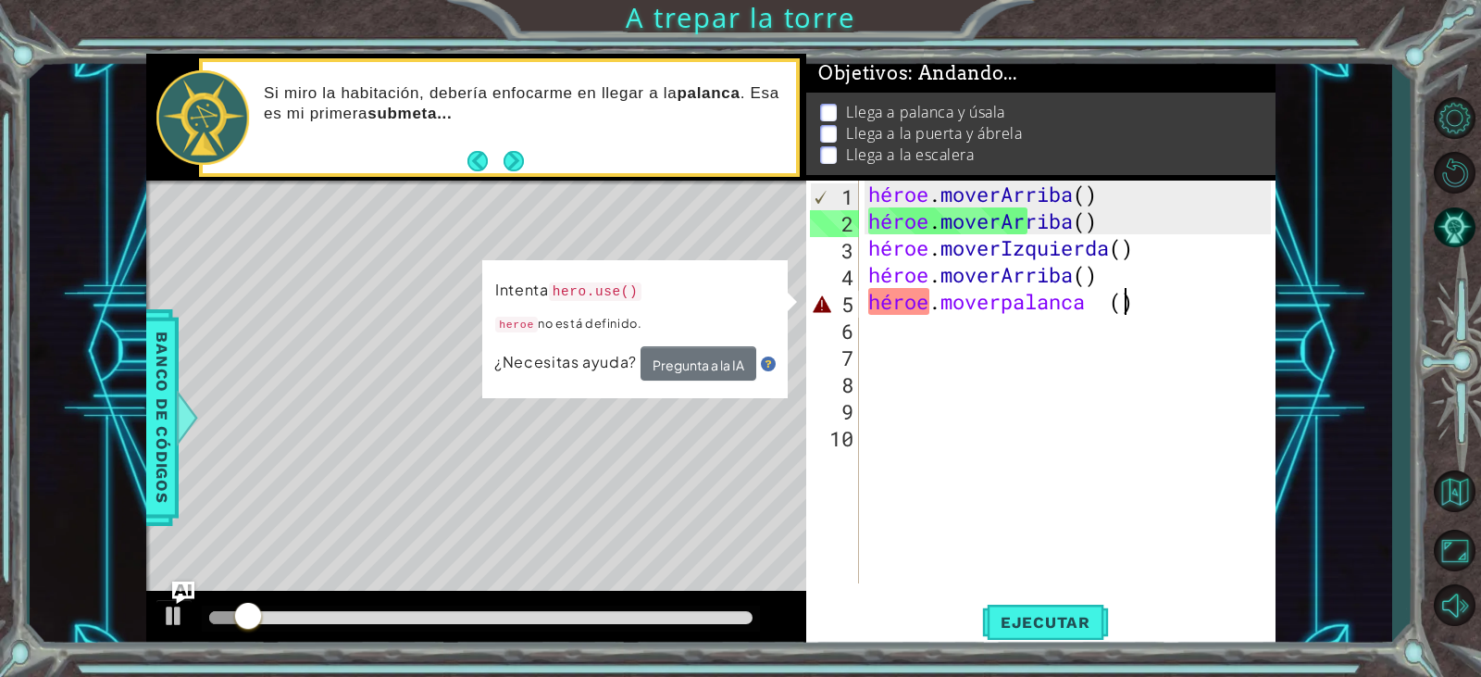
click at [1125, 292] on div "héroe . [PERSON_NAME] ( ) héroe . [PERSON_NAME] ( ) héroe . moverIzquierda ( ) …" at bounding box center [1072, 409] width 415 height 456
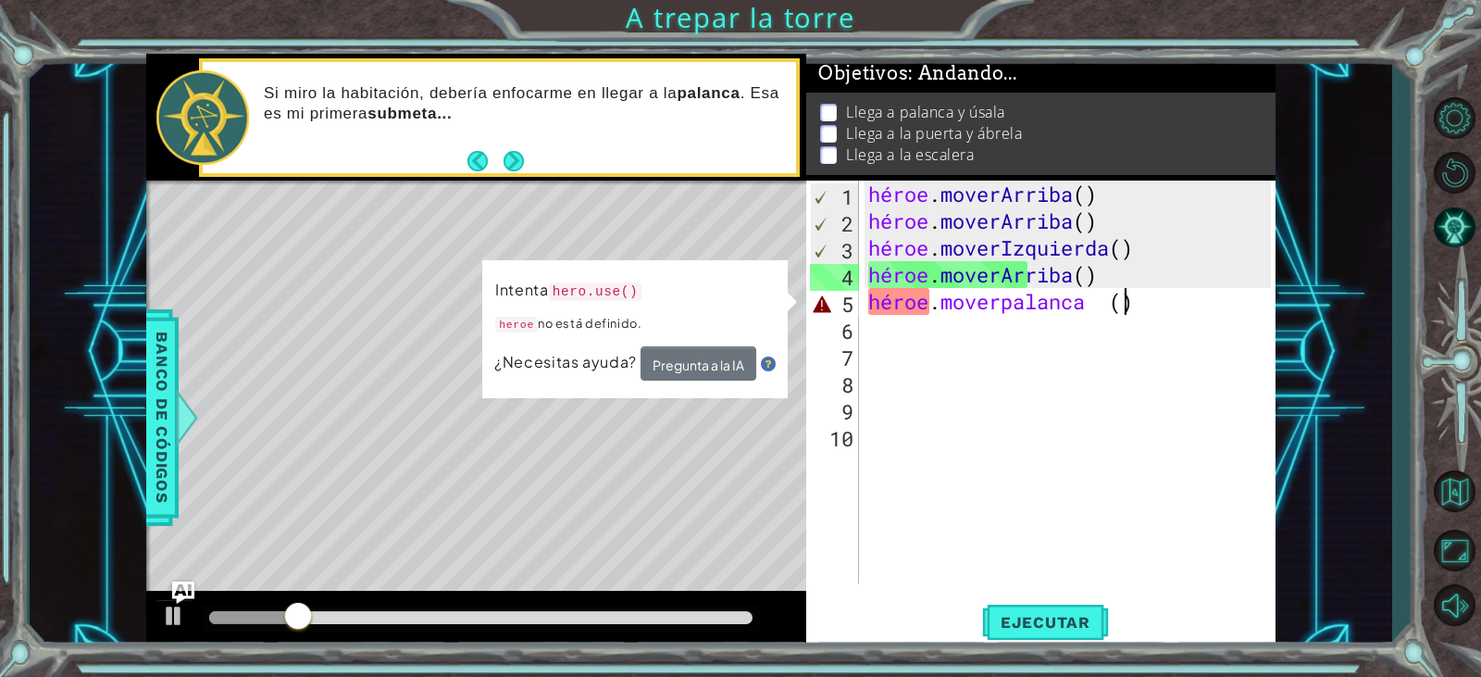
scroll to position [0, 0]
drag, startPoint x: 1185, startPoint y: 307, endPoint x: 1133, endPoint y: 296, distance: 53.0
click at [1133, 296] on div "héroe . [PERSON_NAME] ( ) héroe . [PERSON_NAME] ( ) héroe . moverIzquierda ( ) …" at bounding box center [1072, 409] width 415 height 456
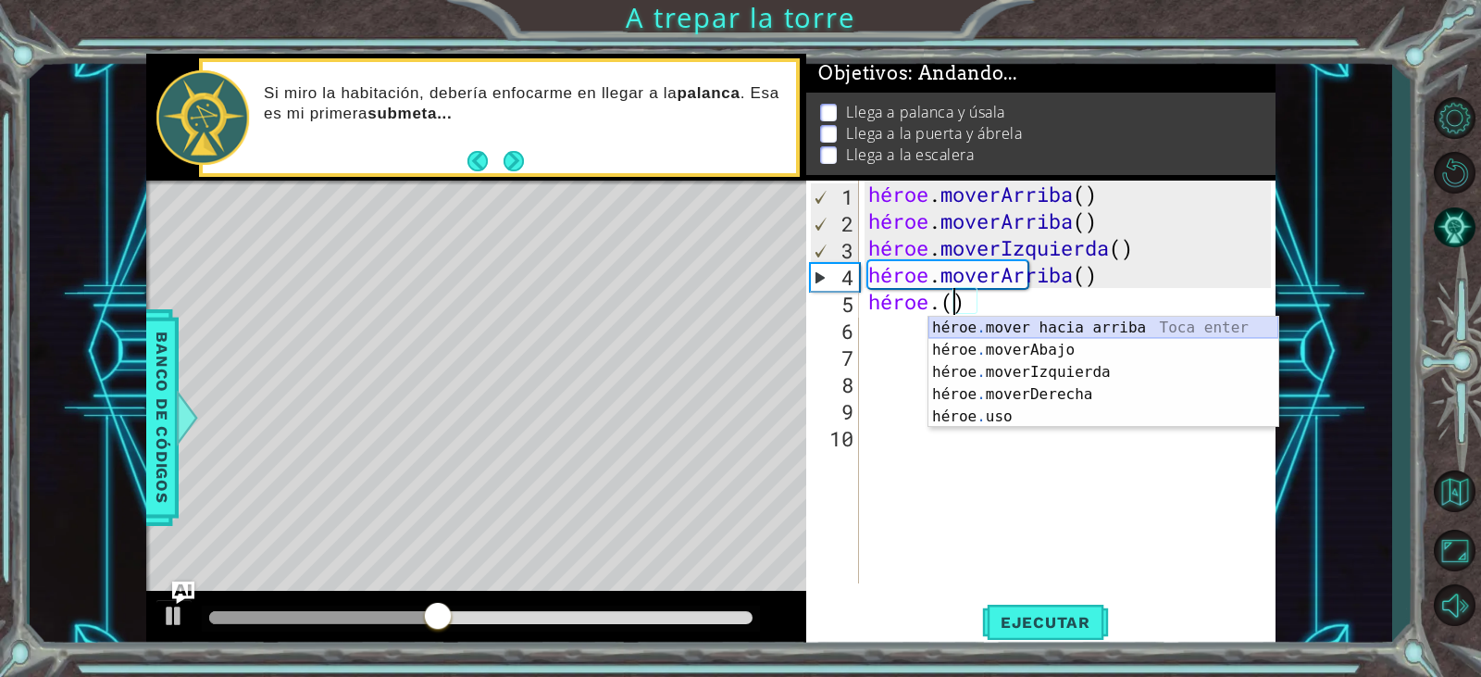
click at [1104, 325] on div "héroe . mover hacia arriba [PERSON_NAME] enter héroe . moverAbajo Toca Enter hé…" at bounding box center [1104, 395] width 350 height 156
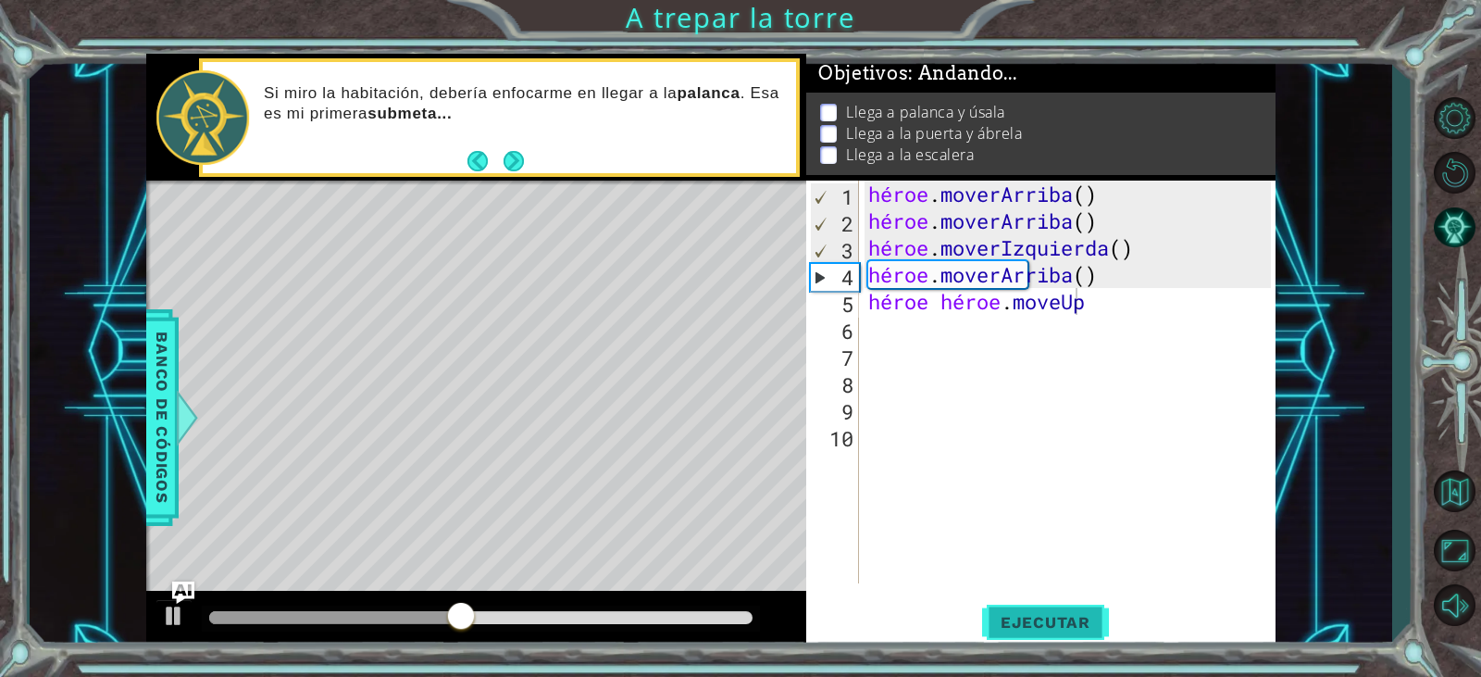
click at [1041, 623] on font "Ejecutar" at bounding box center [1046, 622] width 90 height 19
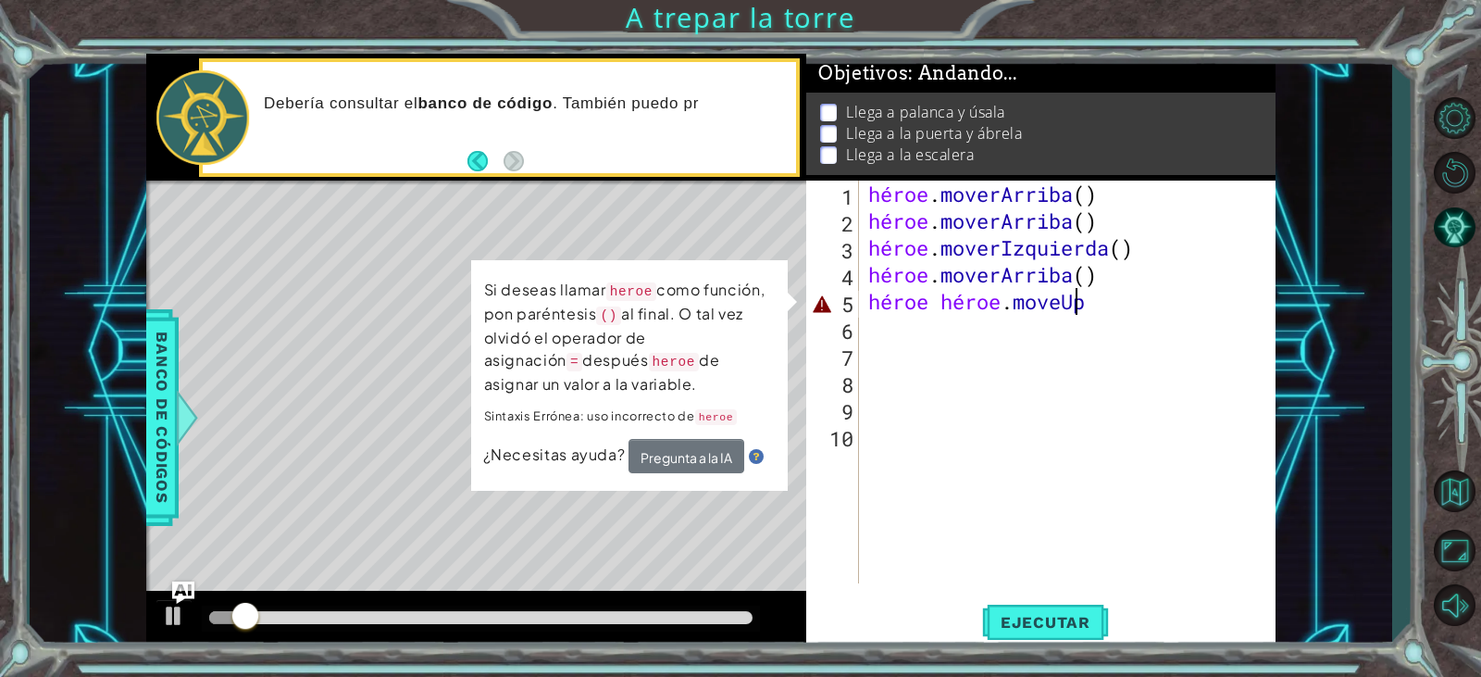
click at [809, 297] on div "heroe hero.moveUp 1 2 3 4 5 6 7 8 9 10 héroe . [PERSON_NAME] ( ) héroe . [PERSO…" at bounding box center [1038, 382] width 464 height 403
click at [1134, 315] on div "héroe . [PERSON_NAME] ( ) héroe . [PERSON_NAME] ( ) héroe . moverIzquierda ( ) …" at bounding box center [1072, 409] width 415 height 456
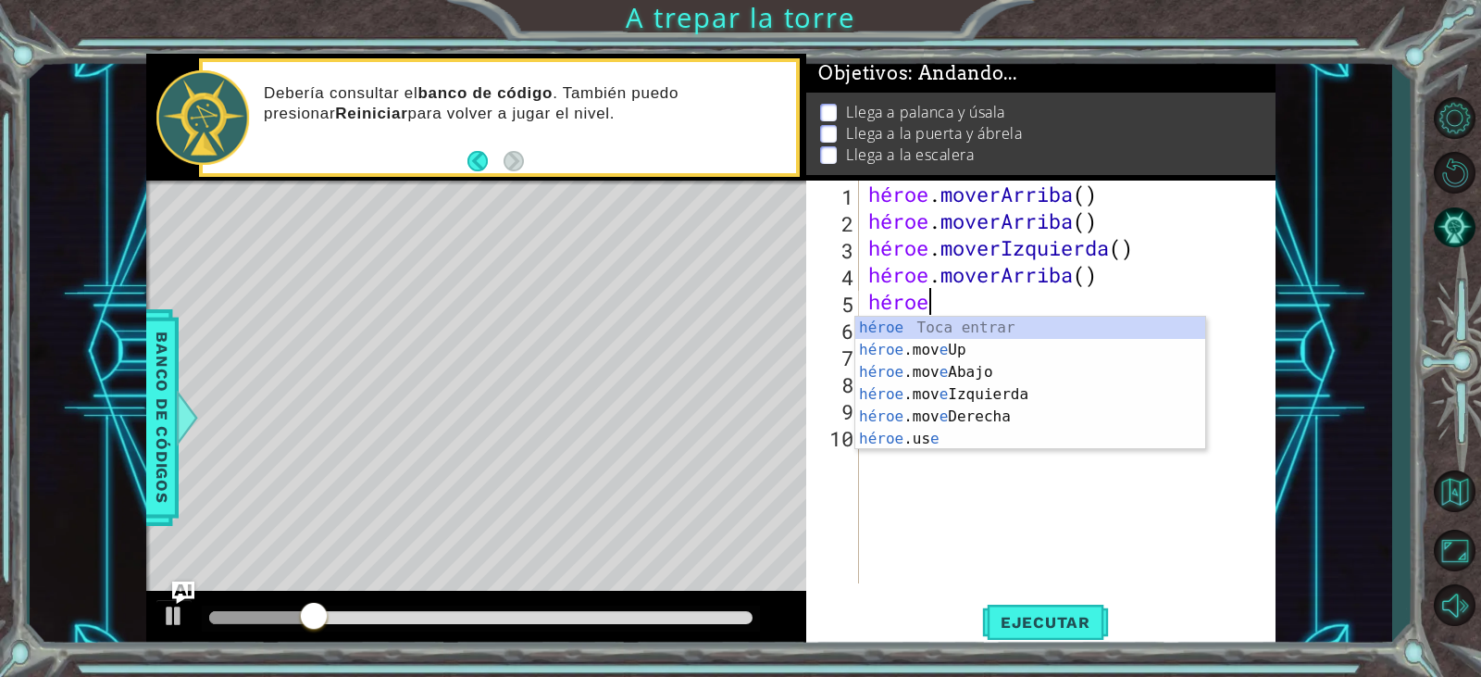
type textarea "hero"
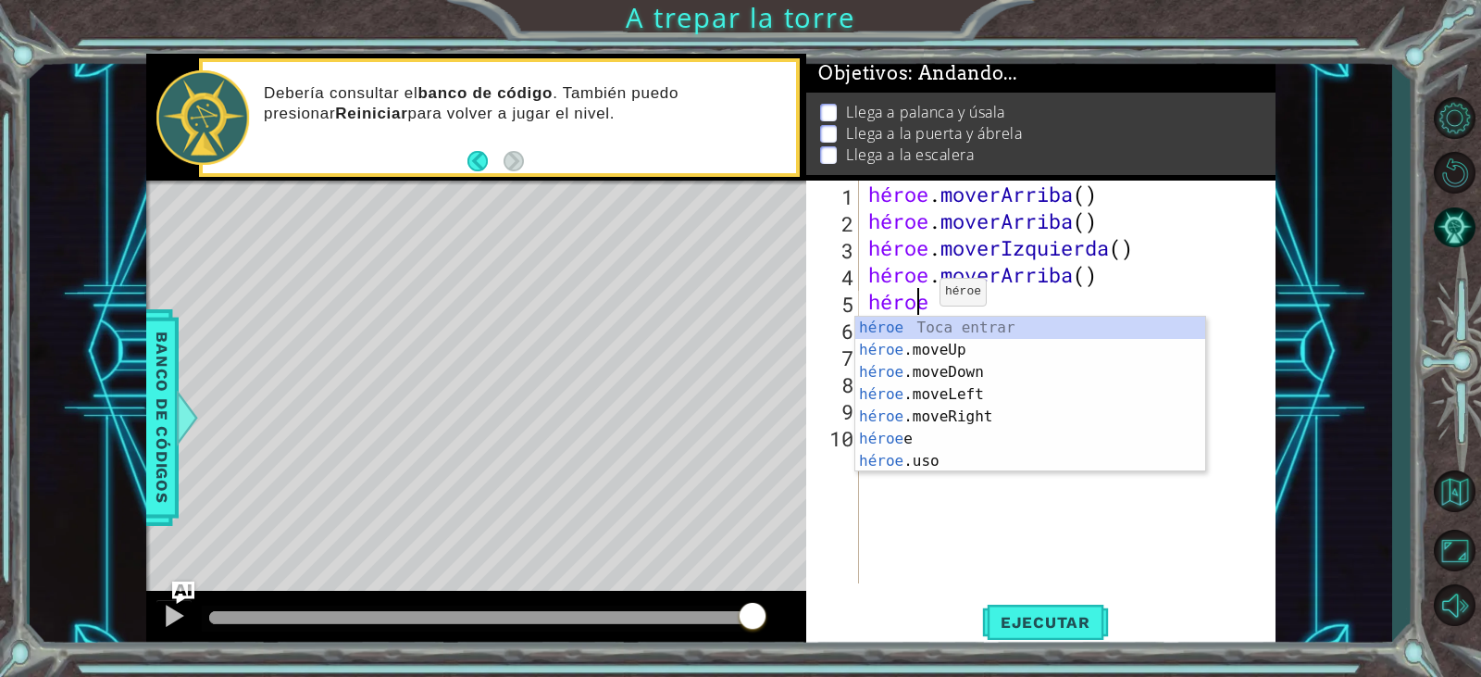
click at [927, 300] on div "héroe . [PERSON_NAME] ( ) héroe . [PERSON_NAME] ( ) héroe . moverIzquierda ( ) …" at bounding box center [1072, 409] width 415 height 456
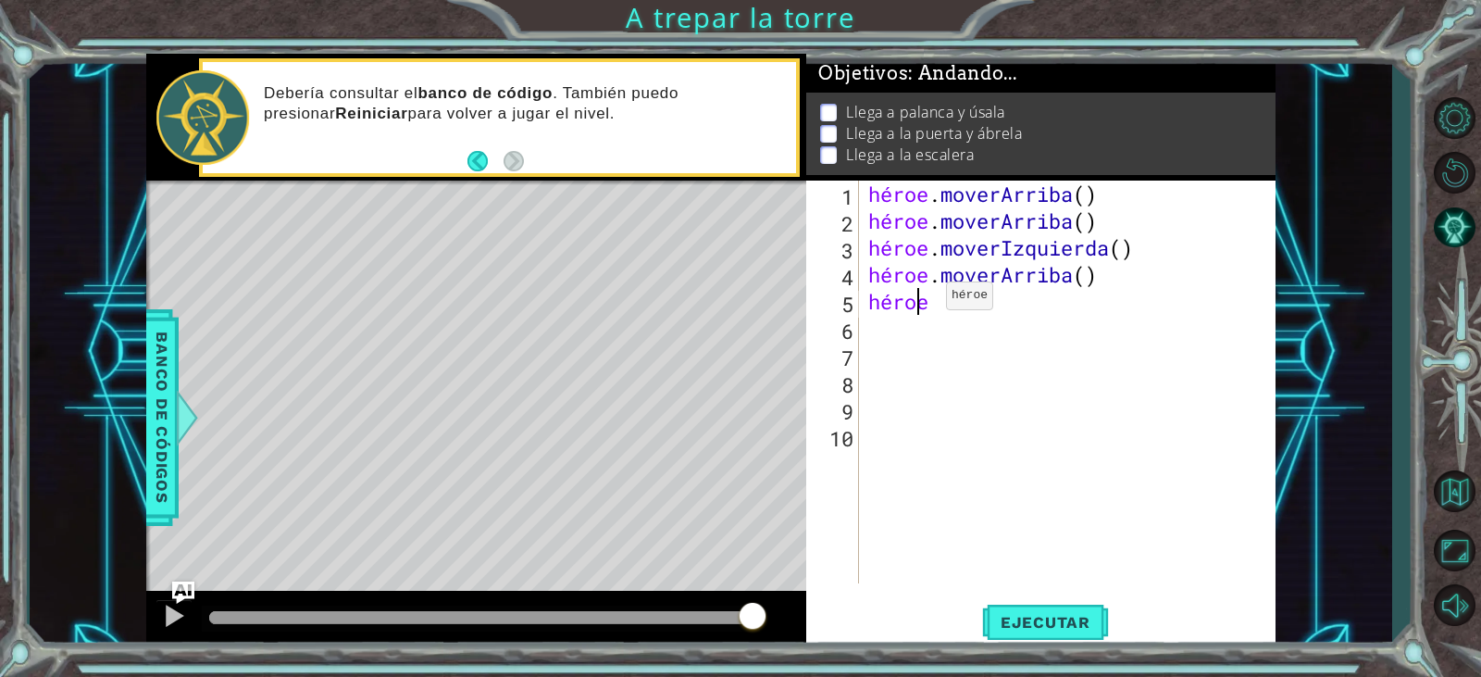
click at [930, 300] on div "héroe . [PERSON_NAME] ( ) héroe . [PERSON_NAME] ( ) héroe . moverIzquierda ( ) …" at bounding box center [1072, 409] width 415 height 456
type textarea "."
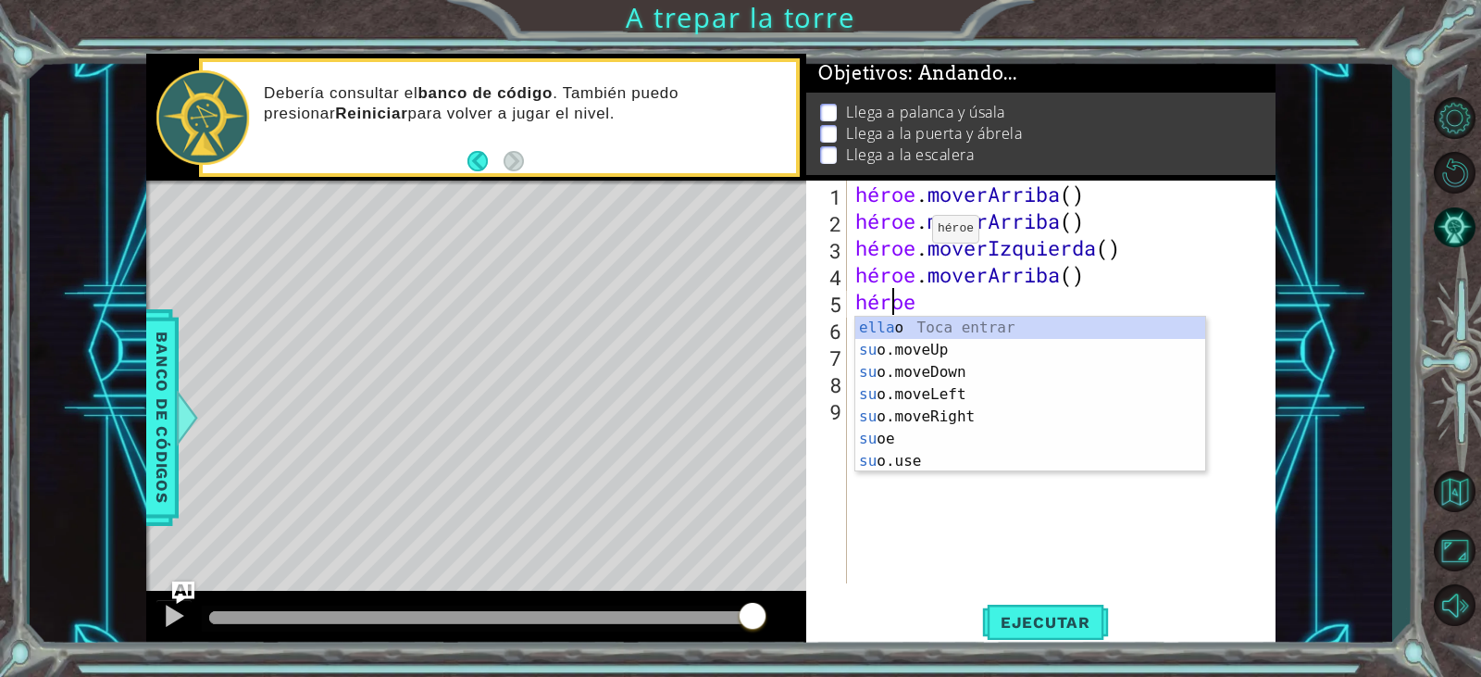
type textarea "hero"
